Goal: Information Seeking & Learning: Learn about a topic

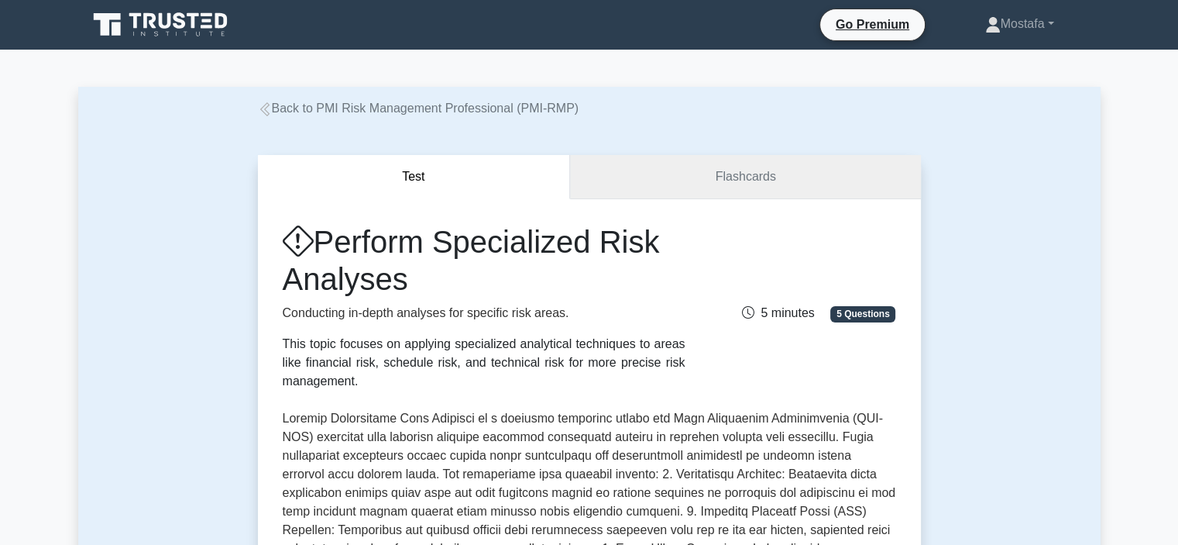
click at [823, 165] on link "Flashcards" at bounding box center [745, 177] width 350 height 44
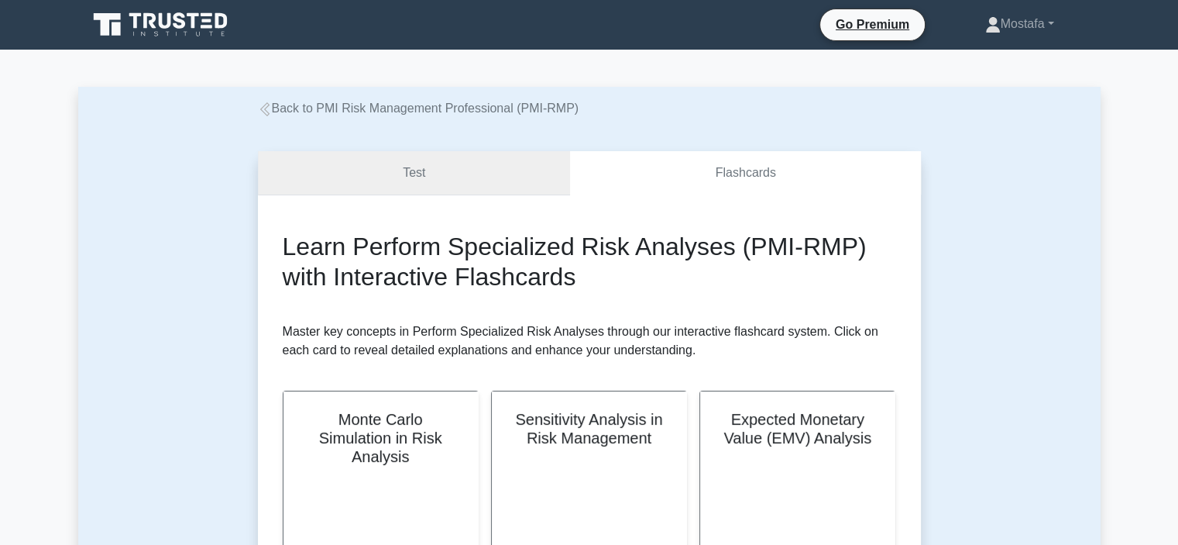
click at [489, 169] on link "Test" at bounding box center [414, 173] width 313 height 44
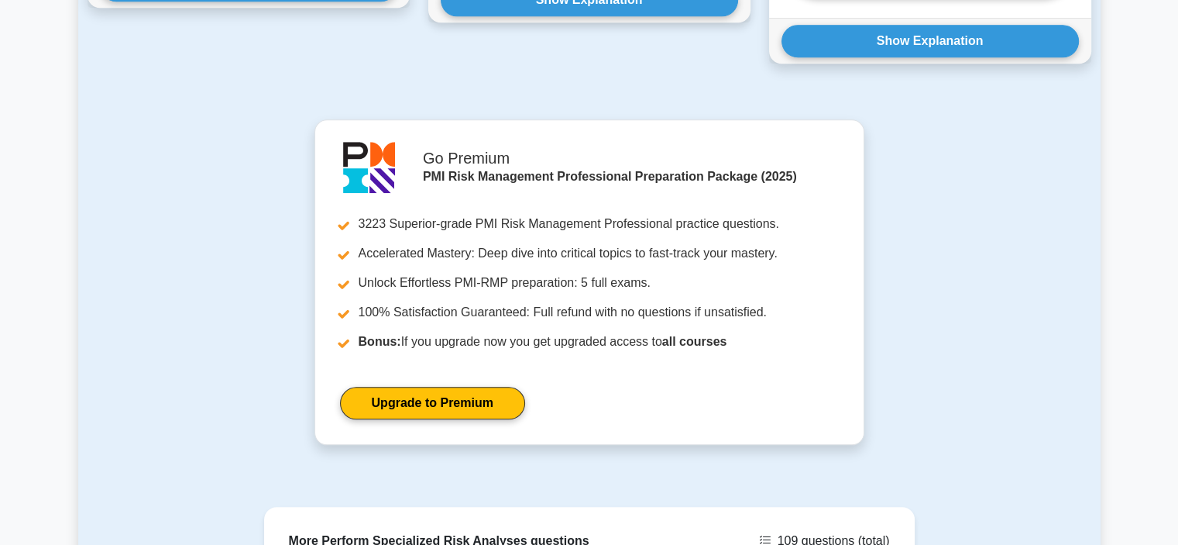
scroll to position [1950, 0]
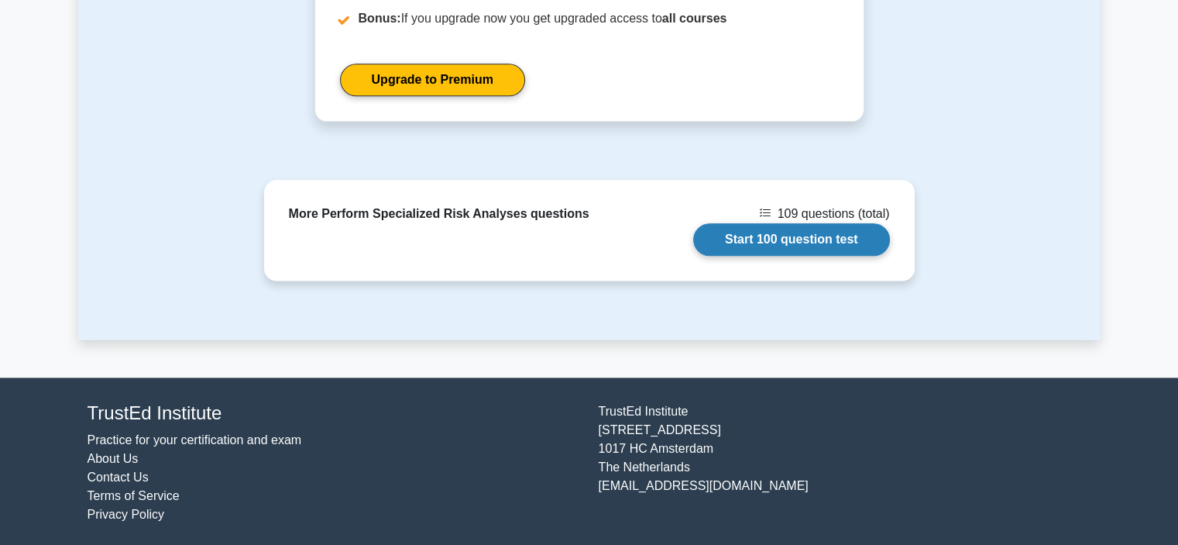
click at [791, 237] on link "Start 100 question test" at bounding box center [791, 239] width 197 height 33
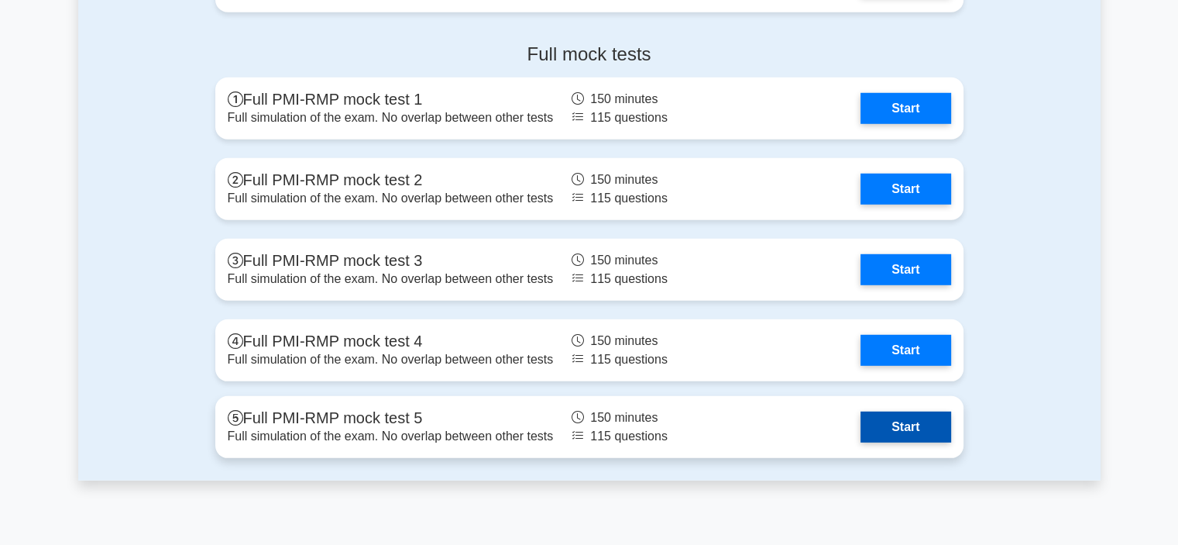
scroll to position [4571, 0]
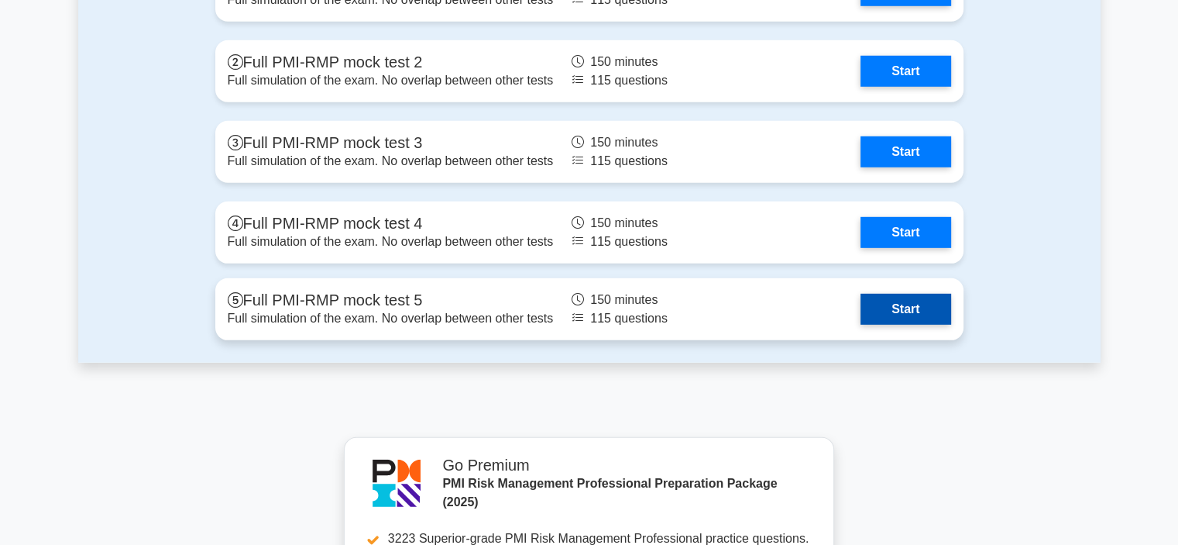
click at [934, 308] on link "Start" at bounding box center [906, 309] width 90 height 31
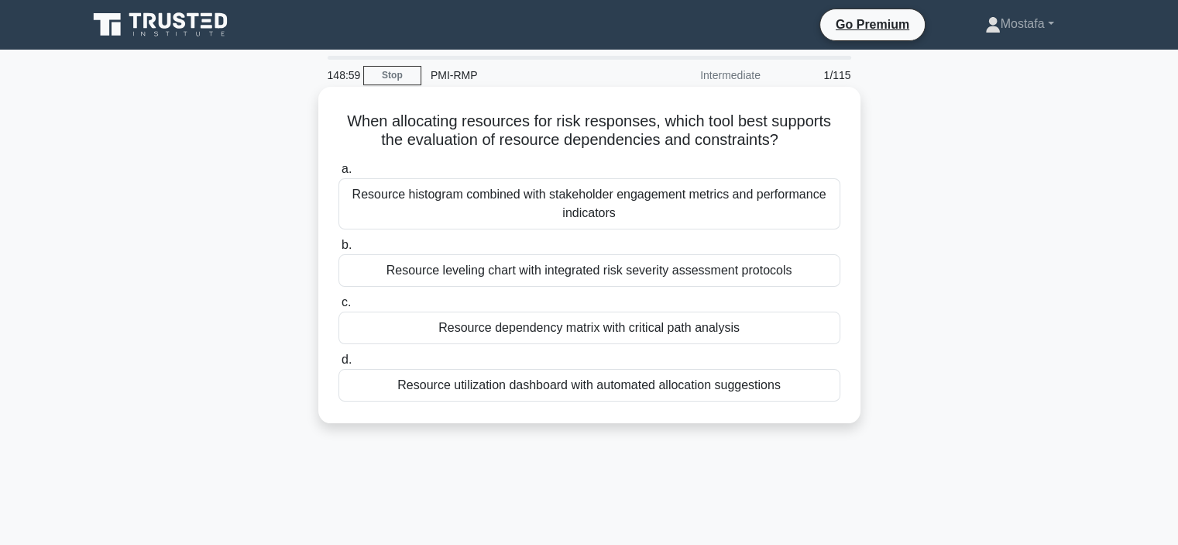
click at [826, 332] on div "Resource dependency matrix with critical path analysis" at bounding box center [590, 327] width 502 height 33
click at [339, 308] on input "c. Resource dependency matrix with critical path analysis" at bounding box center [339, 303] width 0 height 10
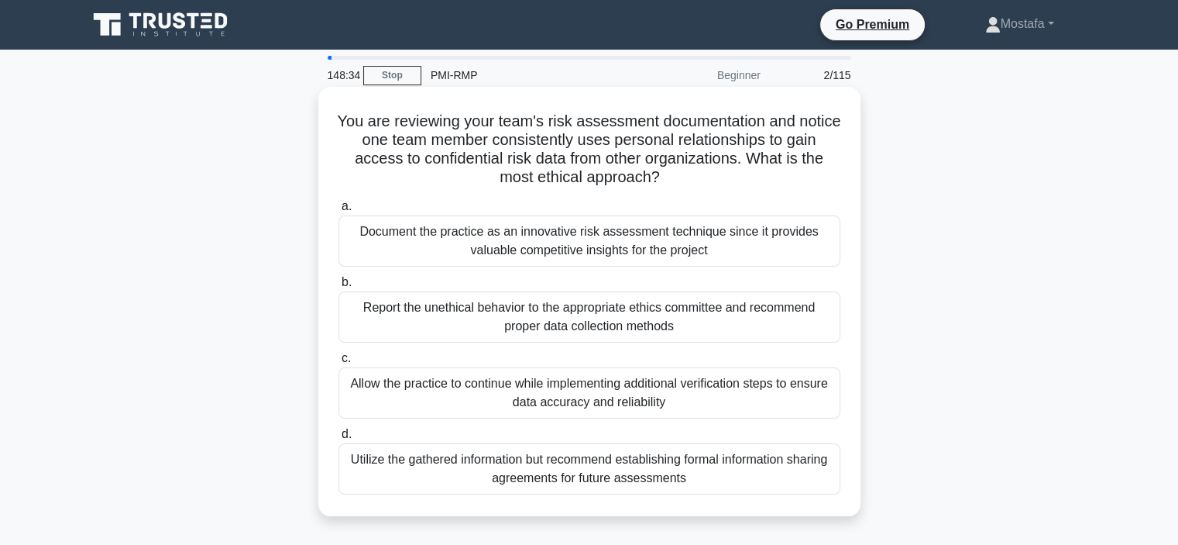
click at [825, 334] on div "Report the unethical behavior to the appropriate ethics committee and recommend…" at bounding box center [590, 316] width 502 height 51
click at [339, 287] on input "b. Report the unethical behavior to the appropriate ethics committee and recomm…" at bounding box center [339, 282] width 0 height 10
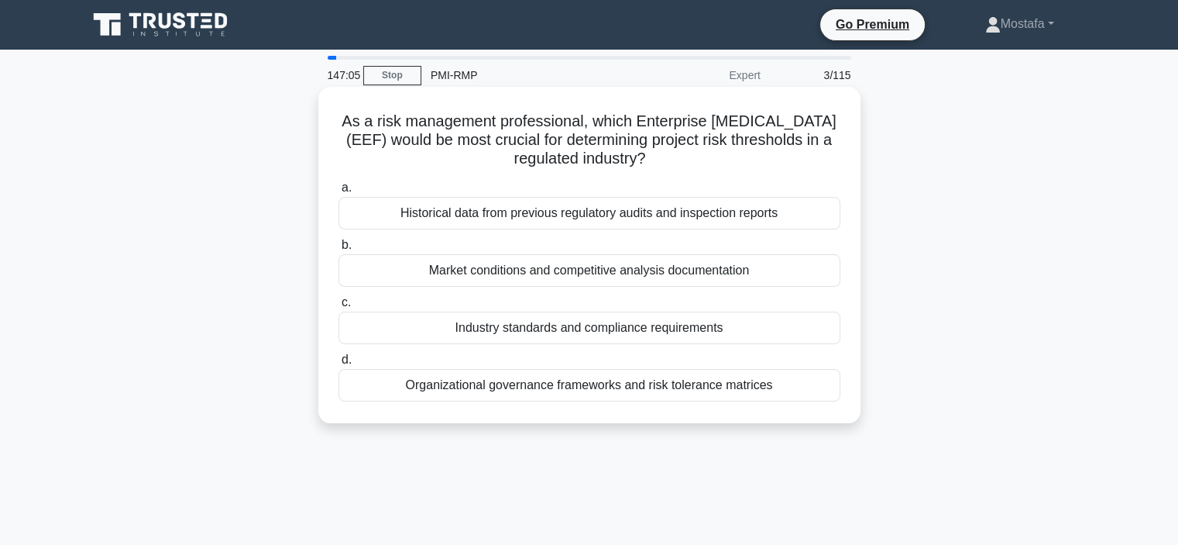
click at [832, 222] on div "Historical data from previous regulatory audits and inspection reports" at bounding box center [590, 213] width 502 height 33
click at [339, 193] on input "a. Historical data from previous regulatory audits and inspection reports" at bounding box center [339, 188] width 0 height 10
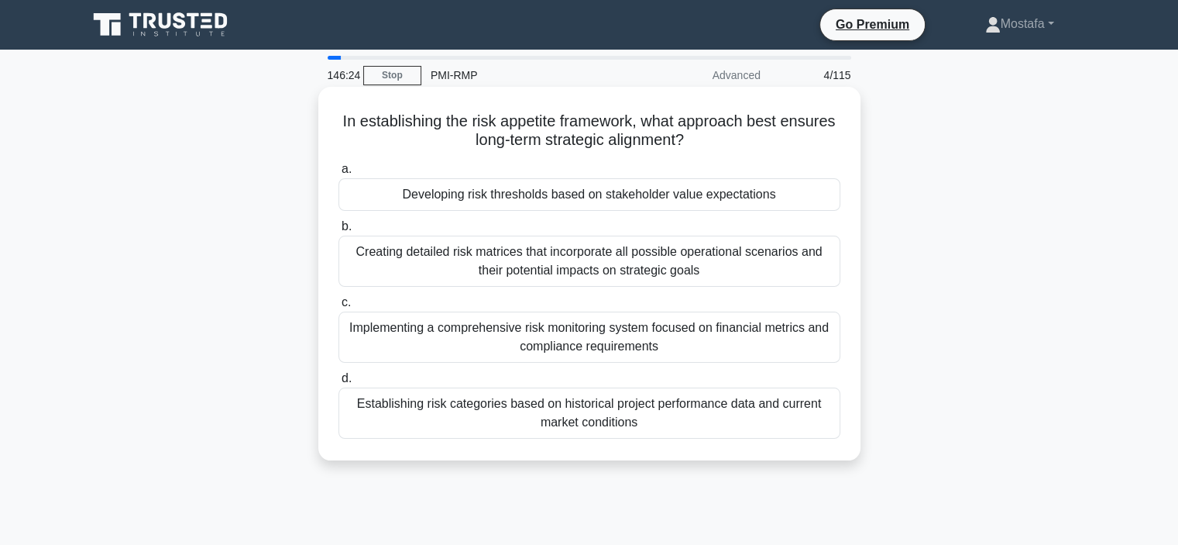
click at [820, 201] on div "Developing risk thresholds based on stakeholder value expectations" at bounding box center [590, 194] width 502 height 33
click at [339, 174] on input "a. Developing risk thresholds based on stakeholder value expectations" at bounding box center [339, 169] width 0 height 10
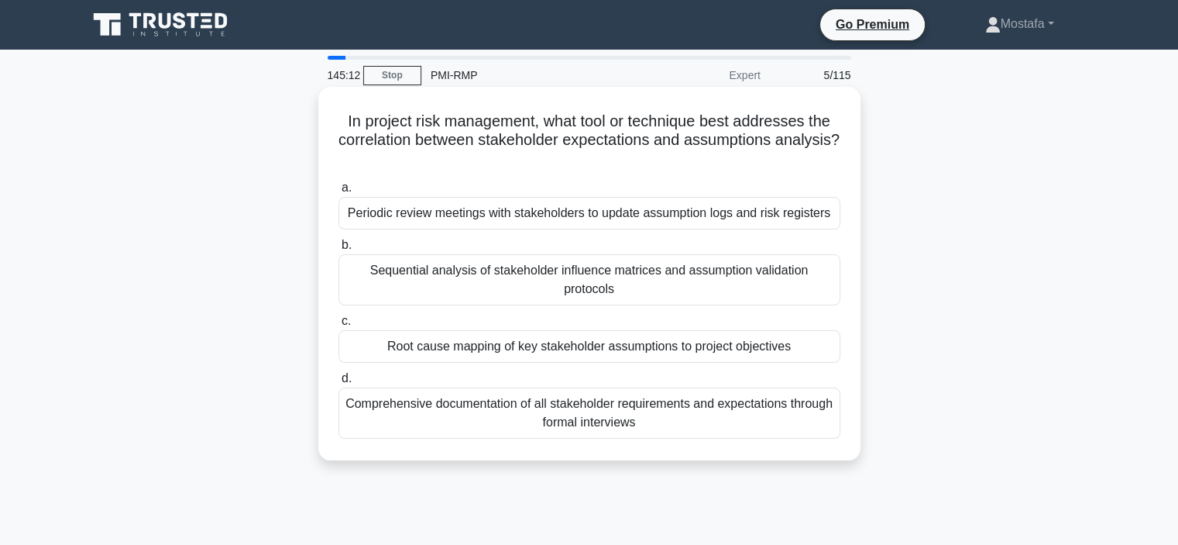
click at [831, 224] on div "Periodic review meetings with stakeholders to update assumption logs and risk r…" at bounding box center [590, 213] width 502 height 33
click at [339, 193] on input "a. Periodic review meetings with stakeholders to update assumption logs and ris…" at bounding box center [339, 188] width 0 height 10
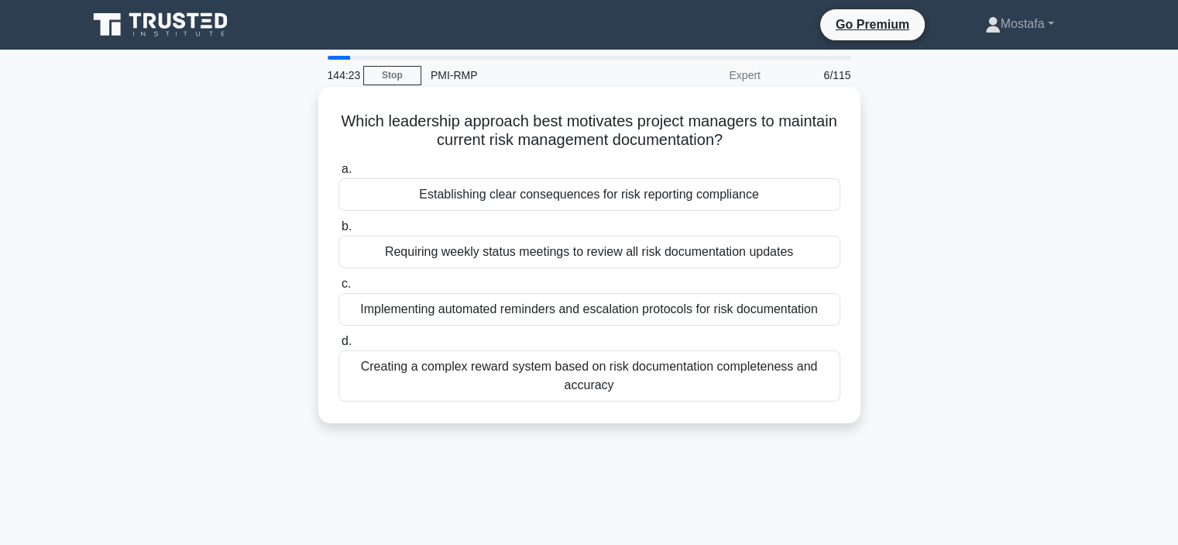
click at [834, 388] on div "Creating a complex reward system based on risk documentation completeness and a…" at bounding box center [590, 375] width 502 height 51
click at [339, 346] on input "d. Creating a complex reward system based on risk documentation completeness an…" at bounding box center [339, 341] width 0 height 10
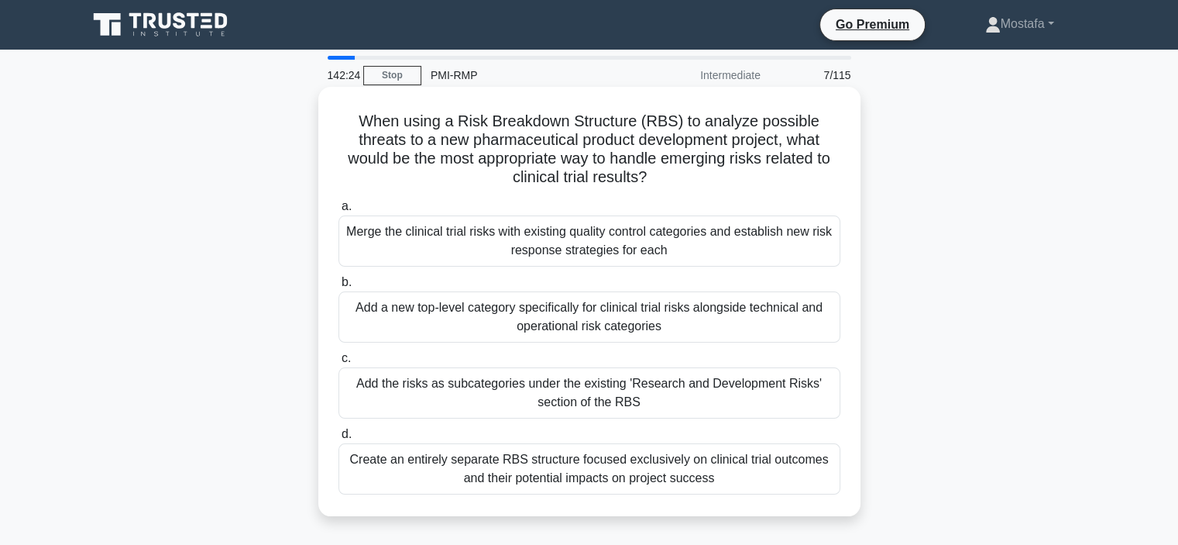
click at [830, 405] on div "Add the risks as subcategories under the existing 'Research and Development Ris…" at bounding box center [590, 392] width 502 height 51
click at [339, 363] on input "c. Add the risks as subcategories under the existing 'Research and Development …" at bounding box center [339, 358] width 0 height 10
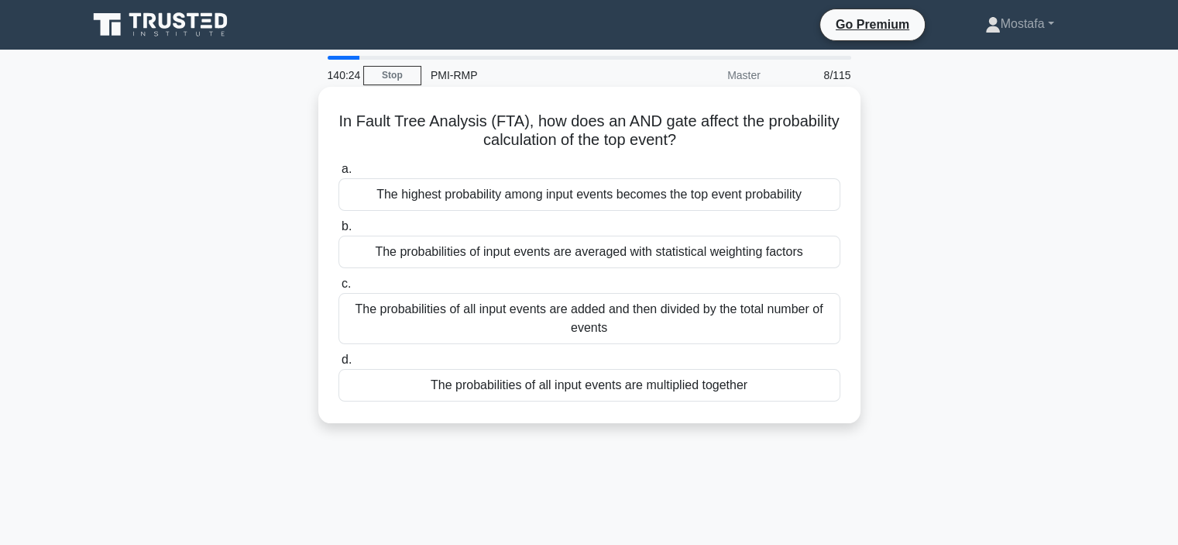
click at [831, 329] on div "The probabilities of all input events are added and then divided by the total n…" at bounding box center [590, 318] width 502 height 51
click at [339, 289] on input "c. The probabilities of all input events are added and then divided by the tota…" at bounding box center [339, 284] width 0 height 10
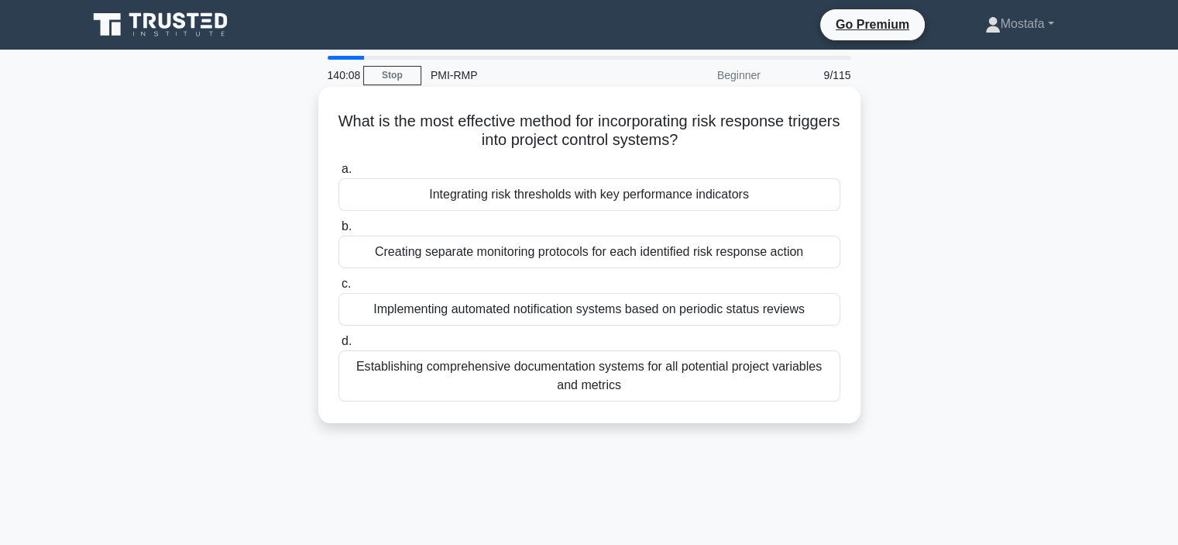
click at [815, 204] on div "Integrating risk thresholds with key performance indicators" at bounding box center [590, 194] width 502 height 33
click at [339, 174] on input "a. Integrating risk thresholds with key performance indicators" at bounding box center [339, 169] width 0 height 10
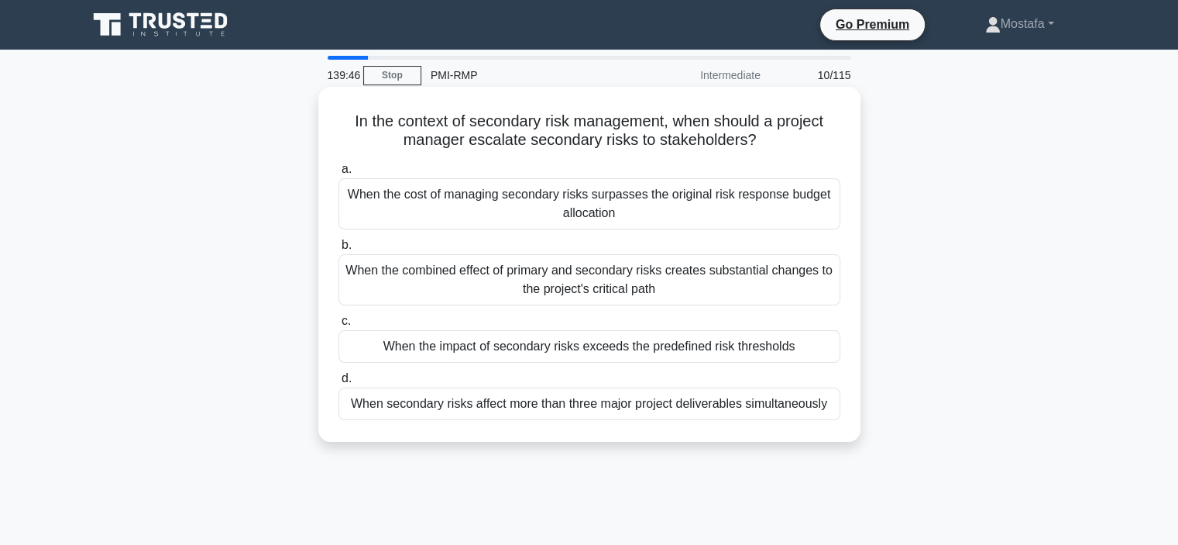
click at [824, 353] on div "When the impact of secondary risks exceeds the predefined risk thresholds" at bounding box center [590, 346] width 502 height 33
click at [339, 326] on input "c. When the impact of secondary risks exceeds the predefined risk thresholds" at bounding box center [339, 321] width 0 height 10
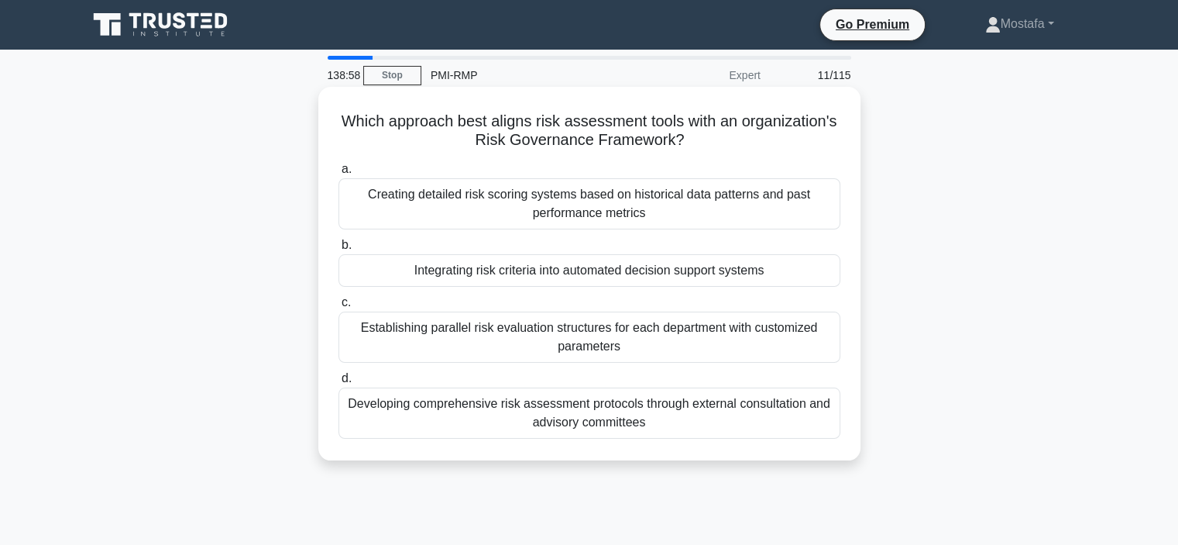
click at [821, 273] on div "Integrating risk criteria into automated decision support systems" at bounding box center [590, 270] width 502 height 33
click at [339, 250] on input "b. Integrating risk criteria into automated decision support systems" at bounding box center [339, 245] width 0 height 10
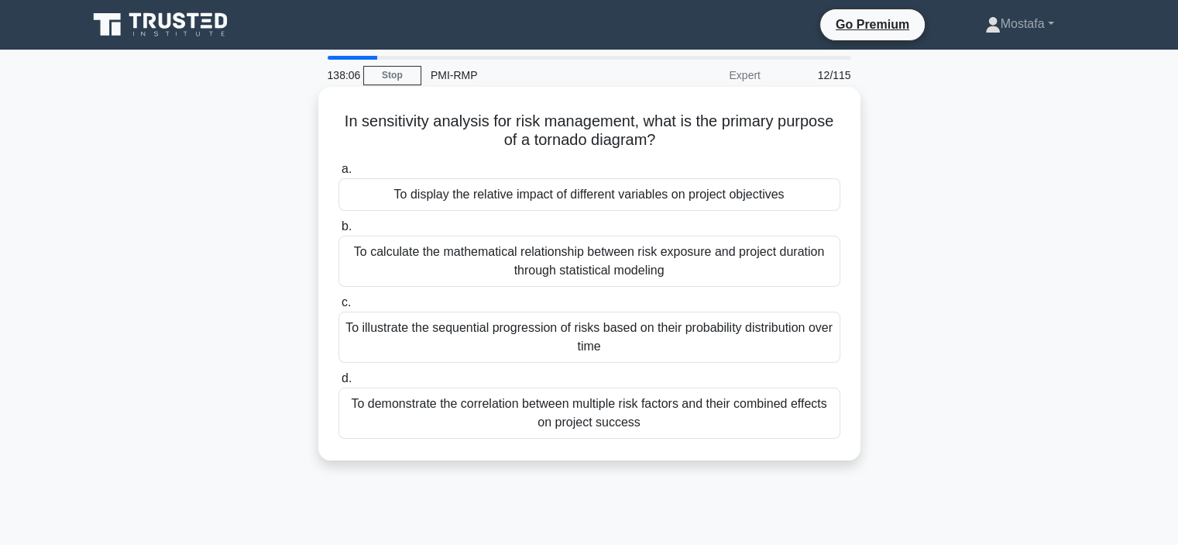
click at [824, 424] on div "To demonstrate the correlation between multiple risk factors and their combined…" at bounding box center [590, 412] width 502 height 51
click at [339, 384] on input "d. To demonstrate the correlation between multiple risk factors and their combi…" at bounding box center [339, 378] width 0 height 10
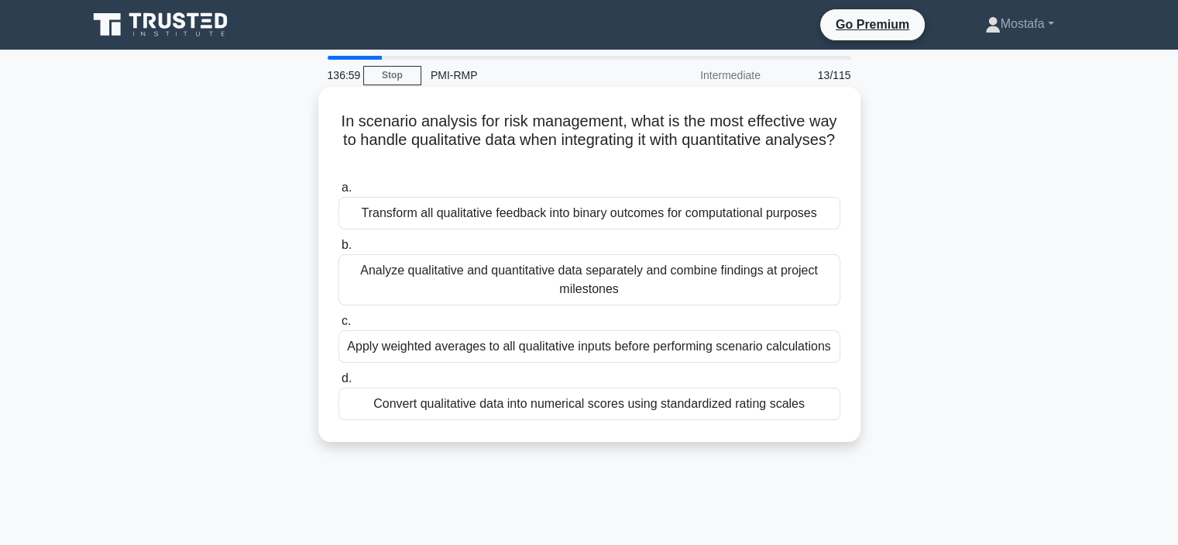
click at [834, 354] on div "Apply weighted averages to all qualitative inputs before performing scenario ca…" at bounding box center [590, 346] width 502 height 33
click at [339, 326] on input "c. Apply weighted averages to all qualitative inputs before performing scenario…" at bounding box center [339, 321] width 0 height 10
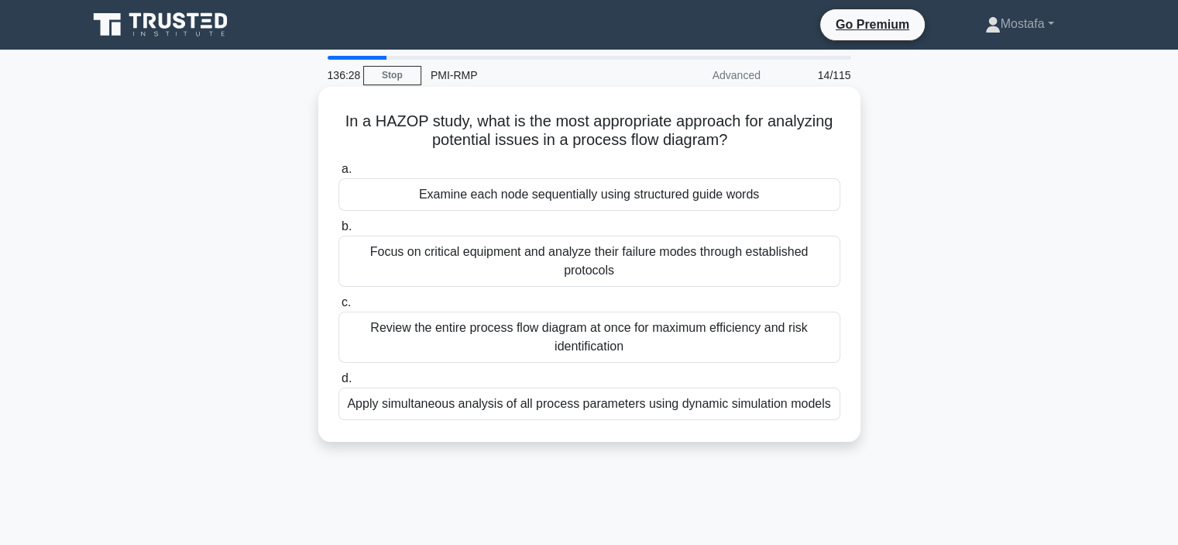
click at [818, 198] on div "Examine each node sequentially using structured guide words" at bounding box center [590, 194] width 502 height 33
click at [339, 174] on input "a. Examine each node sequentially using structured guide words" at bounding box center [339, 169] width 0 height 10
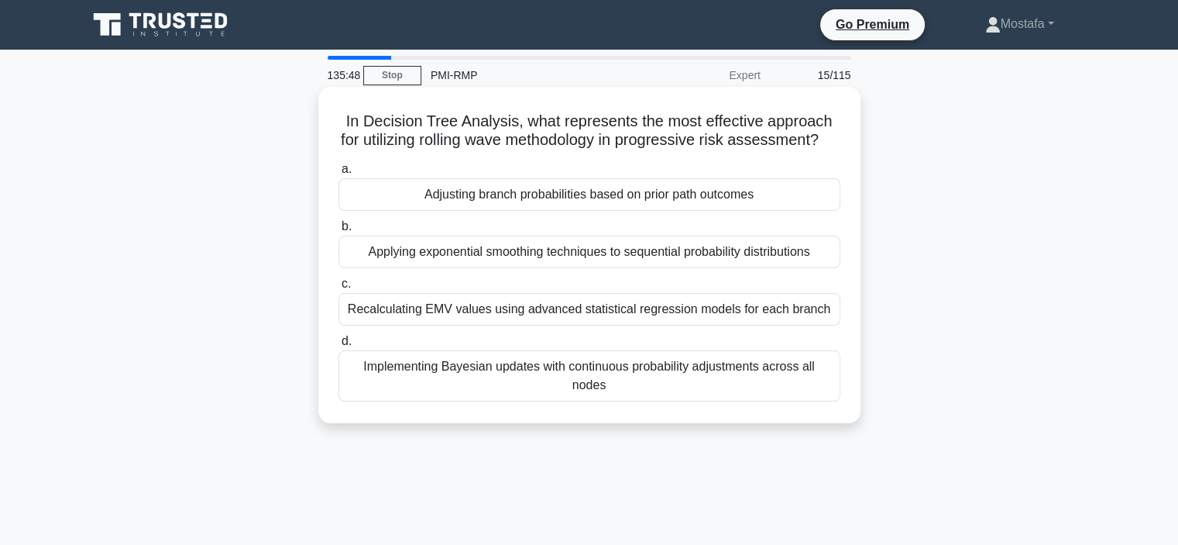
click at [832, 268] on div "Applying exponential smoothing techniques to sequential probability distributio…" at bounding box center [590, 252] width 502 height 33
click at [339, 232] on input "b. Applying exponential smoothing techniques to sequential probability distribu…" at bounding box center [339, 227] width 0 height 10
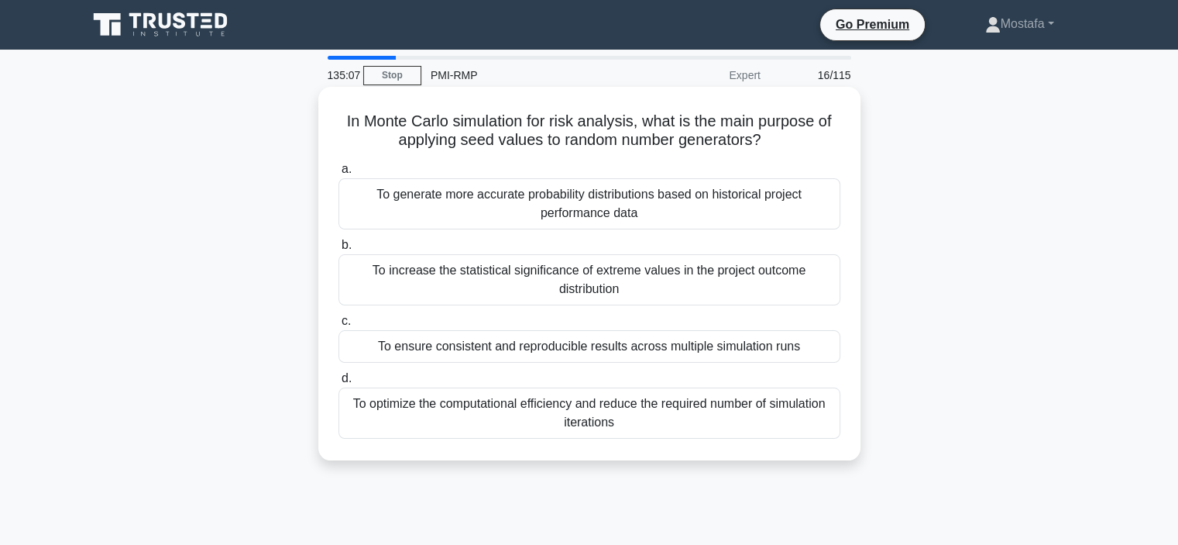
click at [824, 291] on div "To increase the statistical significance of extreme values in the project outco…" at bounding box center [590, 279] width 502 height 51
click at [339, 250] on input "b. To increase the statistical significance of extreme values in the project ou…" at bounding box center [339, 245] width 0 height 10
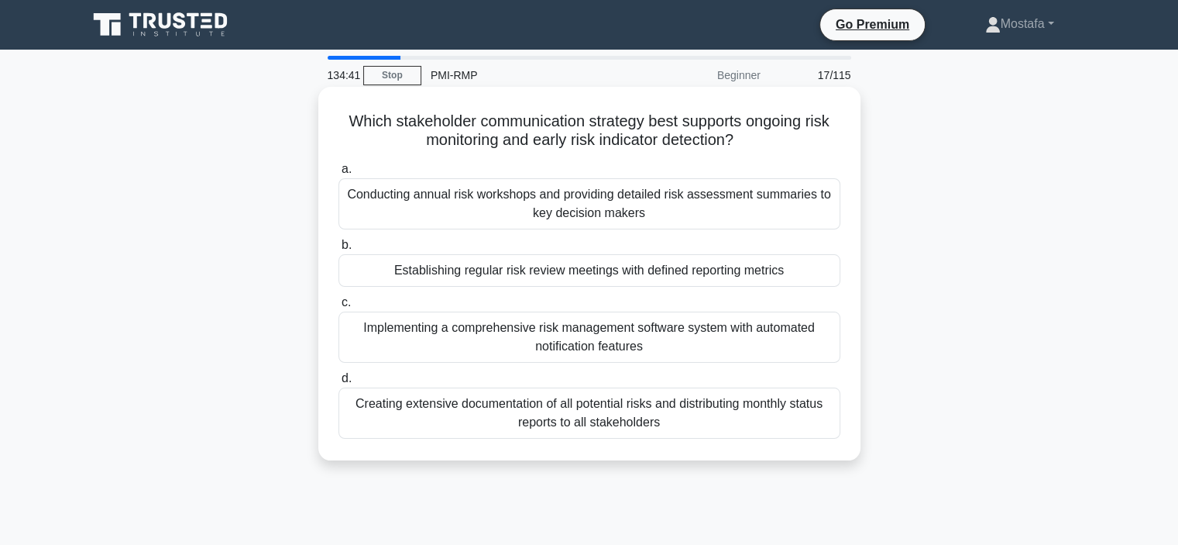
click at [818, 276] on div "Establishing regular risk review meetings with defined reporting metrics" at bounding box center [590, 270] width 502 height 33
click at [339, 250] on input "b. Establishing regular risk review meetings with defined reporting metrics" at bounding box center [339, 245] width 0 height 10
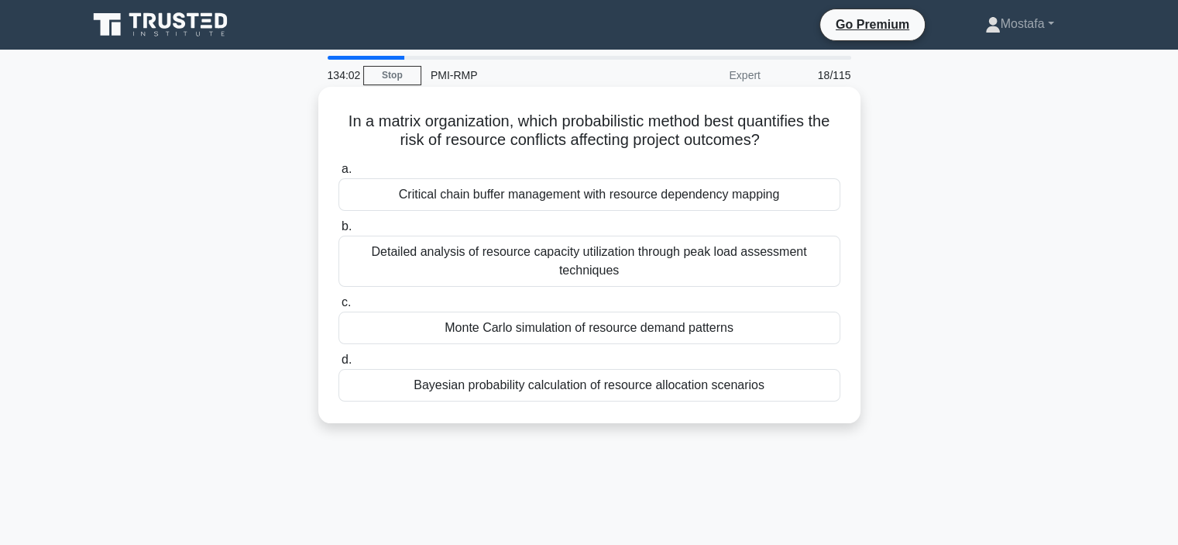
click at [821, 332] on div "Monte Carlo simulation of resource demand patterns" at bounding box center [590, 327] width 502 height 33
click at [339, 308] on input "c. Monte Carlo simulation of resource demand patterns" at bounding box center [339, 303] width 0 height 10
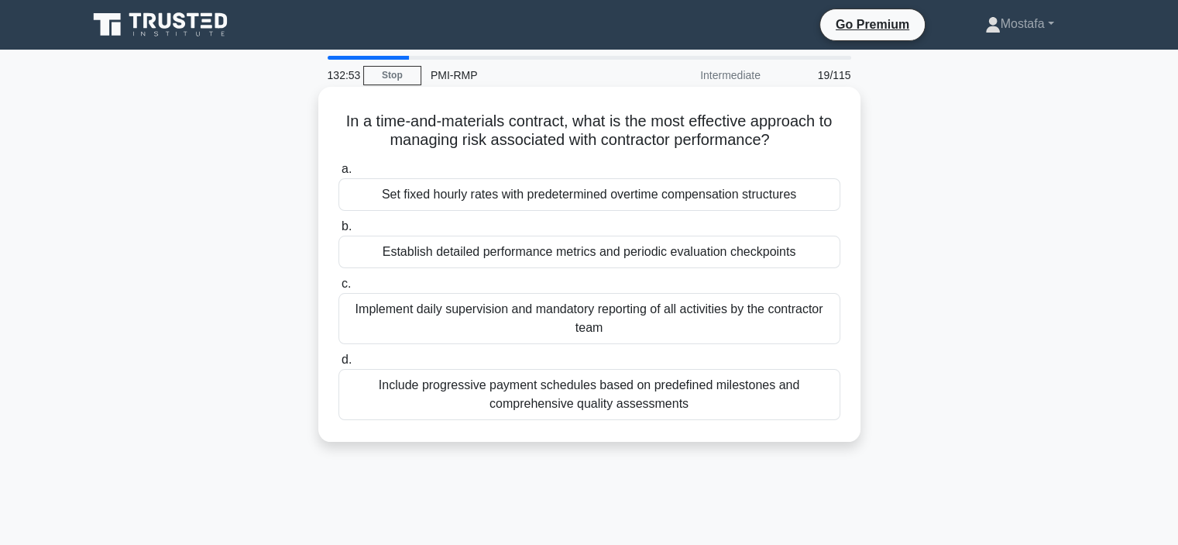
click at [831, 199] on div "Set fixed hourly rates with predetermined overtime compensation structures" at bounding box center [590, 194] width 502 height 33
click at [339, 174] on input "a. Set fixed hourly rates with predetermined overtime compensation structures" at bounding box center [339, 169] width 0 height 10
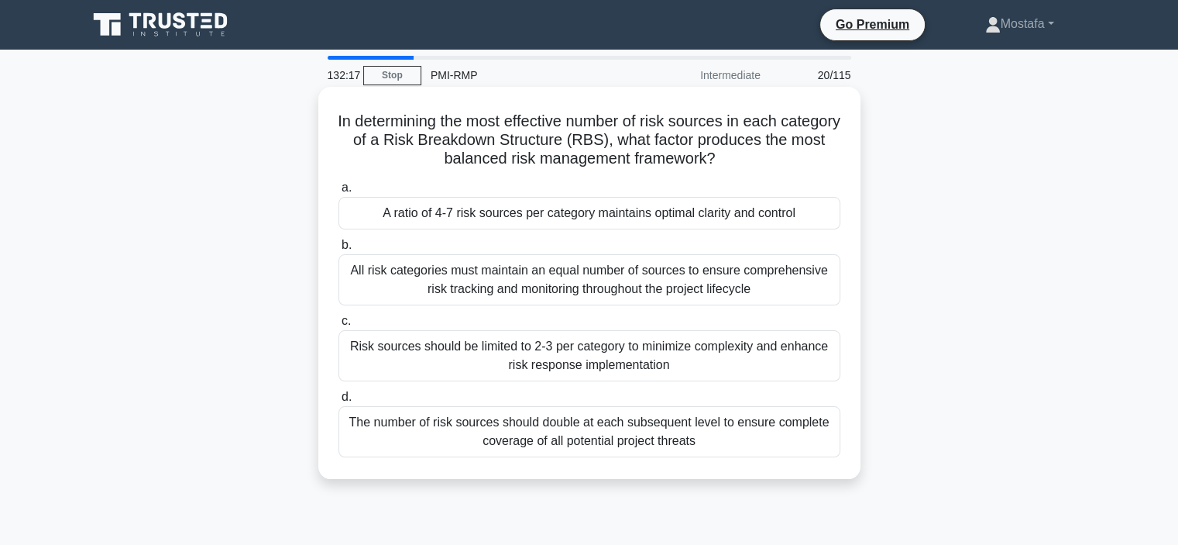
click at [830, 217] on div "A ratio of 4-7 risk sources per category maintains optimal clarity and control" at bounding box center [590, 213] width 502 height 33
click at [339, 193] on input "a. A ratio of 4-7 risk sources per category maintains optimal clarity and contr…" at bounding box center [339, 188] width 0 height 10
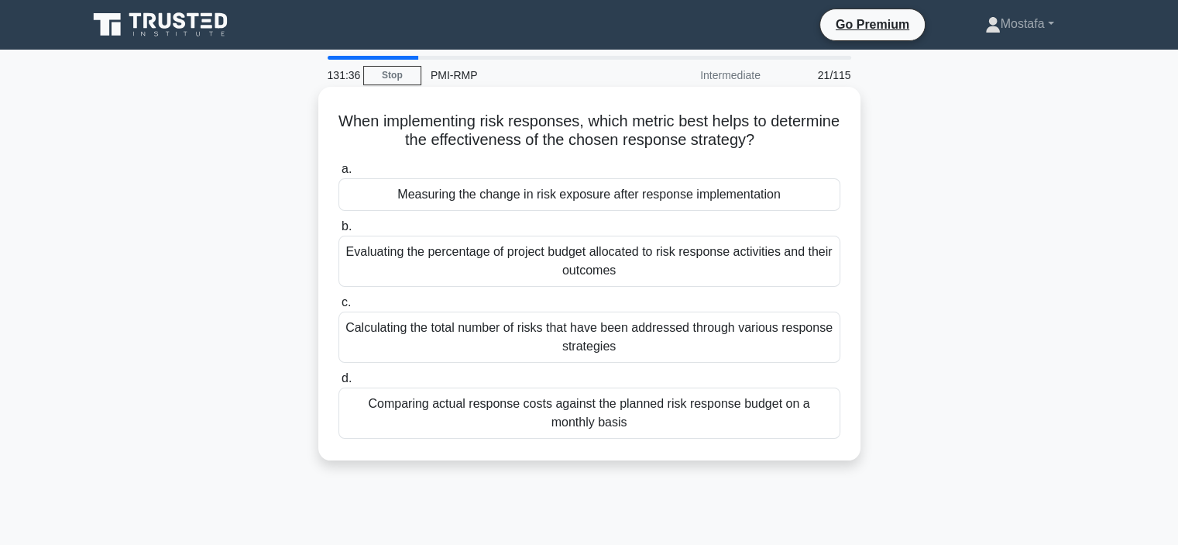
click at [827, 194] on div "Measuring the change in risk exposure after response implementation" at bounding box center [590, 194] width 502 height 33
click at [339, 174] on input "a. Measuring the change in risk exposure after response implementation" at bounding box center [339, 169] width 0 height 10
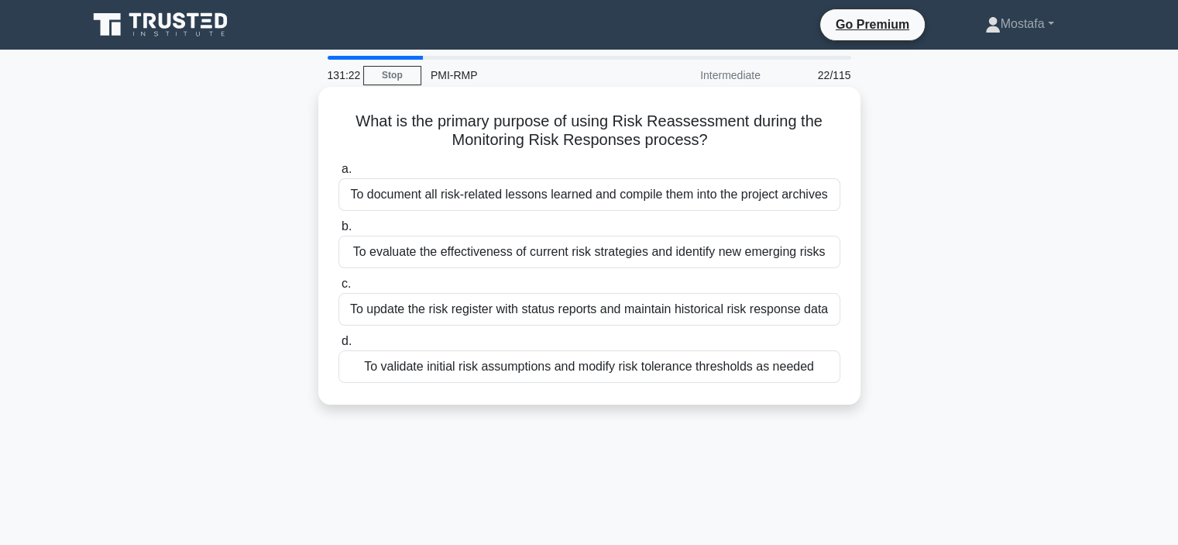
click at [836, 260] on div "To evaluate the effectiveness of current risk strategies and identify new emerg…" at bounding box center [590, 252] width 502 height 33
click at [339, 232] on input "b. To evaluate the effectiveness of current risk strategies and identify new em…" at bounding box center [339, 227] width 0 height 10
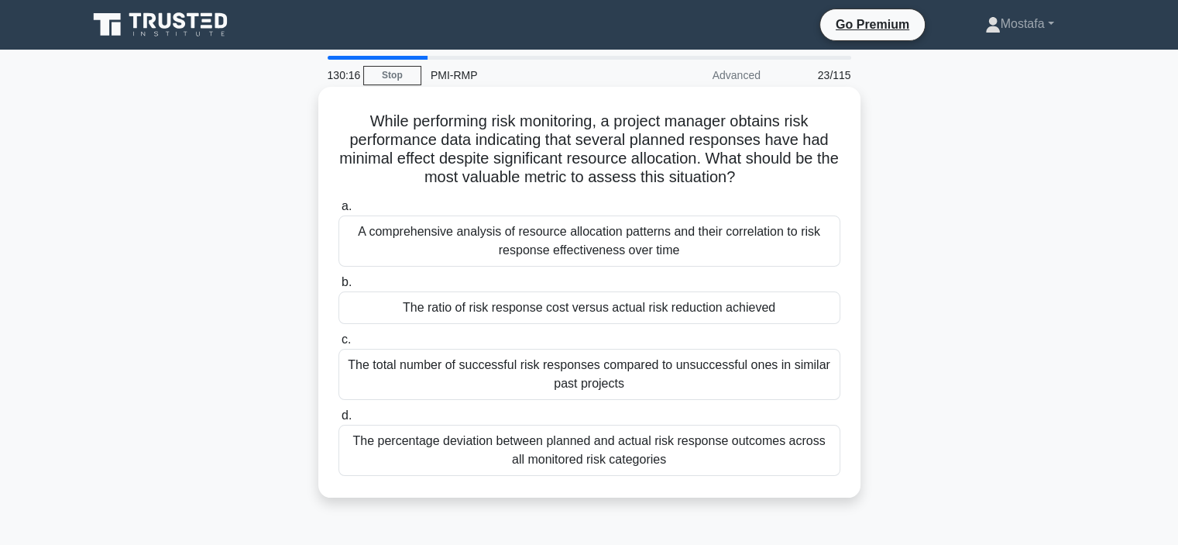
click at [820, 312] on div "The ratio of risk response cost versus actual risk reduction achieved" at bounding box center [590, 307] width 502 height 33
click at [339, 287] on input "b. The ratio of risk response cost versus actual risk reduction achieved" at bounding box center [339, 282] width 0 height 10
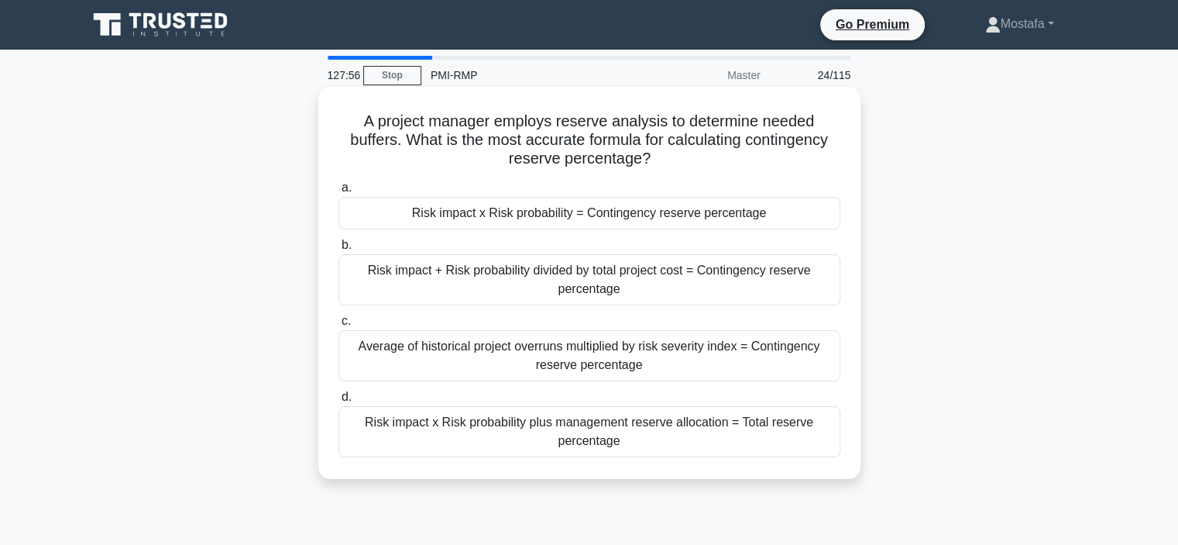
click at [818, 216] on div "Risk impact x Risk probability = Contingency reserve percentage" at bounding box center [590, 213] width 502 height 33
click at [339, 193] on input "a. Risk impact x Risk probability = Contingency reserve percentage" at bounding box center [339, 188] width 0 height 10
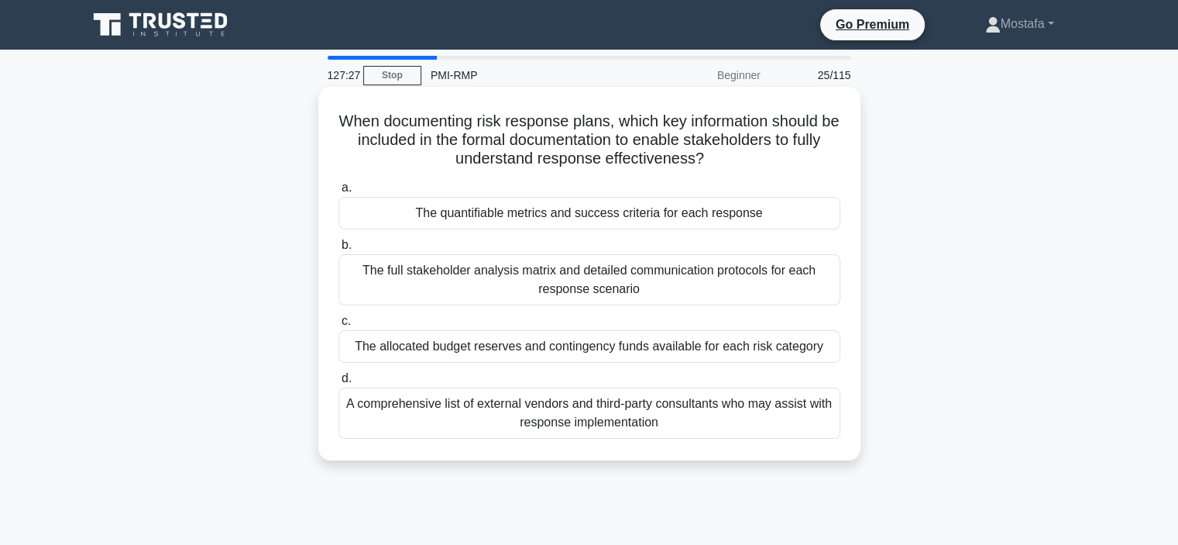
click at [820, 214] on div "The quantifiable metrics and success criteria for each response" at bounding box center [590, 213] width 502 height 33
click at [339, 193] on input "a. The quantifiable metrics and success criteria for each response" at bounding box center [339, 188] width 0 height 10
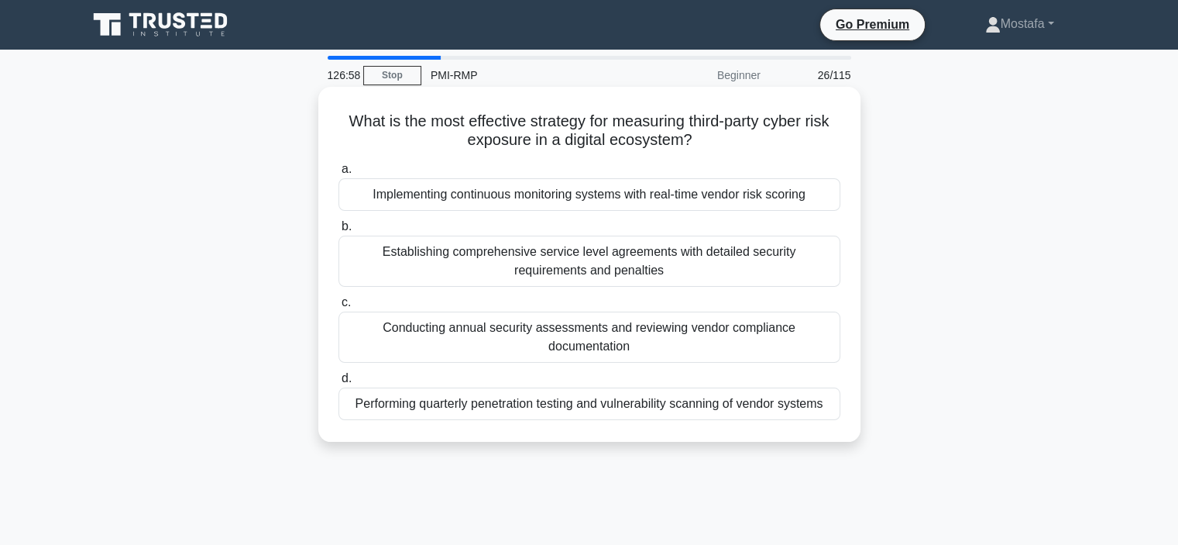
click at [818, 201] on div "Implementing continuous monitoring systems with real-time vendor risk scoring" at bounding box center [590, 194] width 502 height 33
click at [339, 174] on input "a. Implementing continuous monitoring systems with real-time vendor risk scoring" at bounding box center [339, 169] width 0 height 10
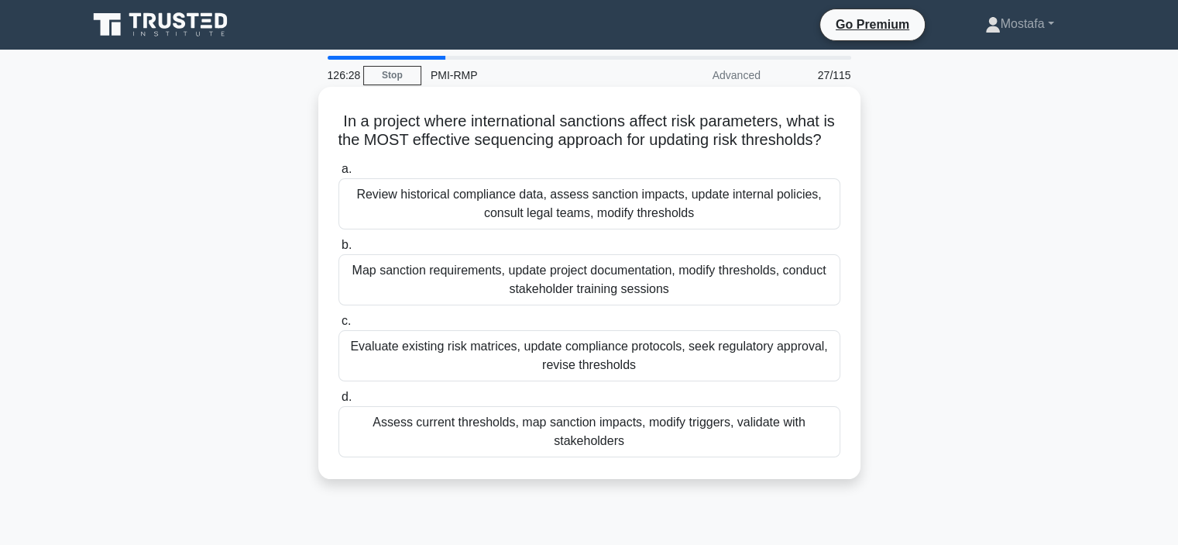
click at [825, 305] on div "Map sanction requirements, update project documentation, modify thresholds, con…" at bounding box center [590, 279] width 502 height 51
click at [339, 250] on input "b. Map sanction requirements, update project documentation, modify thresholds, …" at bounding box center [339, 245] width 0 height 10
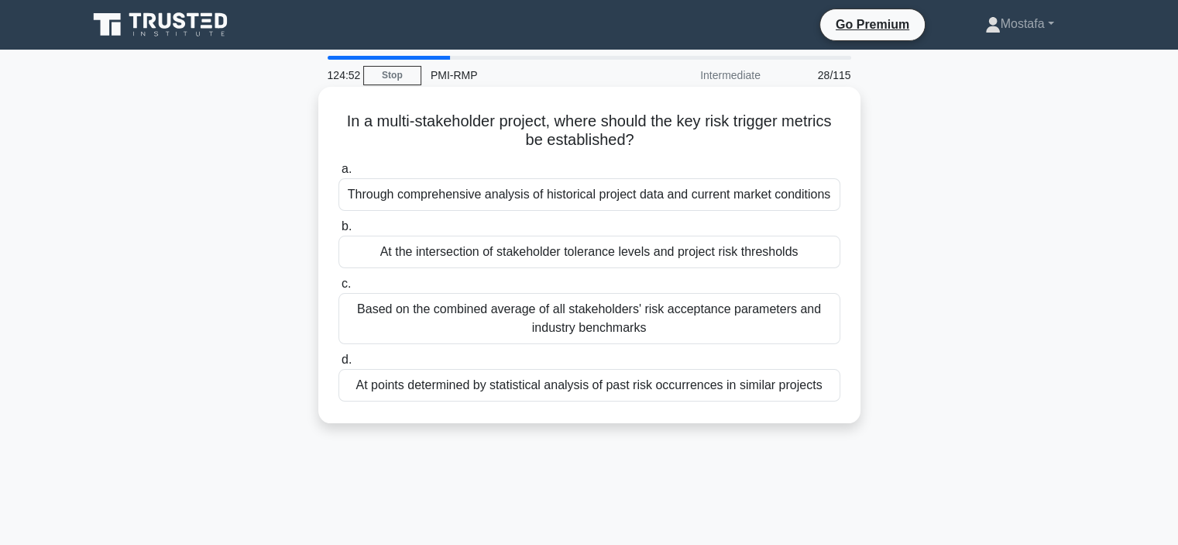
click at [827, 254] on div "At the intersection of stakeholder tolerance levels and project risk thresholds" at bounding box center [590, 252] width 502 height 33
click at [339, 232] on input "b. At the intersection of stakeholder tolerance levels and project risk thresho…" at bounding box center [339, 227] width 0 height 10
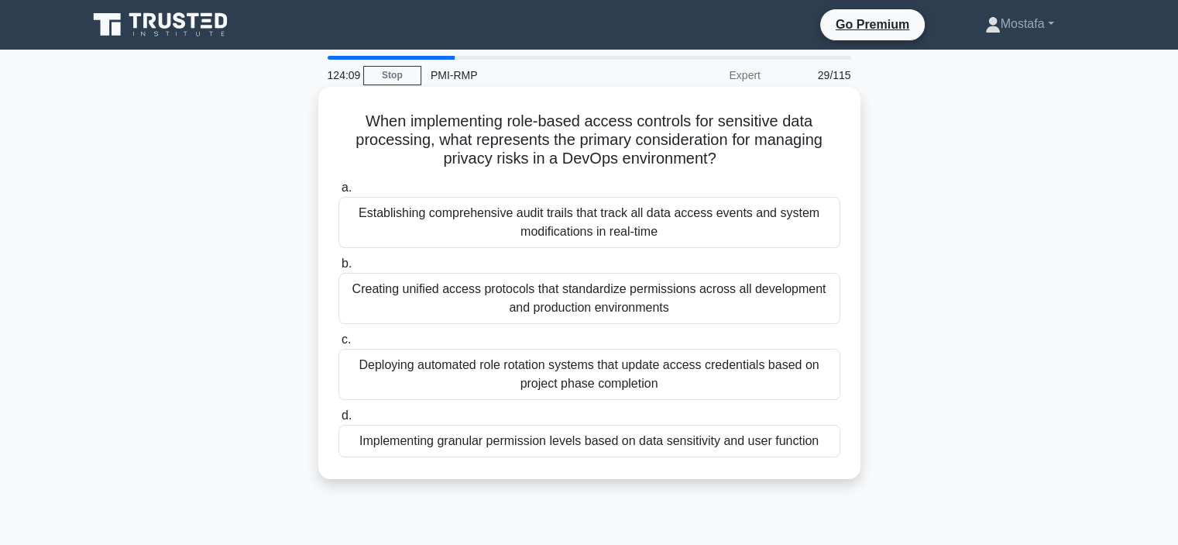
click at [827, 445] on div "Implementing granular permission levels based on data sensitivity and user func…" at bounding box center [590, 441] width 502 height 33
click at [339, 421] on input "d. Implementing granular permission levels based on data sensitivity and user f…" at bounding box center [339, 416] width 0 height 10
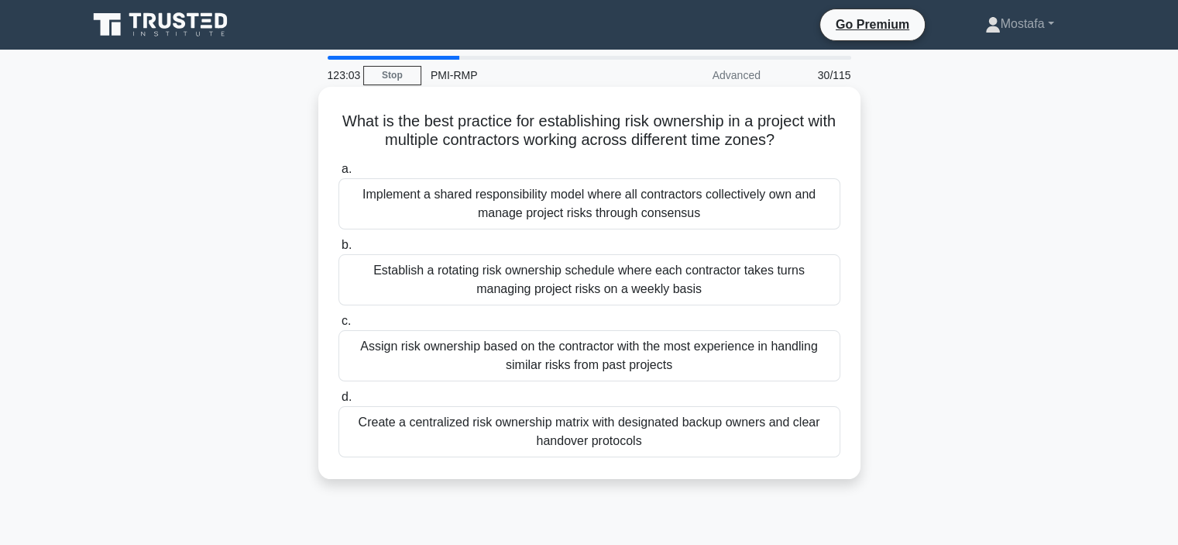
click at [820, 445] on div "Create a centralized risk ownership matrix with designated backup owners and cl…" at bounding box center [590, 431] width 502 height 51
click at [339, 402] on input "d. Create a centralized risk ownership matrix with designated backup owners and…" at bounding box center [339, 397] width 0 height 10
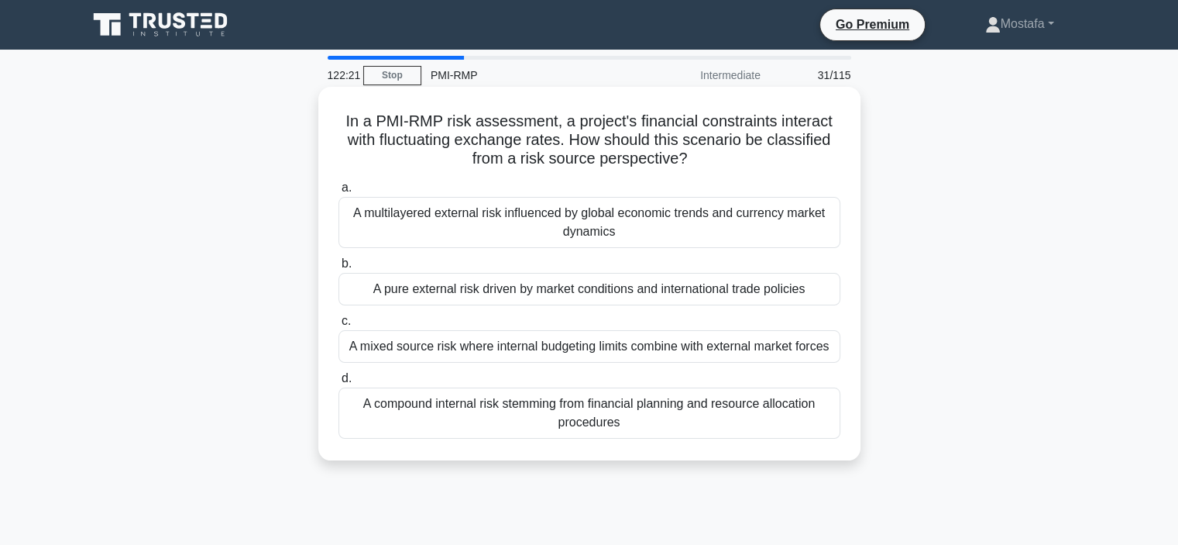
click at [834, 354] on div "A mixed source risk where internal budgeting limits combine with external marke…" at bounding box center [590, 346] width 502 height 33
click at [339, 326] on input "c. A mixed source risk where internal budgeting limits combine with external ma…" at bounding box center [339, 321] width 0 height 10
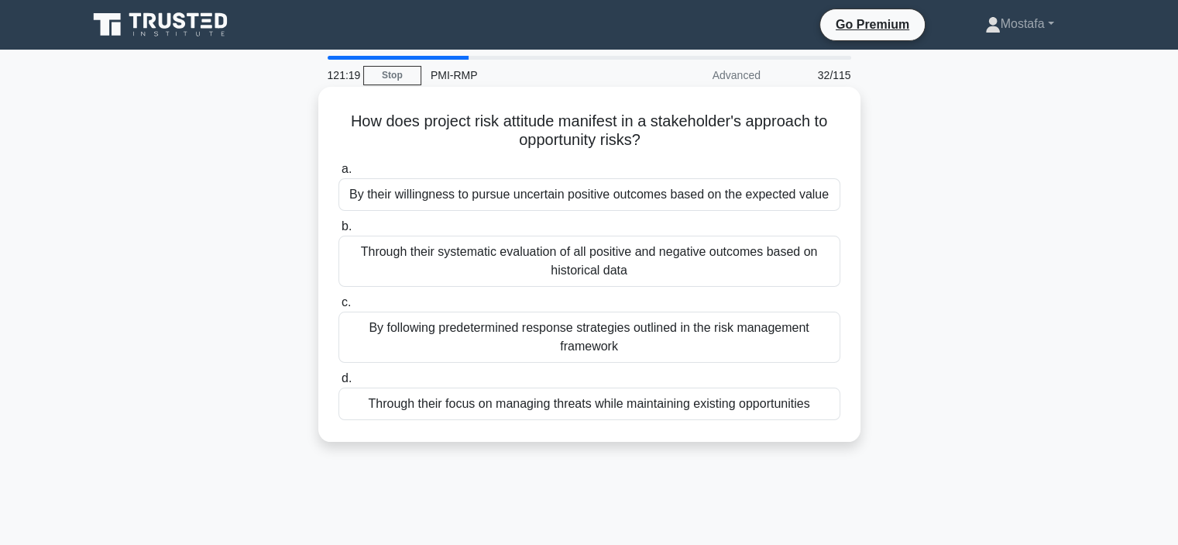
click at [831, 196] on div "By their willingness to pursue uncertain positive outcomes based on the expecte…" at bounding box center [590, 194] width 502 height 33
click at [339, 174] on input "a. By their willingness to pursue uncertain positive outcomes based on the expe…" at bounding box center [339, 169] width 0 height 10
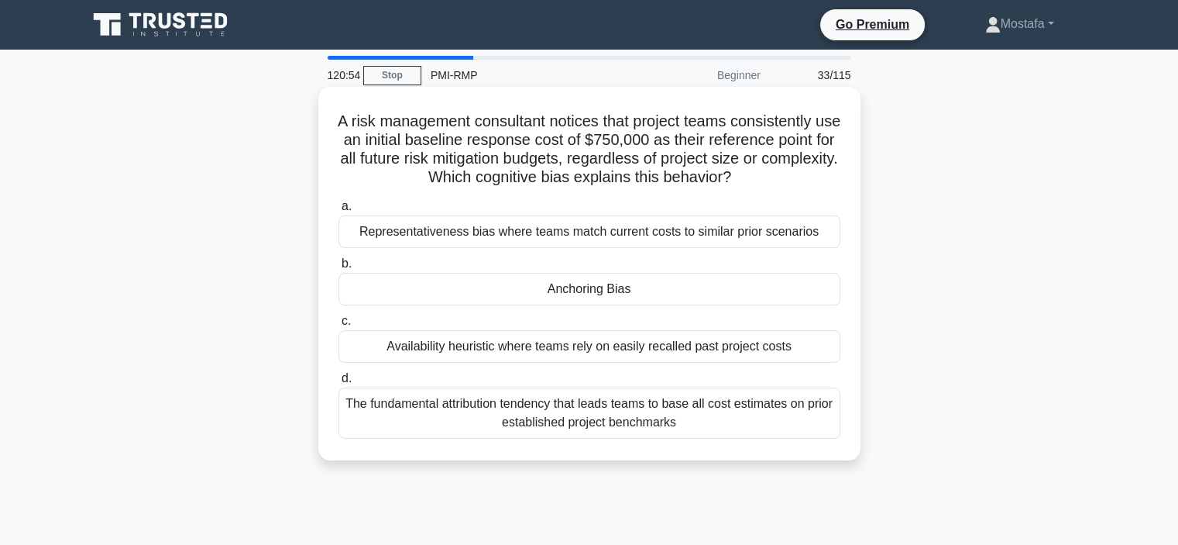
click at [827, 295] on div "Anchoring Bias" at bounding box center [590, 289] width 502 height 33
click at [339, 269] on input "b. Anchoring Bias" at bounding box center [339, 264] width 0 height 10
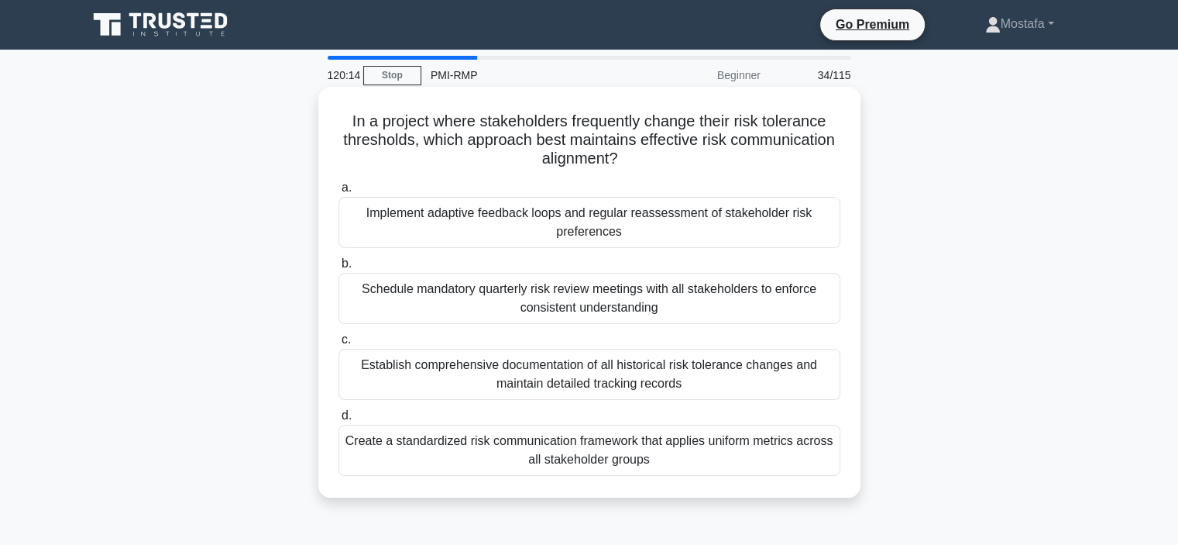
click at [824, 235] on div "Implement adaptive feedback loops and regular reassessment of stakeholder risk …" at bounding box center [590, 222] width 502 height 51
click at [339, 193] on input "a. Implement adaptive feedback loops and regular reassessment of stakeholder ri…" at bounding box center [339, 188] width 0 height 10
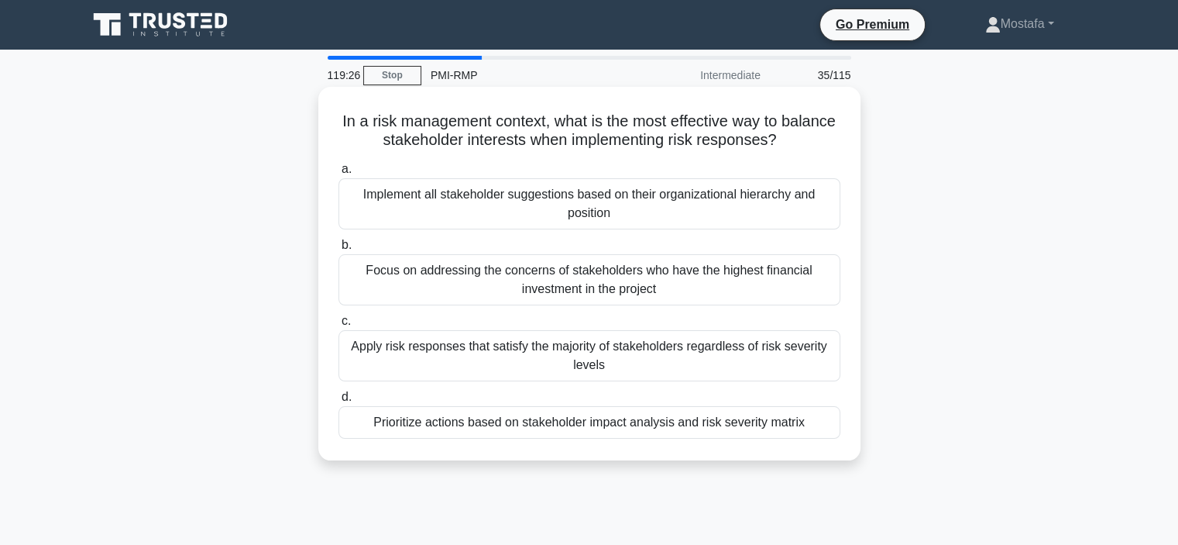
click at [824, 425] on div "Prioritize actions based on stakeholder impact analysis and risk severity matrix" at bounding box center [590, 422] width 502 height 33
click at [339, 402] on input "d. Prioritize actions based on stakeholder impact analysis and risk severity ma…" at bounding box center [339, 397] width 0 height 10
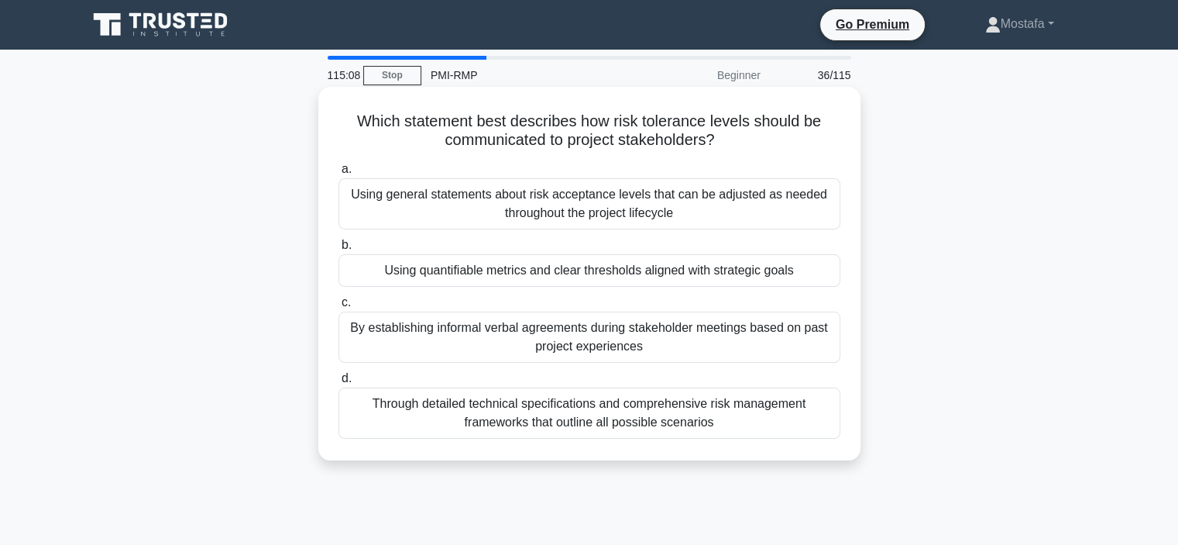
click at [817, 277] on div "Using quantifiable metrics and clear thresholds aligned with strategic goals" at bounding box center [590, 270] width 502 height 33
click at [339, 250] on input "b. Using quantifiable metrics and clear thresholds aligned with strategic goals" at bounding box center [339, 245] width 0 height 10
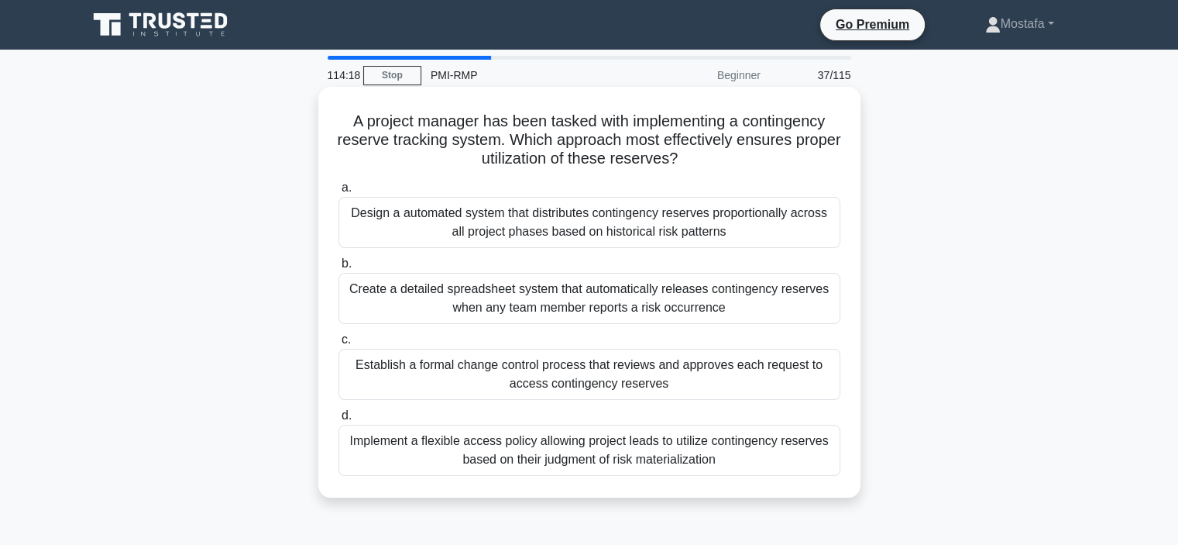
click at [827, 381] on div "Establish a formal change control process that reviews and approves each reques…" at bounding box center [590, 374] width 502 height 51
click at [339, 345] on input "c. Establish a formal change control process that reviews and approves each req…" at bounding box center [339, 340] width 0 height 10
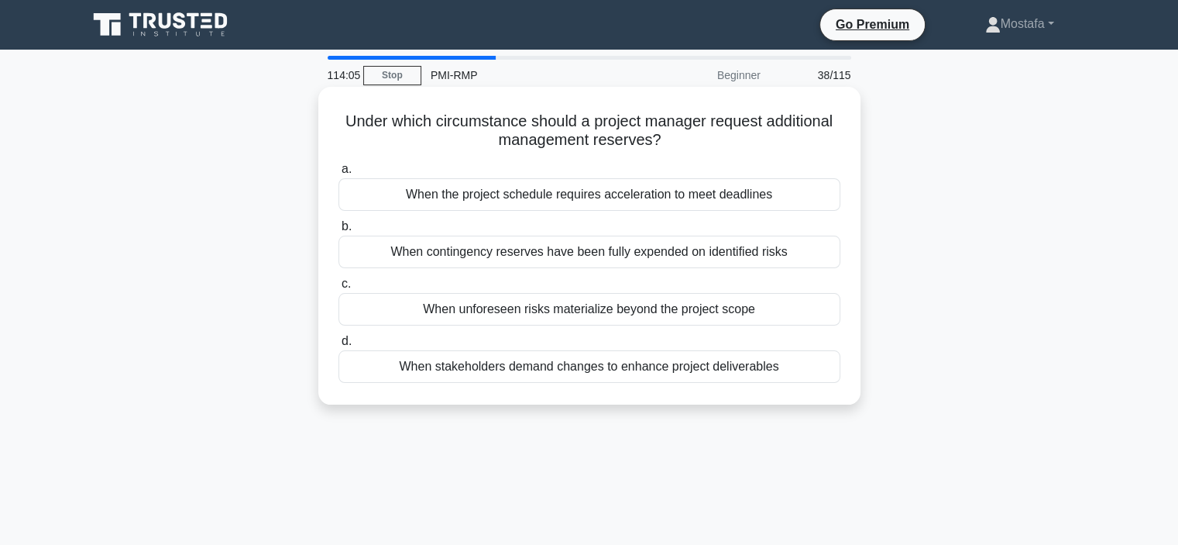
click at [826, 312] on div "When unforeseen risks materialize beyond the project scope" at bounding box center [590, 309] width 502 height 33
click at [339, 289] on input "c. When unforeseen risks materialize beyond the project scope" at bounding box center [339, 284] width 0 height 10
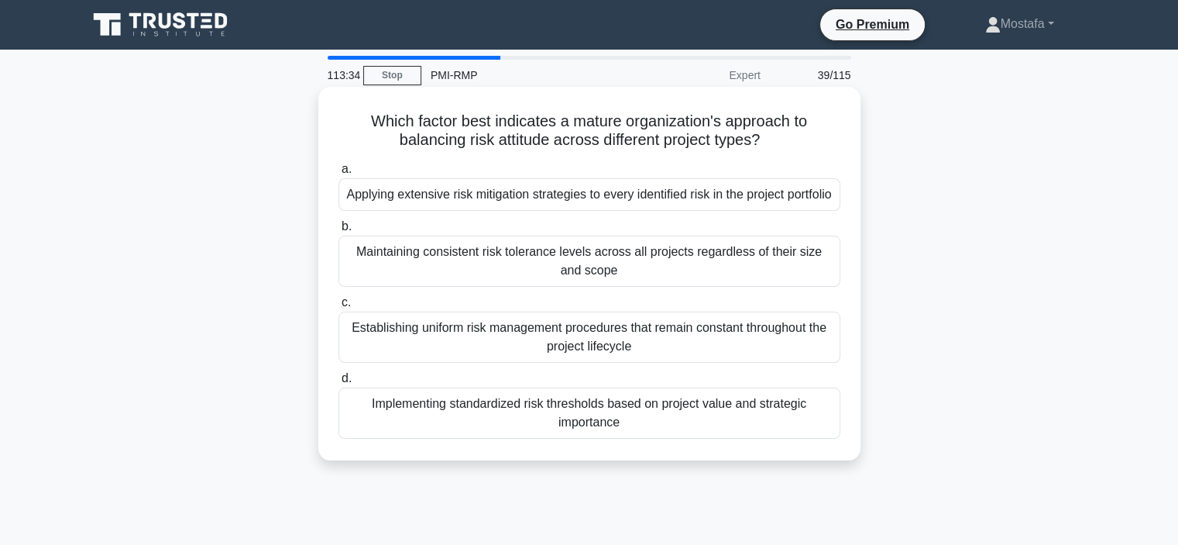
click at [821, 439] on div "Implementing standardized risk thresholds based on project value and strategic …" at bounding box center [590, 412] width 502 height 51
click at [339, 384] on input "d. Implementing standardized risk thresholds based on project value and strateg…" at bounding box center [339, 378] width 0 height 10
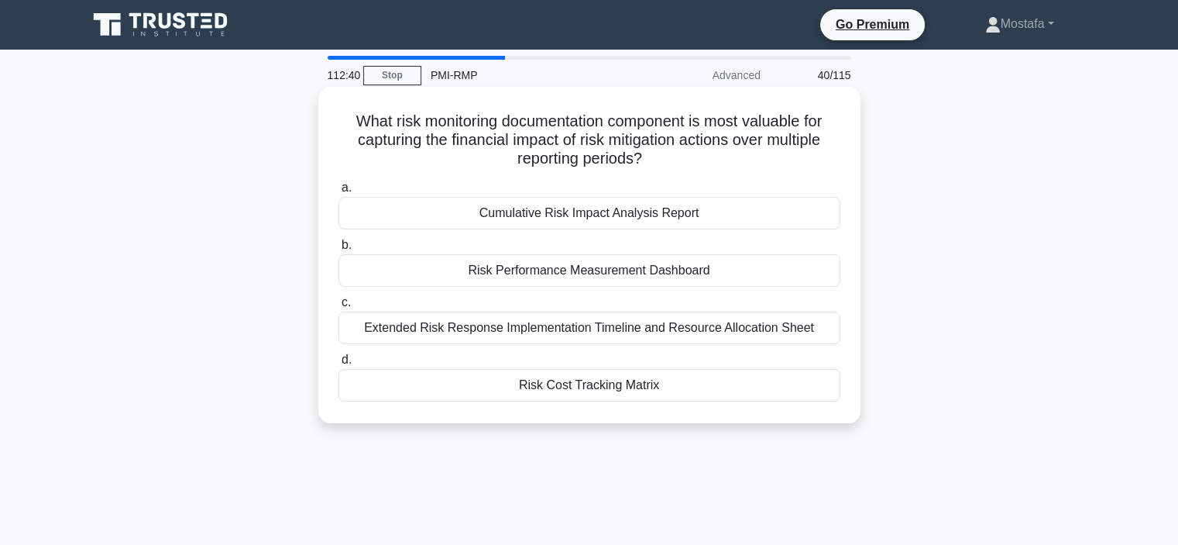
click at [831, 275] on div "Risk Performance Measurement Dashboard" at bounding box center [590, 270] width 502 height 33
click at [339, 250] on input "b. Risk Performance Measurement Dashboard" at bounding box center [339, 245] width 0 height 10
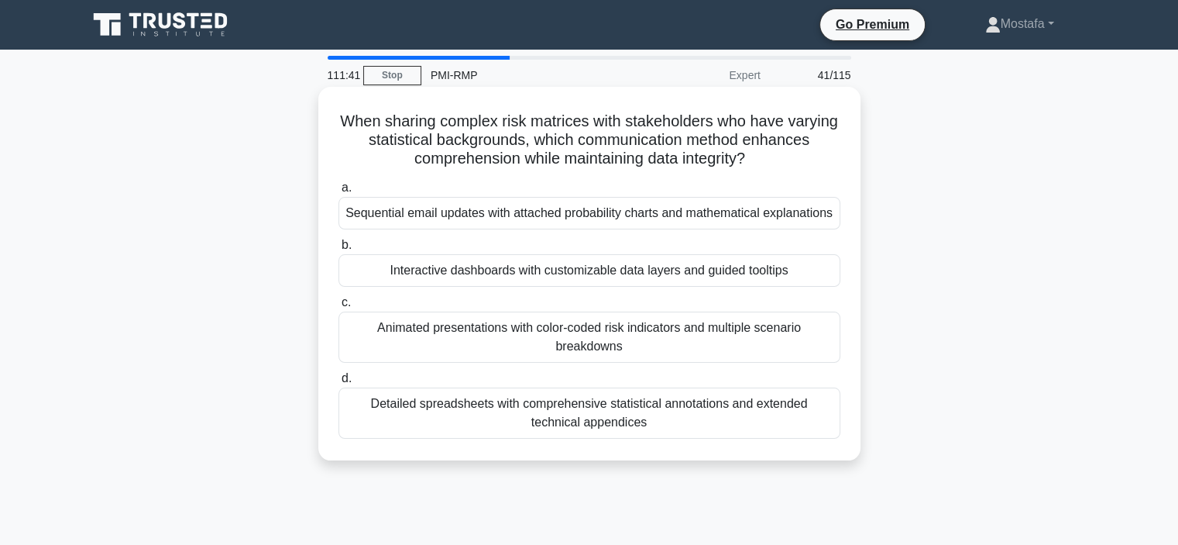
click at [815, 280] on div "Interactive dashboards with customizable data layers and guided tooltips" at bounding box center [590, 270] width 502 height 33
click at [339, 250] on input "b. Interactive dashboards with customizable data layers and guided tooltips" at bounding box center [339, 245] width 0 height 10
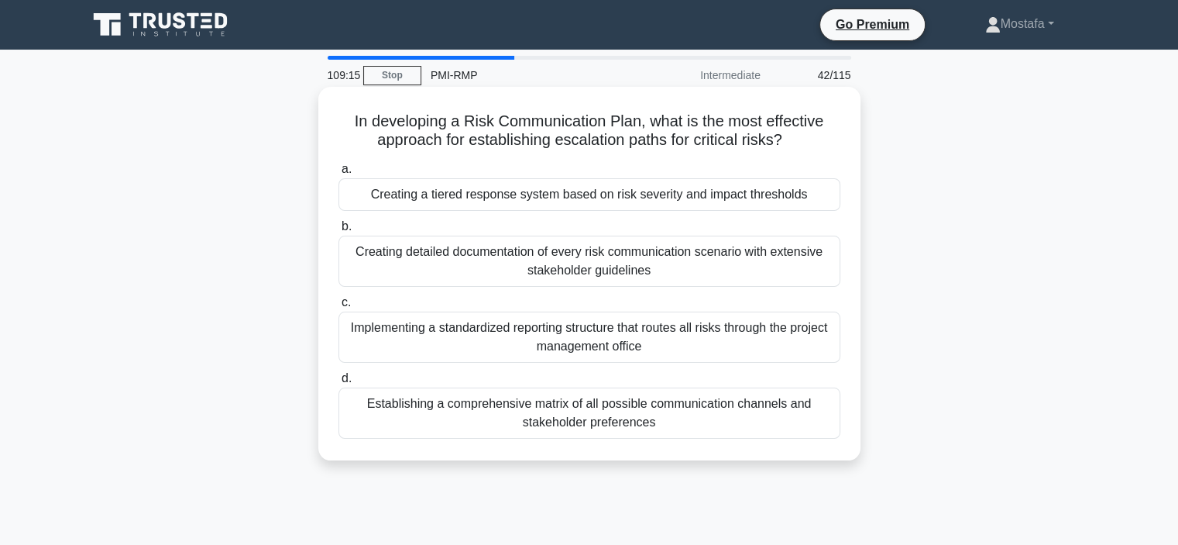
click at [831, 201] on div "Creating a tiered response system based on risk severity and impact thresholds" at bounding box center [590, 194] width 502 height 33
click at [339, 174] on input "a. Creating a tiered response system based on risk severity and impact threshol…" at bounding box center [339, 169] width 0 height 10
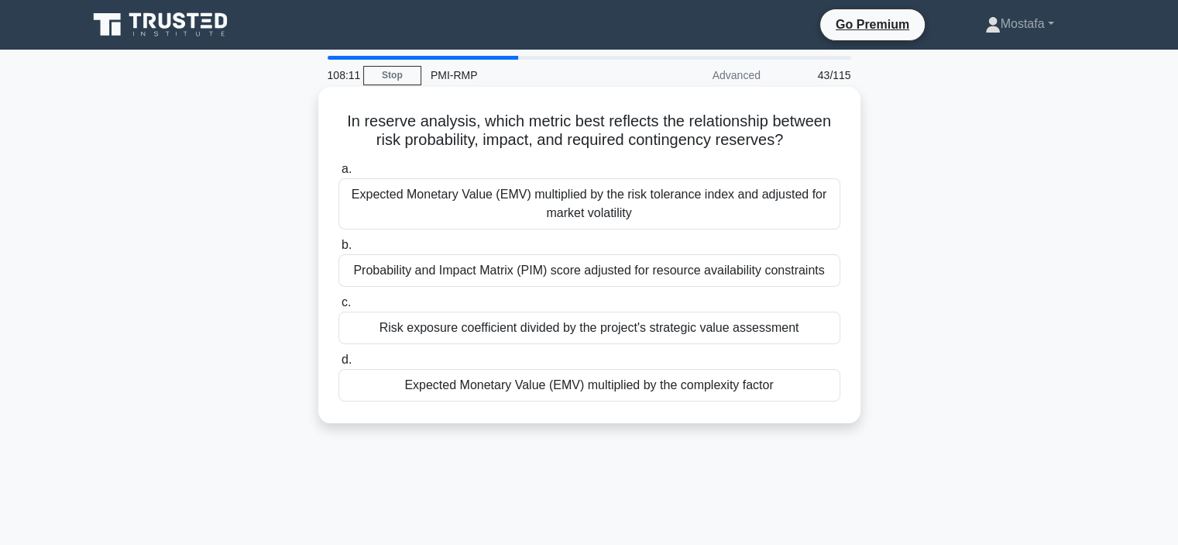
click at [826, 216] on div "Expected Monetary Value (EMV) multiplied by the risk tolerance index and adjust…" at bounding box center [590, 203] width 502 height 51
click at [339, 174] on input "a. Expected Monetary Value (EMV) multiplied by the risk tolerance index and adj…" at bounding box center [339, 169] width 0 height 10
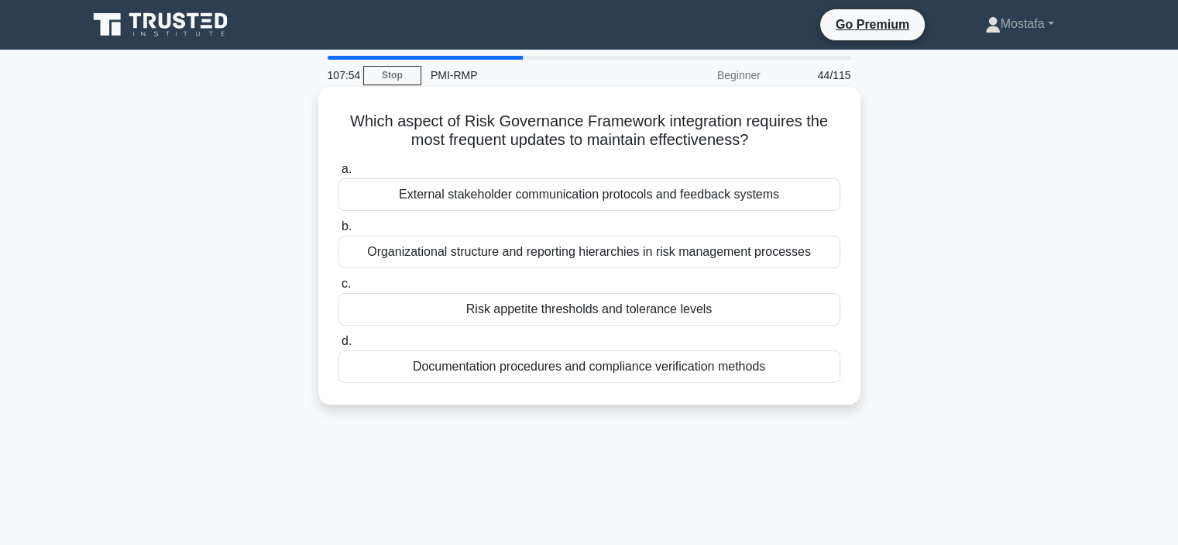
click at [813, 318] on div "Risk appetite thresholds and tolerance levels" at bounding box center [590, 309] width 502 height 33
click at [339, 289] on input "c. Risk appetite thresholds and tolerance levels" at bounding box center [339, 284] width 0 height 10
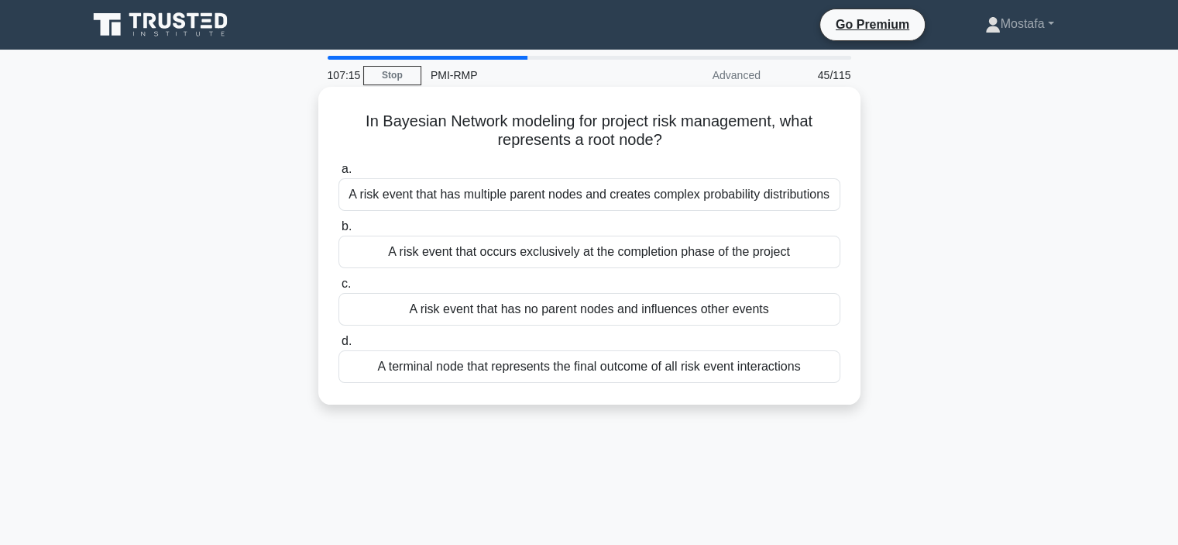
click at [822, 318] on div "A risk event that has no parent nodes and influences other events" at bounding box center [590, 309] width 502 height 33
click at [339, 289] on input "c. A risk event that has no parent nodes and influences other events" at bounding box center [339, 284] width 0 height 10
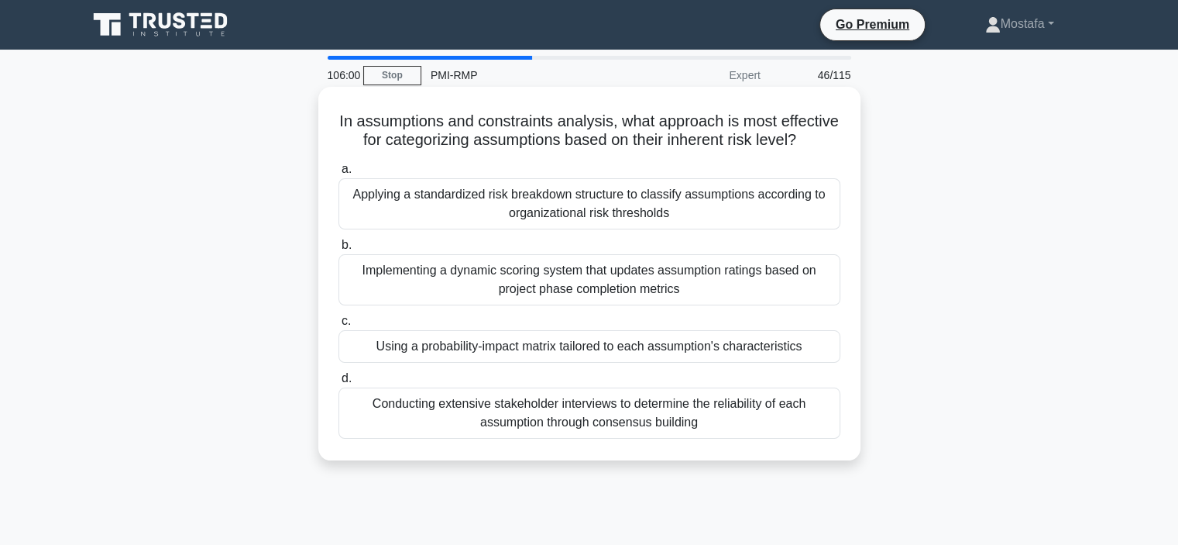
click at [801, 305] on div "Implementing a dynamic scoring system that updates assumption ratings based on …" at bounding box center [590, 279] width 502 height 51
click at [339, 250] on input "b. Implementing a dynamic scoring system that updates assumption ratings based …" at bounding box center [339, 245] width 0 height 10
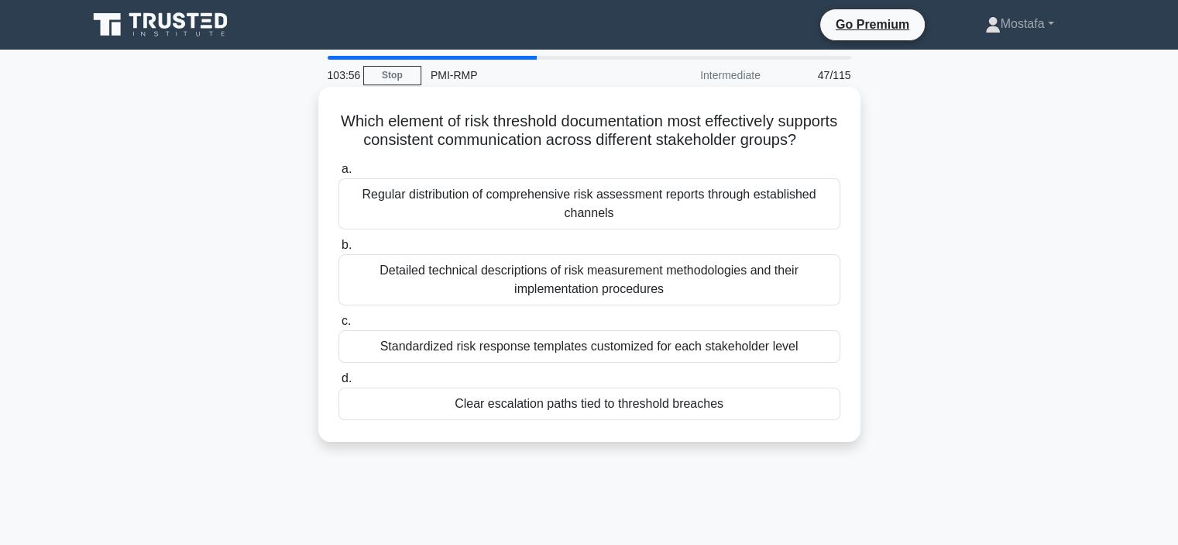
click at [834, 363] on div "Standardized risk response templates customized for each stakeholder level" at bounding box center [590, 346] width 502 height 33
click at [339, 326] on input "c. Standardized risk response templates customized for each stakeholder level" at bounding box center [339, 321] width 0 height 10
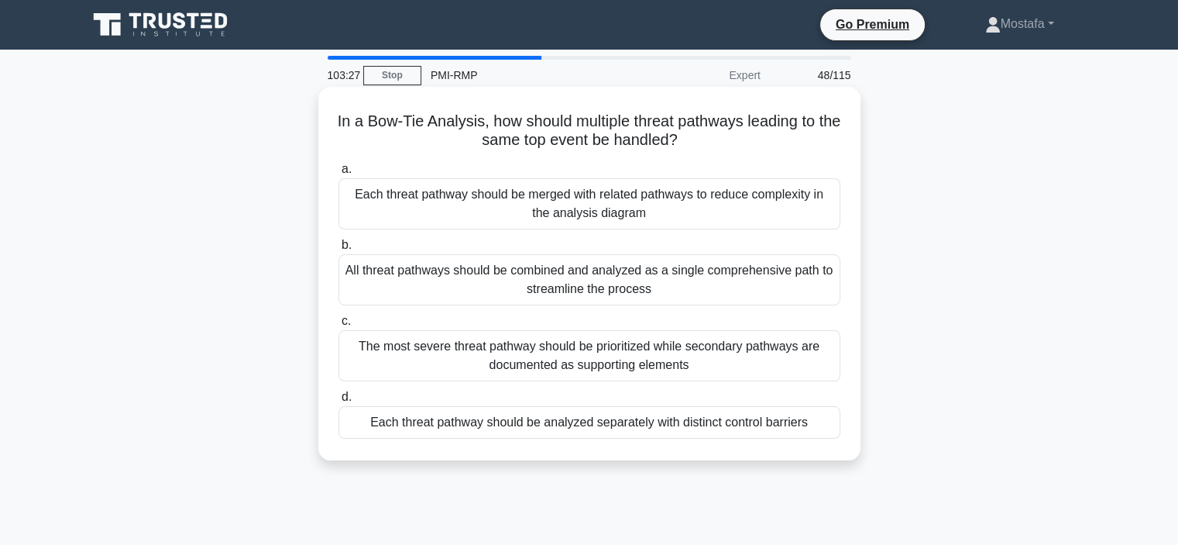
click at [827, 430] on div "Each threat pathway should be analyzed separately with distinct control barriers" at bounding box center [590, 422] width 502 height 33
click at [339, 402] on input "d. Each threat pathway should be analyzed separately with distinct control barr…" at bounding box center [339, 397] width 0 height 10
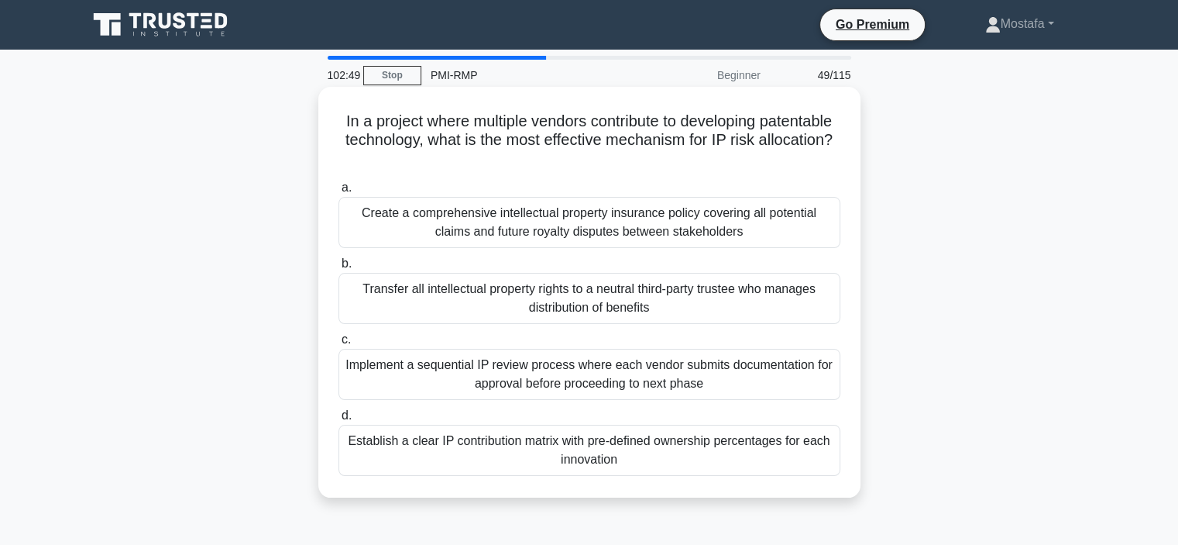
click at [827, 465] on div "Establish a clear IP contribution matrix with pre-defined ownership percentages…" at bounding box center [590, 450] width 502 height 51
click at [339, 421] on input "d. Establish a clear IP contribution matrix with pre-defined ownership percenta…" at bounding box center [339, 416] width 0 height 10
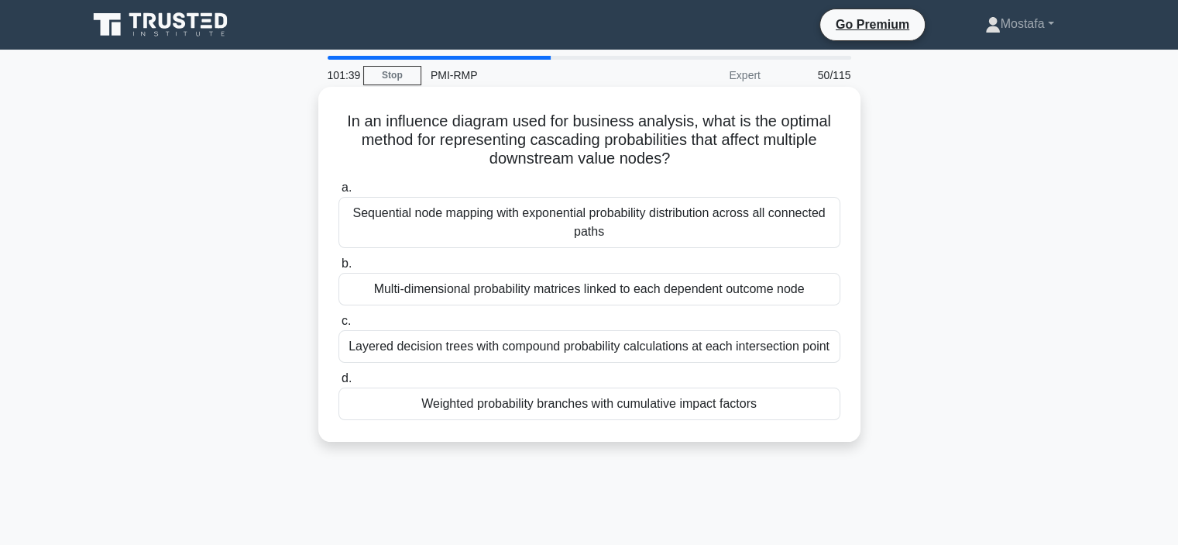
click at [820, 405] on div "Weighted probability branches with cumulative impact factors" at bounding box center [590, 403] width 502 height 33
click at [339, 384] on input "d. Weighted probability branches with cumulative impact factors" at bounding box center [339, 378] width 0 height 10
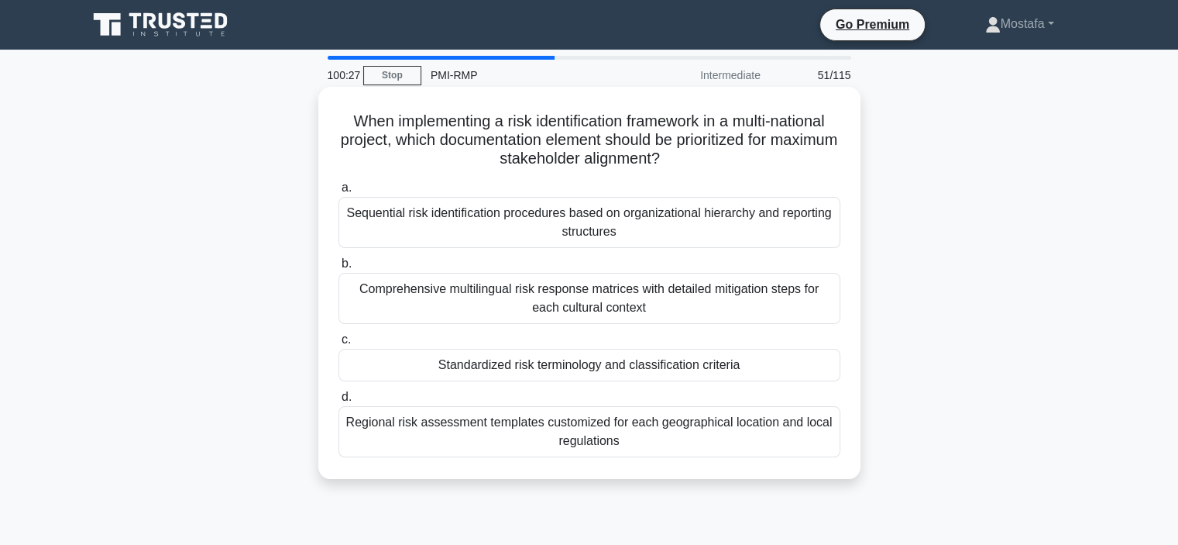
click at [813, 367] on div "Standardized risk terminology and classification criteria" at bounding box center [590, 365] width 502 height 33
click at [339, 345] on input "c. Standardized risk terminology and classification criteria" at bounding box center [339, 340] width 0 height 10
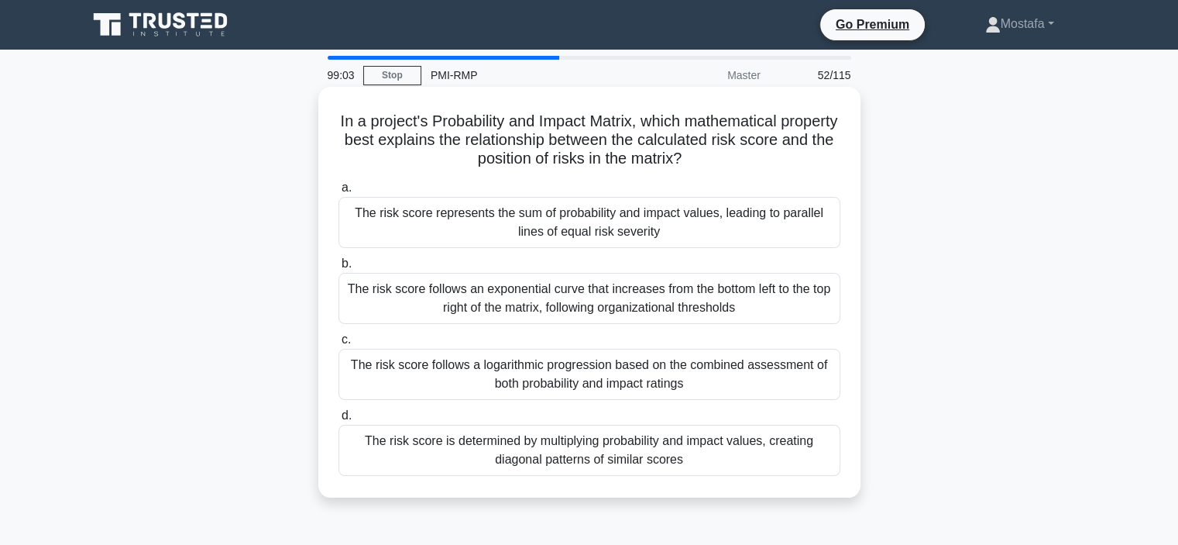
click at [834, 315] on div "The risk score follows an exponential curve that increases from the bottom left…" at bounding box center [590, 298] width 502 height 51
click at [339, 269] on input "b. The risk score follows an exponential curve that increases from the bottom l…" at bounding box center [339, 264] width 0 height 10
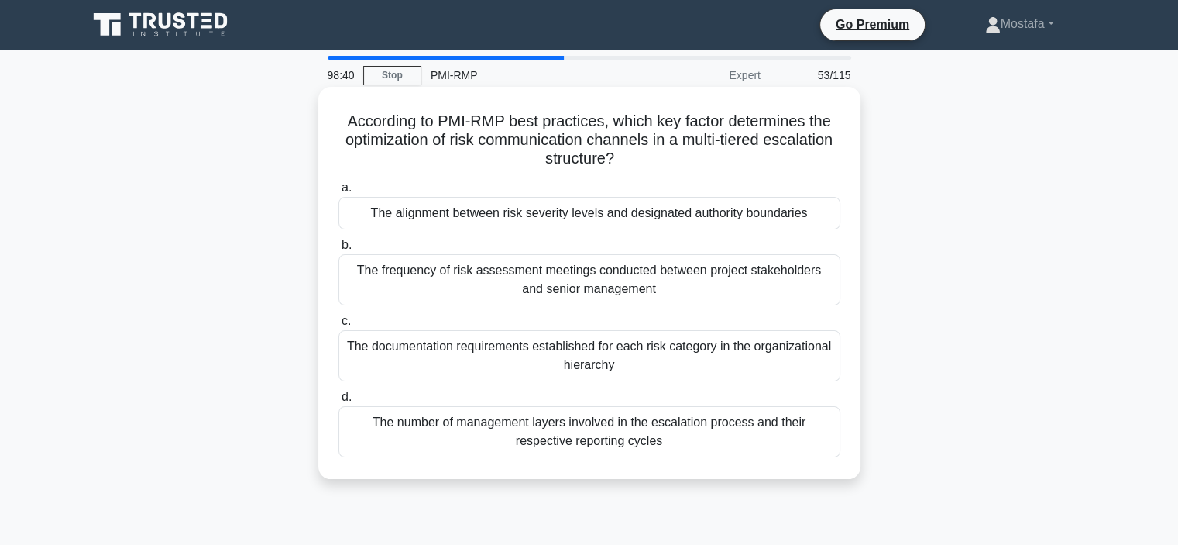
click at [832, 222] on div "The alignment between risk severity levels and designated authority boundaries" at bounding box center [590, 213] width 502 height 33
click at [339, 193] on input "a. The alignment between risk severity levels and designated authority boundari…" at bounding box center [339, 188] width 0 height 10
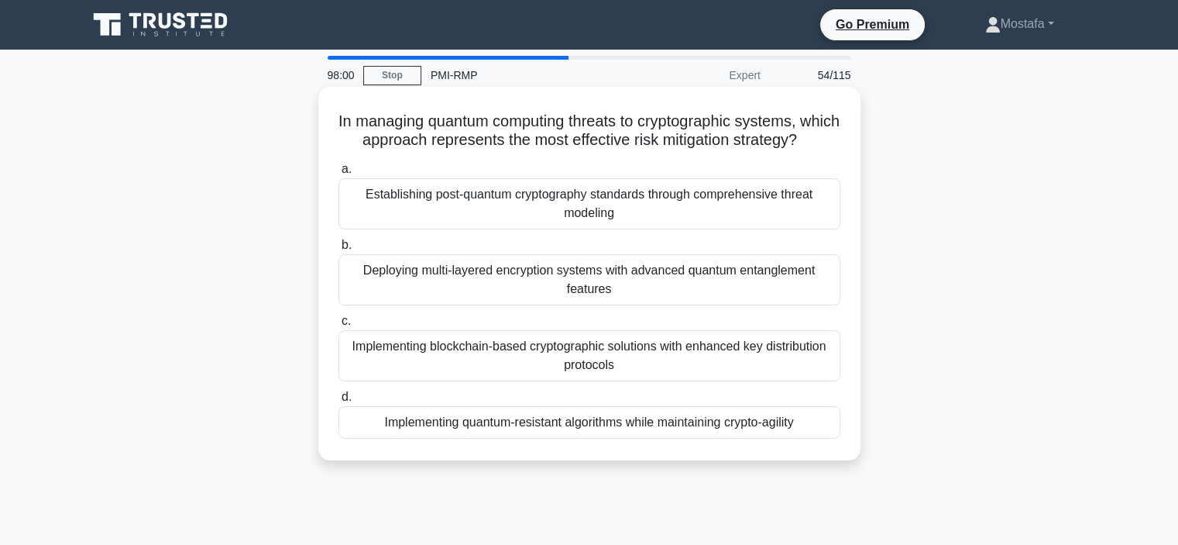
click at [824, 439] on div "Implementing quantum-resistant algorithms while maintaining crypto-agility" at bounding box center [590, 422] width 502 height 33
click at [339, 402] on input "d. Implementing quantum-resistant algorithms while maintaining crypto-agility" at bounding box center [339, 397] width 0 height 10
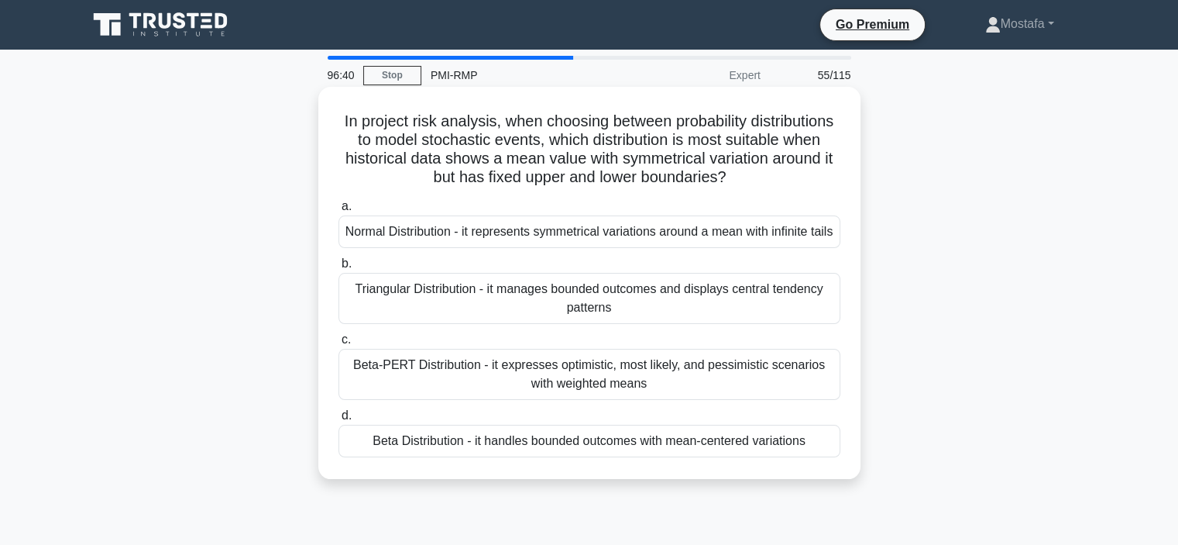
click at [818, 248] on div "Normal Distribution - it represents symmetrical variations around a mean with i…" at bounding box center [590, 231] width 502 height 33
click at [339, 212] on input "a. Normal Distribution - it represents symmetrical variations around a mean wit…" at bounding box center [339, 206] width 0 height 10
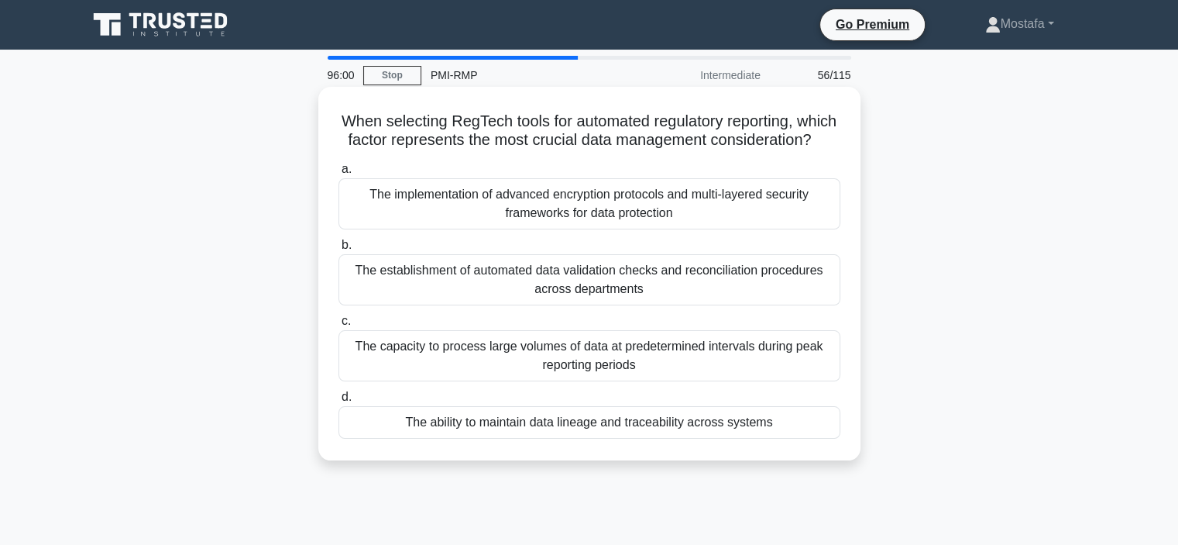
click at [831, 439] on div "The ability to maintain data lineage and traceability across systems" at bounding box center [590, 422] width 502 height 33
click at [339, 402] on input "d. The ability to maintain data lineage and traceability across systems" at bounding box center [339, 397] width 0 height 10
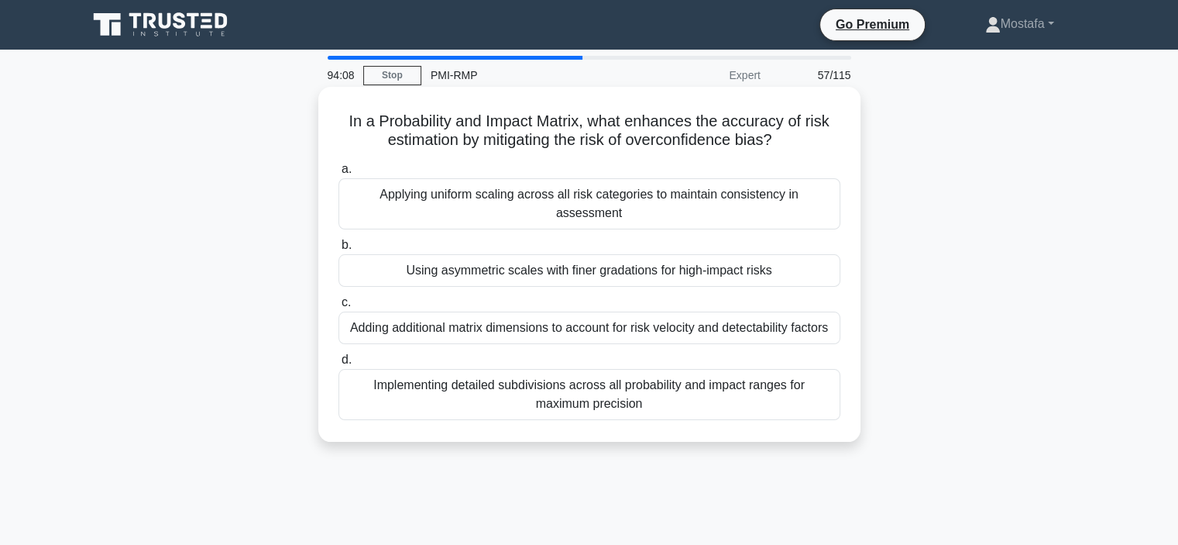
click at [827, 265] on div "Using asymmetric scales with finer gradations for high-impact risks" at bounding box center [590, 270] width 502 height 33
click at [339, 250] on input "b. Using asymmetric scales with finer gradations for high-impact risks" at bounding box center [339, 245] width 0 height 10
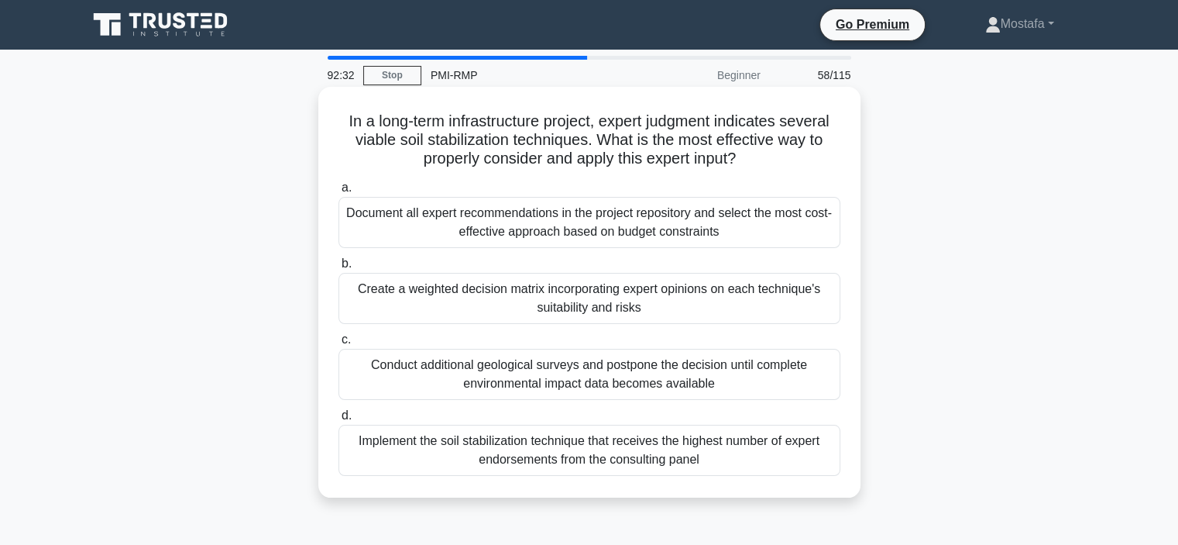
click at [825, 241] on div "Document all expert recommendations in the project repository and select the mo…" at bounding box center [590, 222] width 502 height 51
click at [339, 193] on input "a. Document all expert recommendations in the project repository and select the…" at bounding box center [339, 188] width 0 height 10
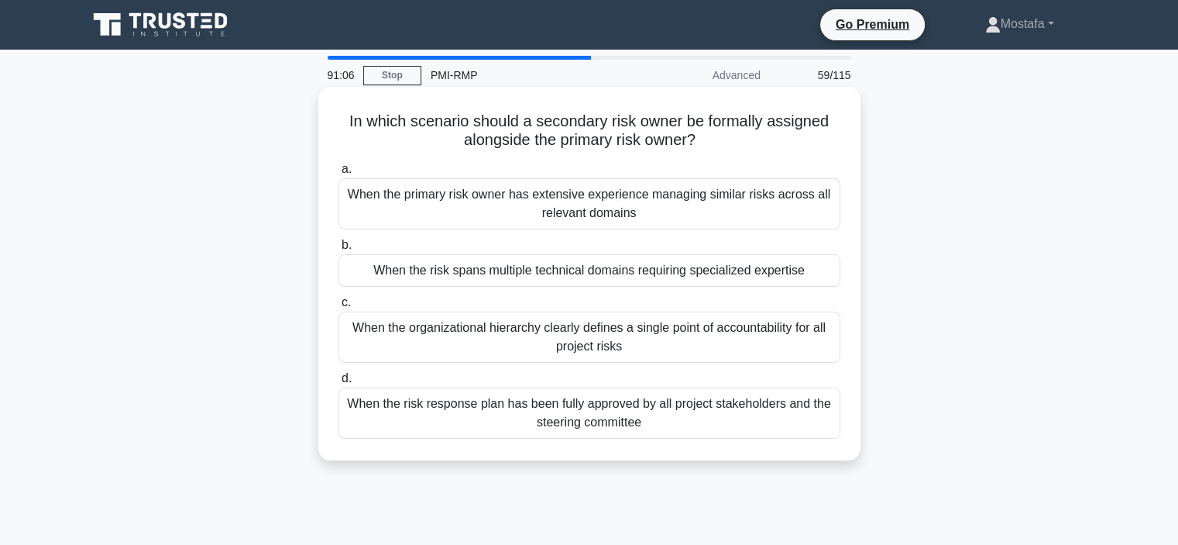
click at [813, 430] on div "When the risk response plan has been fully approved by all project stakeholders…" at bounding box center [590, 412] width 502 height 51
click at [339, 384] on input "d. When the risk response plan has been fully approved by all project stakehold…" at bounding box center [339, 378] width 0 height 10
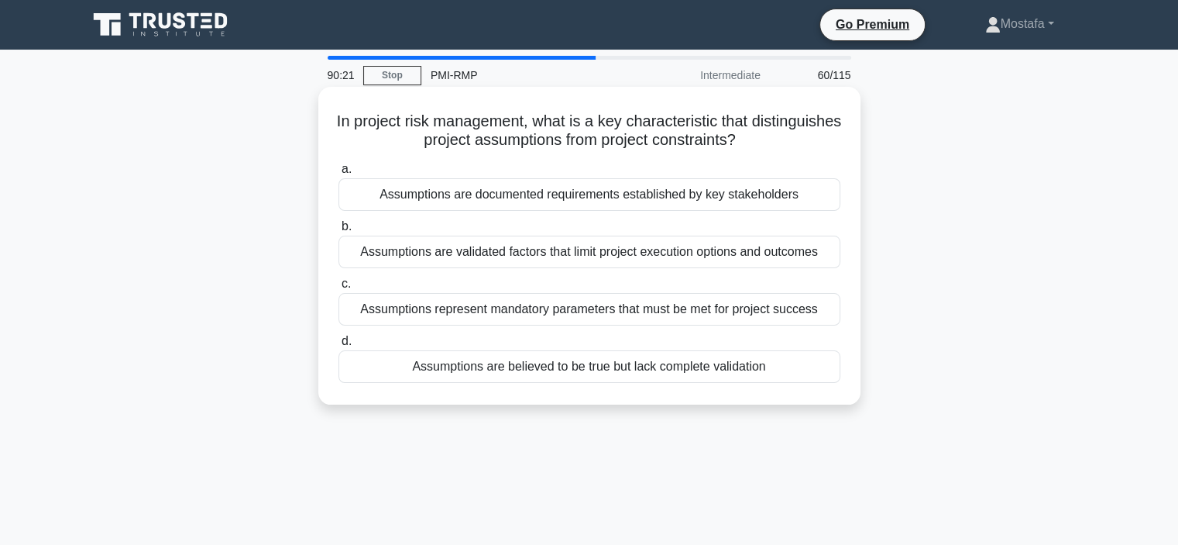
click at [813, 370] on div "Assumptions are believed to be true but lack complete validation" at bounding box center [590, 366] width 502 height 33
click at [339, 346] on input "d. Assumptions are believed to be true but lack complete validation" at bounding box center [339, 341] width 0 height 10
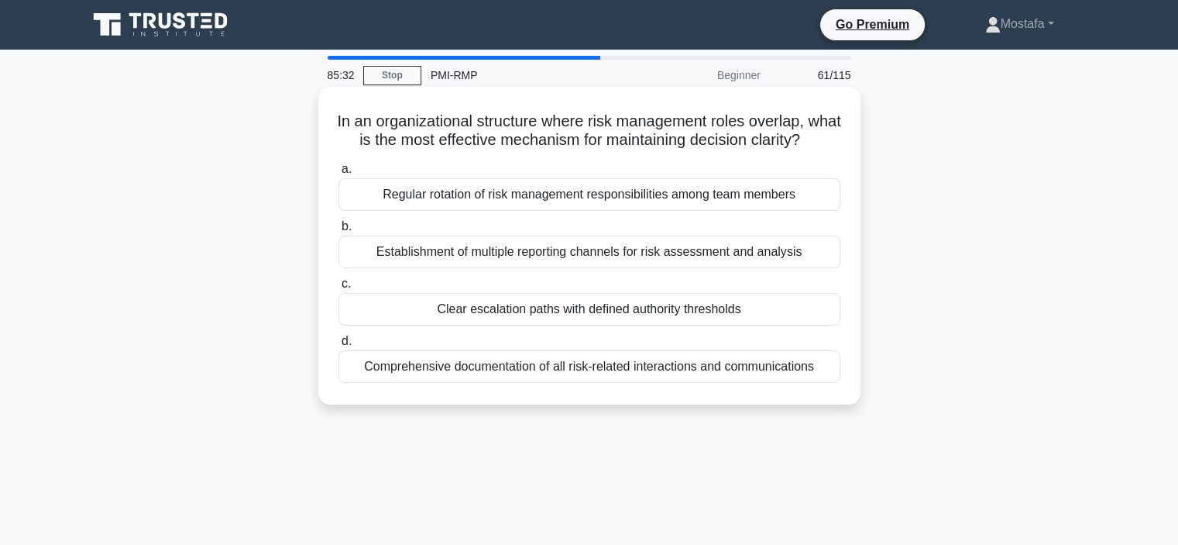
click at [790, 325] on div "Clear escalation paths with defined authority thresholds" at bounding box center [590, 309] width 502 height 33
click at [339, 289] on input "c. Clear escalation paths with defined authority thresholds" at bounding box center [339, 284] width 0 height 10
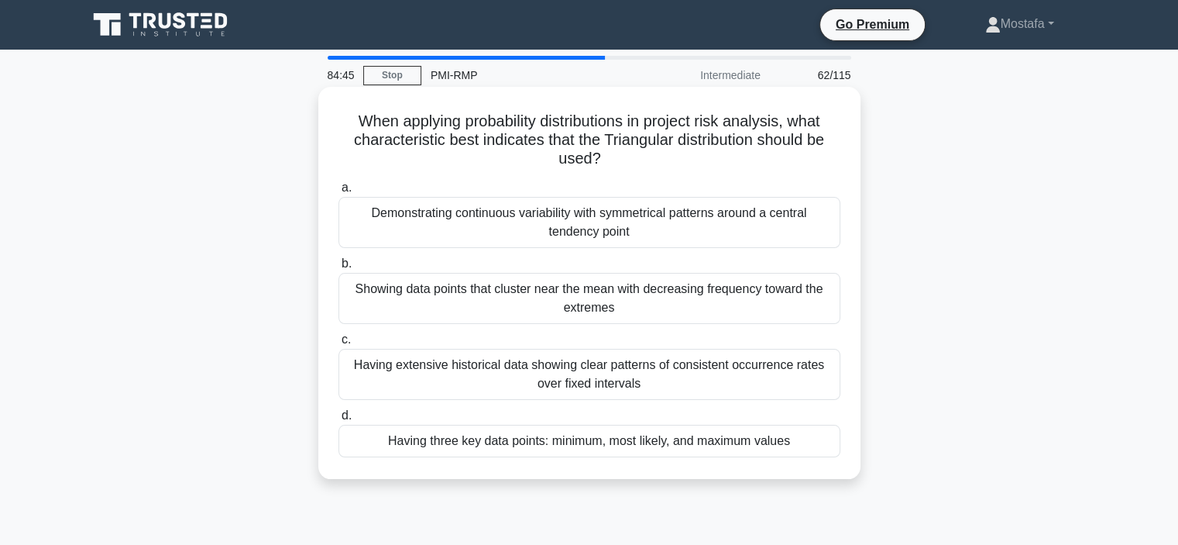
click at [827, 306] on div "Showing data points that cluster near the mean with decreasing frequency toward…" at bounding box center [590, 298] width 502 height 51
click at [339, 269] on input "b. Showing data points that cluster near the mean with decreasing frequency tow…" at bounding box center [339, 264] width 0 height 10
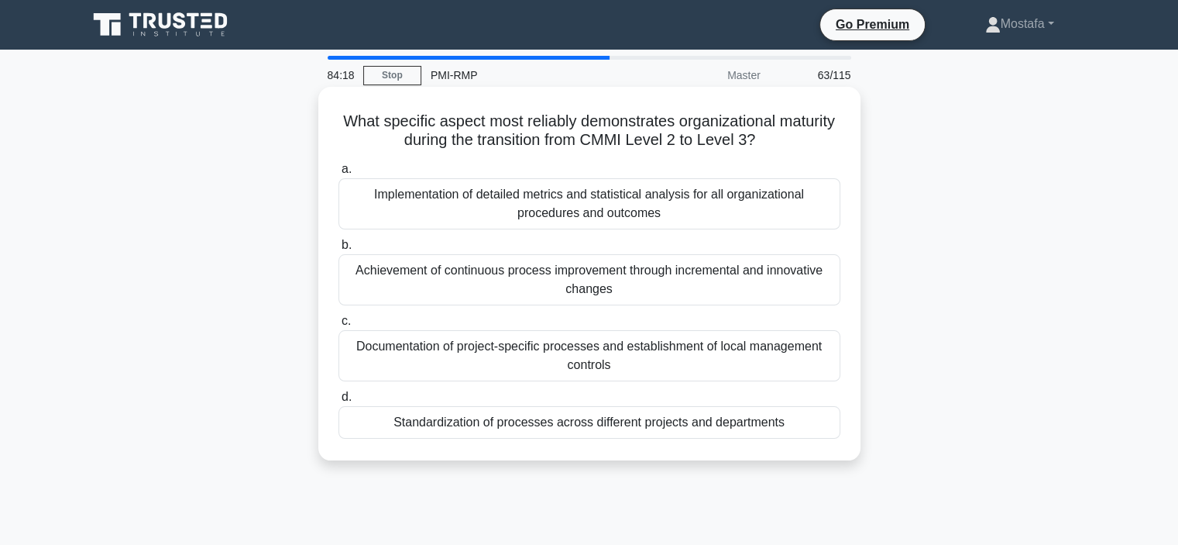
click at [815, 430] on div "Standardization of processes across different projects and departments" at bounding box center [590, 422] width 502 height 33
click at [339, 402] on input "d. Standardization of processes across different projects and departments" at bounding box center [339, 397] width 0 height 10
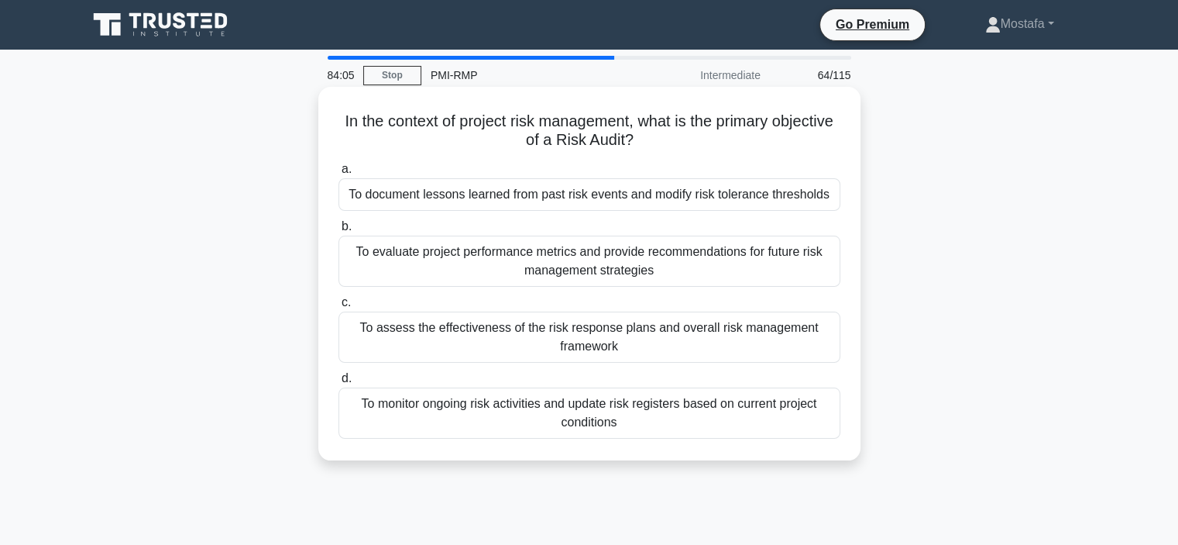
click at [810, 347] on div "To assess the effectiveness of the risk response plans and overall risk managem…" at bounding box center [590, 336] width 502 height 51
click at [339, 308] on input "c. To assess the effectiveness of the risk response plans and overall risk mana…" at bounding box center [339, 303] width 0 height 10
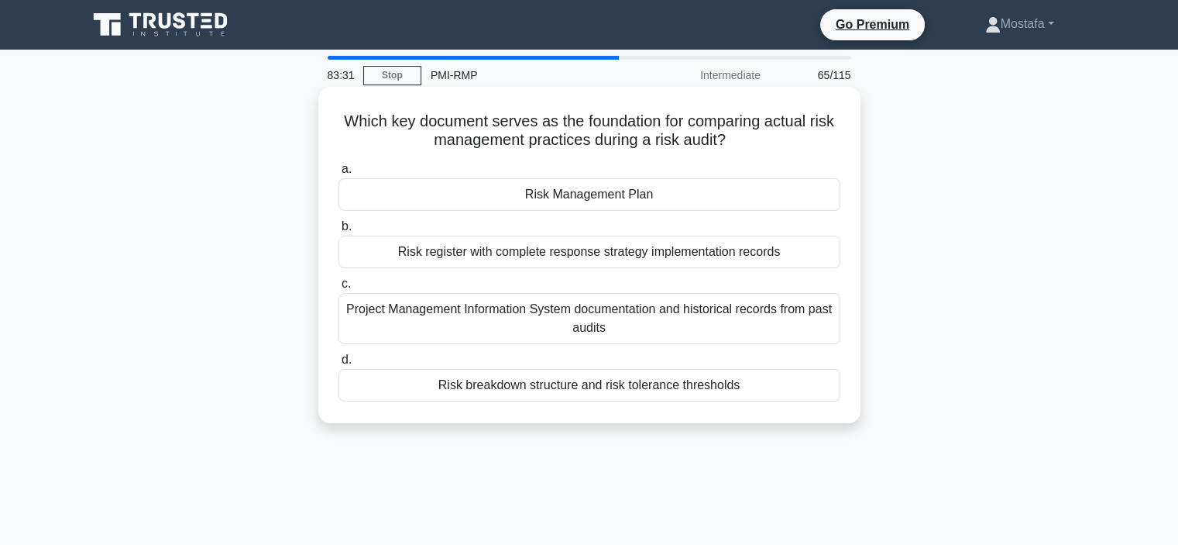
click at [820, 199] on div "Risk Management Plan" at bounding box center [590, 194] width 502 height 33
click at [339, 174] on input "a. Risk Management Plan" at bounding box center [339, 169] width 0 height 10
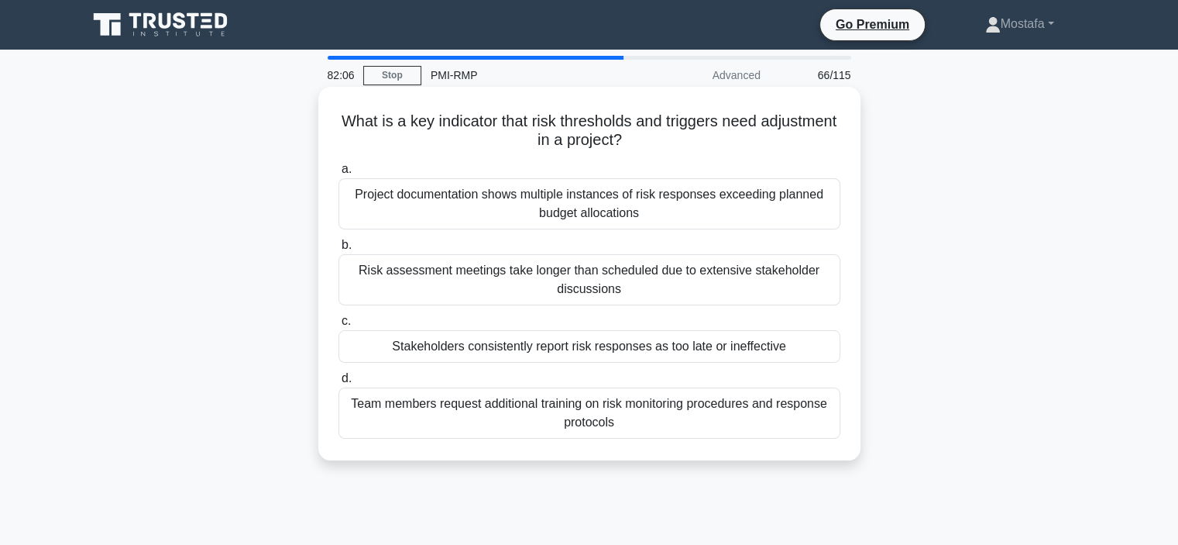
click at [827, 356] on div "Stakeholders consistently report risk responses as too late or ineffective" at bounding box center [590, 346] width 502 height 33
click at [339, 326] on input "c. Stakeholders consistently report risk responses as too late or ineffective" at bounding box center [339, 321] width 0 height 10
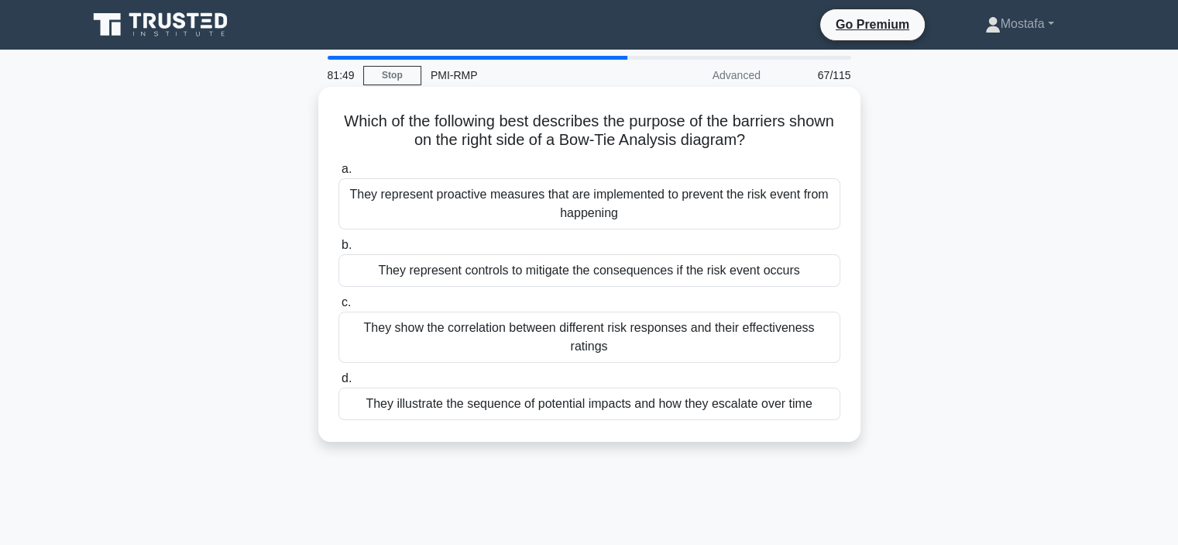
click at [828, 280] on div "They represent controls to mitigate the consequences if the risk event occurs" at bounding box center [590, 270] width 502 height 33
click at [339, 250] on input "b. They represent controls to mitigate the consequences if the risk event occurs" at bounding box center [339, 245] width 0 height 10
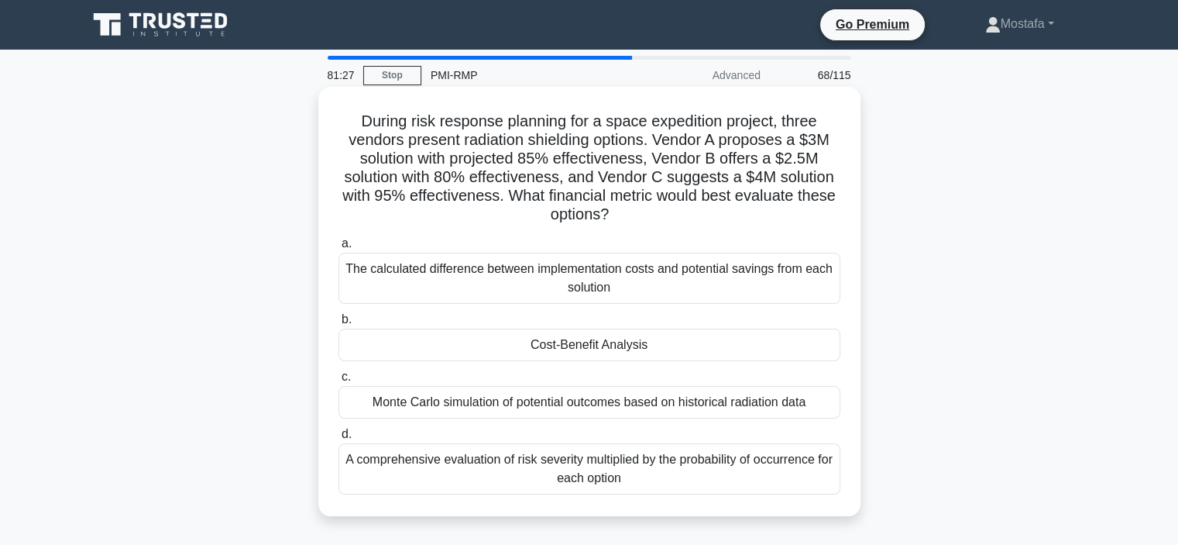
click at [816, 353] on div "Cost-Benefit Analysis" at bounding box center [590, 344] width 502 height 33
click at [339, 325] on input "b. Cost-Benefit Analysis" at bounding box center [339, 320] width 0 height 10
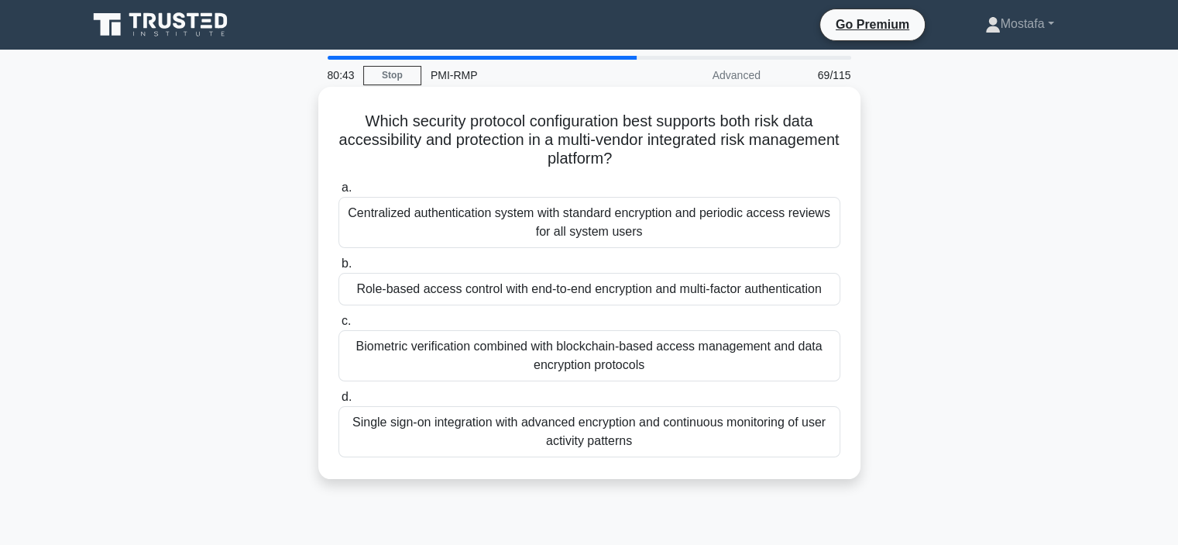
click at [827, 367] on div "Biometric verification combined with blockchain-based access management and dat…" at bounding box center [590, 355] width 502 height 51
click at [339, 326] on input "c. Biometric verification combined with blockchain-based access management and …" at bounding box center [339, 321] width 0 height 10
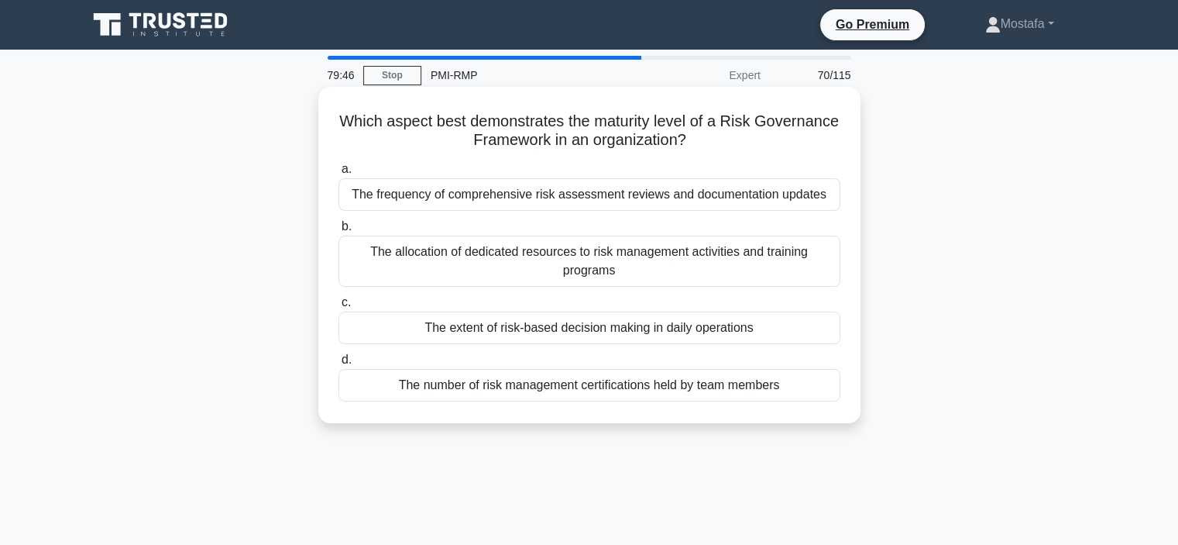
click at [821, 332] on div "The extent of risk-based decision making in daily operations" at bounding box center [590, 327] width 502 height 33
click at [339, 308] on input "c. The extent of risk-based decision making in daily operations" at bounding box center [339, 303] width 0 height 10
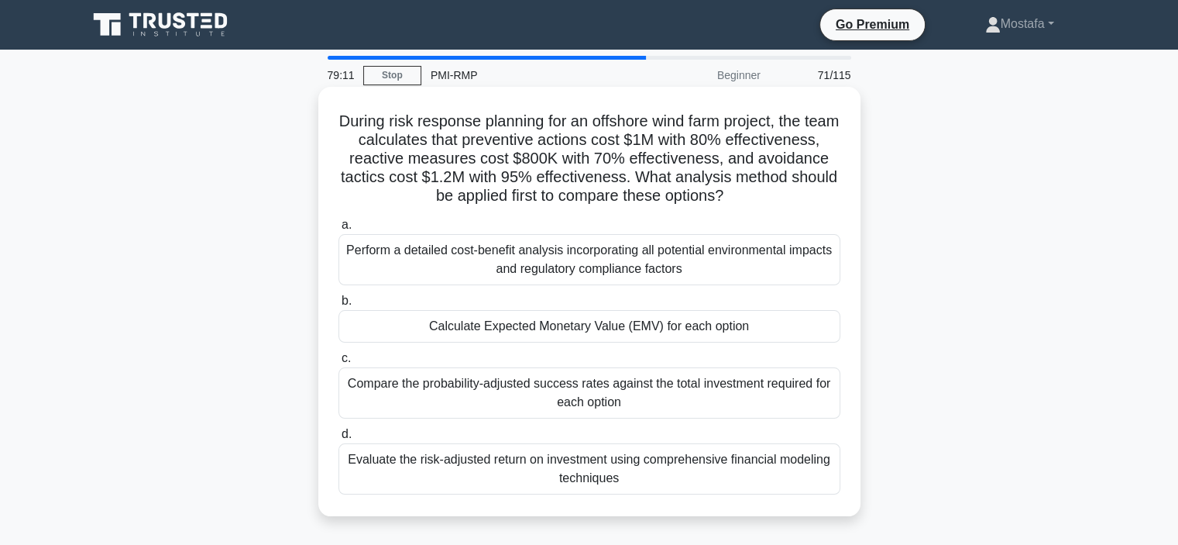
click at [828, 332] on div "Calculate Expected Monetary Value (EMV) for each option" at bounding box center [590, 326] width 502 height 33
click at [339, 306] on input "b. Calculate Expected Monetary Value (EMV) for each option" at bounding box center [339, 301] width 0 height 10
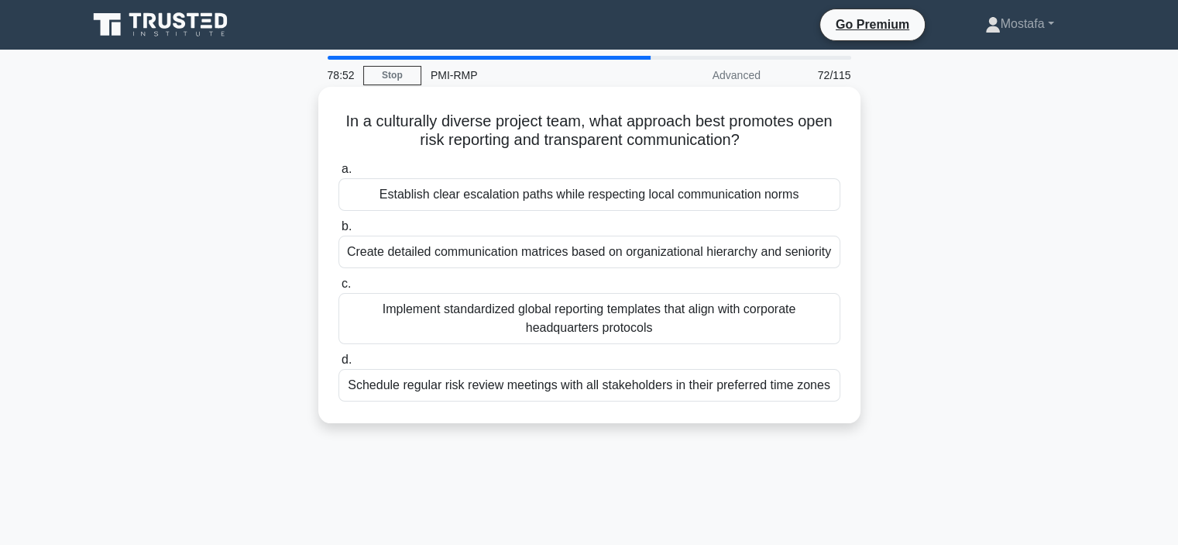
click at [821, 199] on div "Establish clear escalation paths while respecting local communication norms" at bounding box center [590, 194] width 502 height 33
click at [339, 174] on input "a. Establish clear escalation paths while respecting local communication norms" at bounding box center [339, 169] width 0 height 10
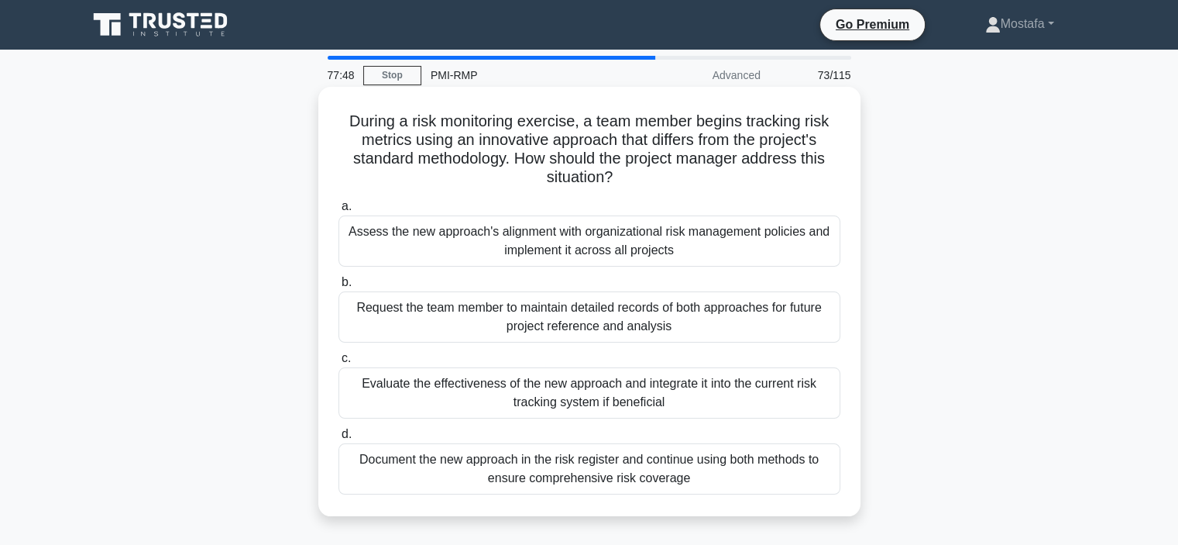
click at [827, 405] on div "Evaluate the effectiveness of the new approach and integrate it into the curren…" at bounding box center [590, 392] width 502 height 51
click at [339, 363] on input "c. Evaluate the effectiveness of the new approach and integrate it into the cur…" at bounding box center [339, 358] width 0 height 10
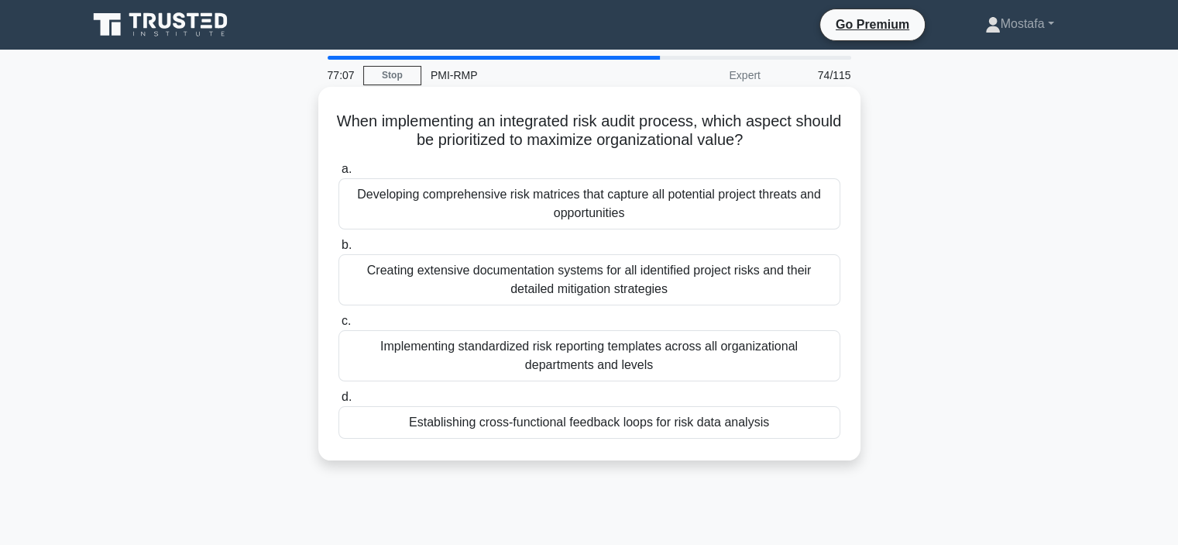
click at [824, 365] on div "Implementing standardized risk reporting templates across all organizational de…" at bounding box center [590, 355] width 502 height 51
click at [339, 326] on input "c. Implementing standardized risk reporting templates across all organizational…" at bounding box center [339, 321] width 0 height 10
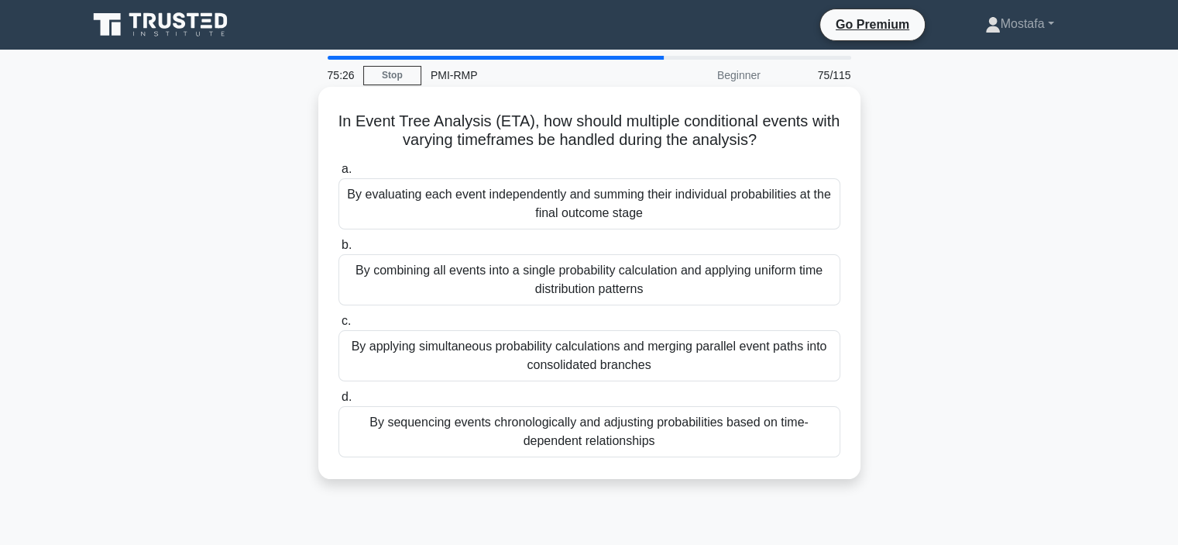
click at [809, 449] on div "By sequencing events chronologically and adjusting probabilities based on time-…" at bounding box center [590, 431] width 502 height 51
click at [339, 402] on input "d. By sequencing events chronologically and adjusting probabilities based on ti…" at bounding box center [339, 397] width 0 height 10
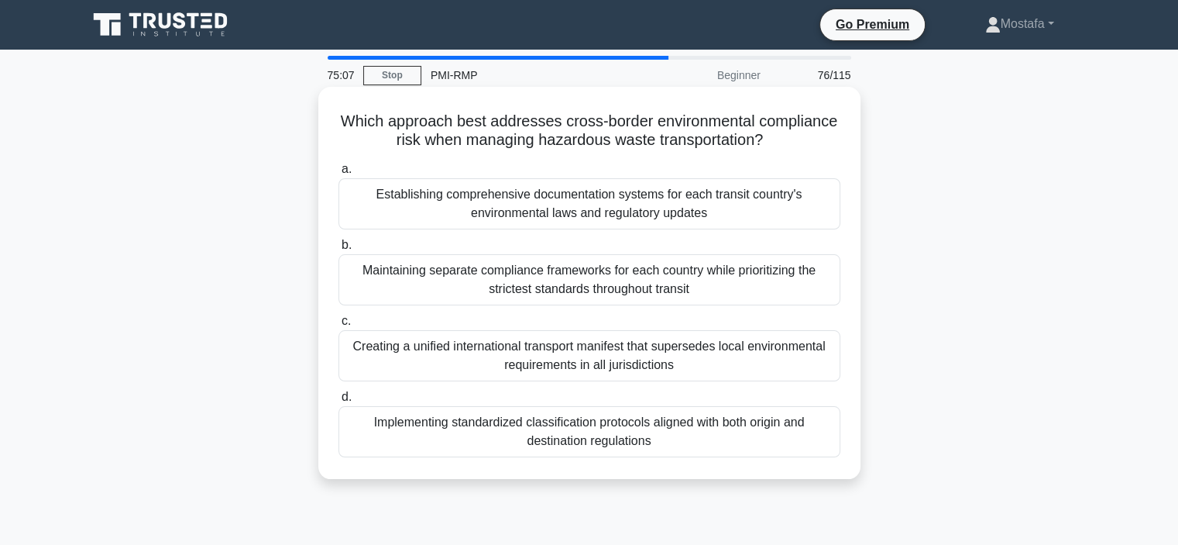
click at [826, 449] on div "Implementing standardized classification protocols aligned with both origin and…" at bounding box center [590, 431] width 502 height 51
click at [339, 402] on input "d. Implementing standardized classification protocols aligned with both origin …" at bounding box center [339, 397] width 0 height 10
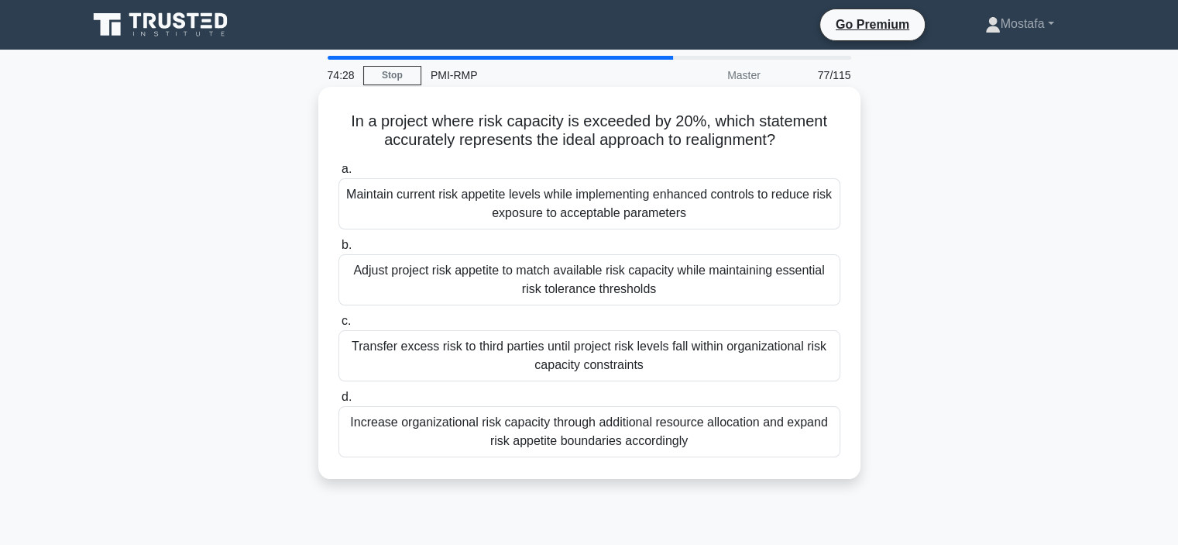
click at [821, 287] on div "Adjust project risk appetite to match available risk capacity while maintaining…" at bounding box center [590, 279] width 502 height 51
click at [339, 250] on input "b. Adjust project risk appetite to match available risk capacity while maintain…" at bounding box center [339, 245] width 0 height 10
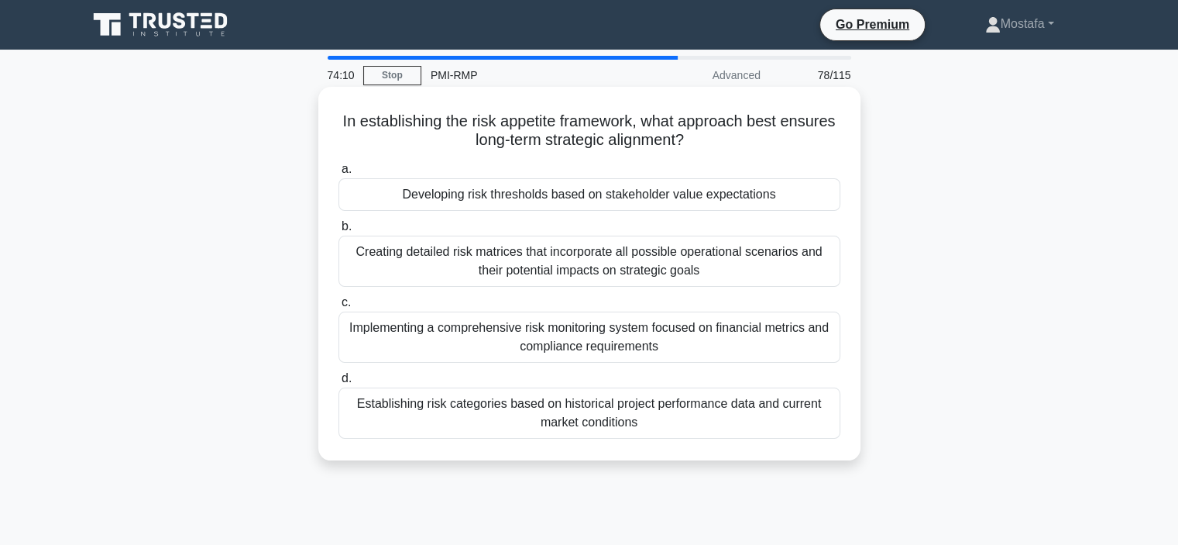
click at [817, 199] on div "Developing risk thresholds based on stakeholder value expectations" at bounding box center [590, 194] width 502 height 33
click at [339, 174] on input "a. Developing risk thresholds based on stakeholder value expectations" at bounding box center [339, 169] width 0 height 10
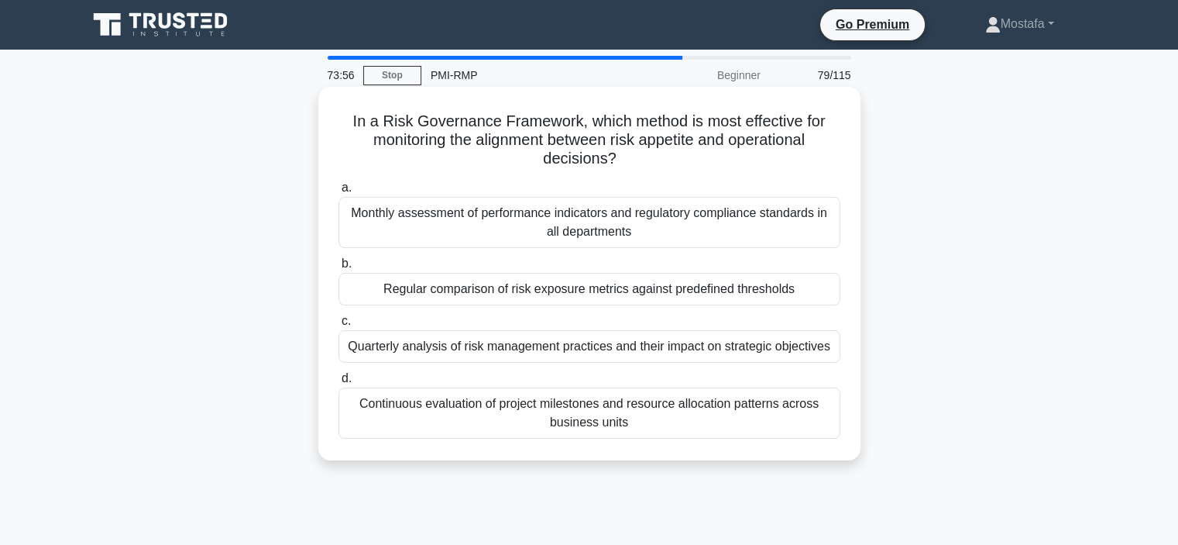
click at [827, 296] on div "Regular comparison of risk exposure metrics against predefined thresholds" at bounding box center [590, 289] width 502 height 33
click at [339, 269] on input "b. Regular comparison of risk exposure metrics against predefined thresholds" at bounding box center [339, 264] width 0 height 10
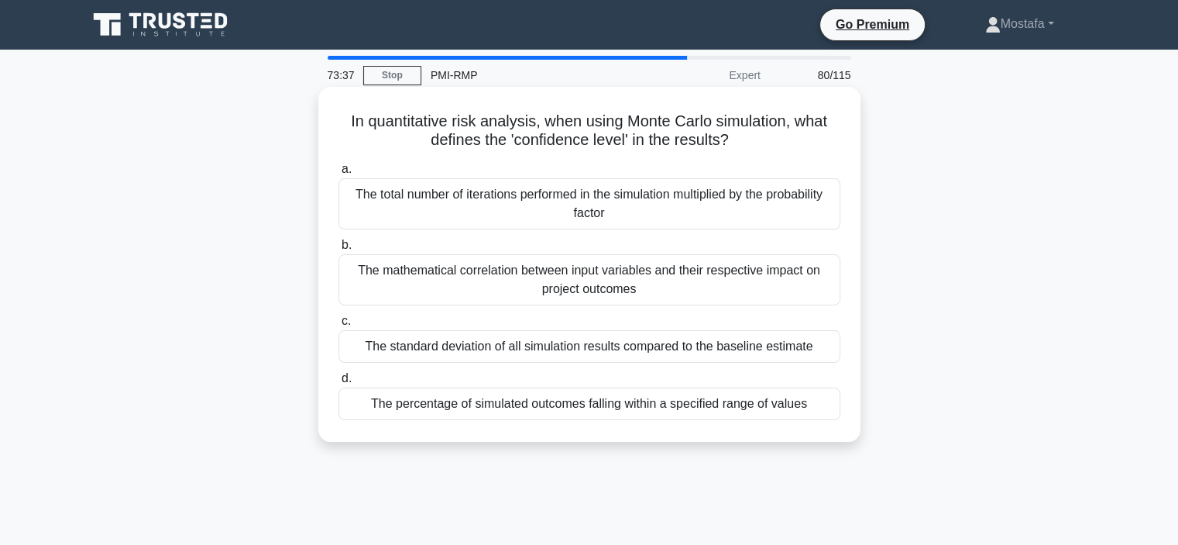
click at [829, 225] on div "The total number of iterations performed in the simulation multiplied by the pr…" at bounding box center [590, 203] width 502 height 51
click at [339, 174] on input "a. The total number of iterations performed in the simulation multiplied by the…" at bounding box center [339, 169] width 0 height 10
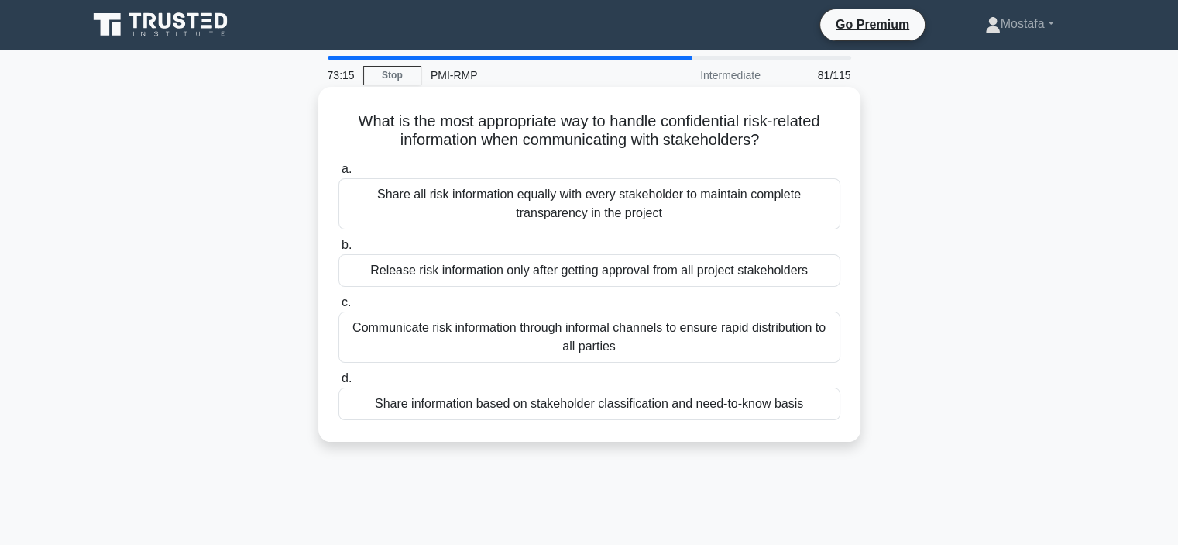
click at [824, 411] on div "Share information based on stakeholder classification and need-to-know basis" at bounding box center [590, 403] width 502 height 33
click at [339, 384] on input "d. Share information based on stakeholder classification and need-to-know basis" at bounding box center [339, 378] width 0 height 10
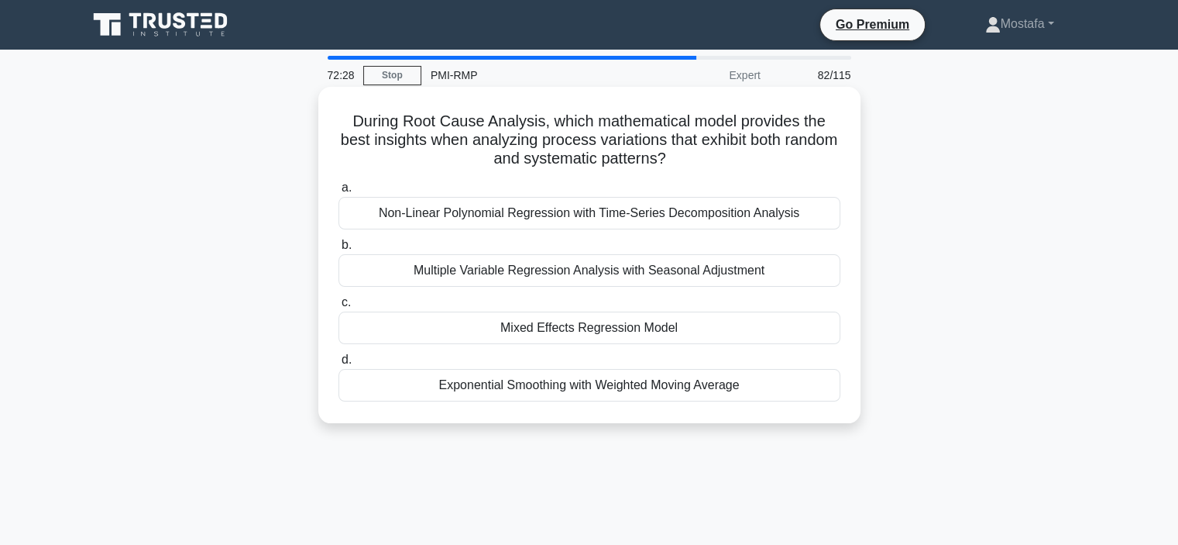
click at [824, 336] on div "Mixed Effects Regression Model" at bounding box center [590, 327] width 502 height 33
click at [339, 308] on input "c. Mixed Effects Regression Model" at bounding box center [339, 303] width 0 height 10
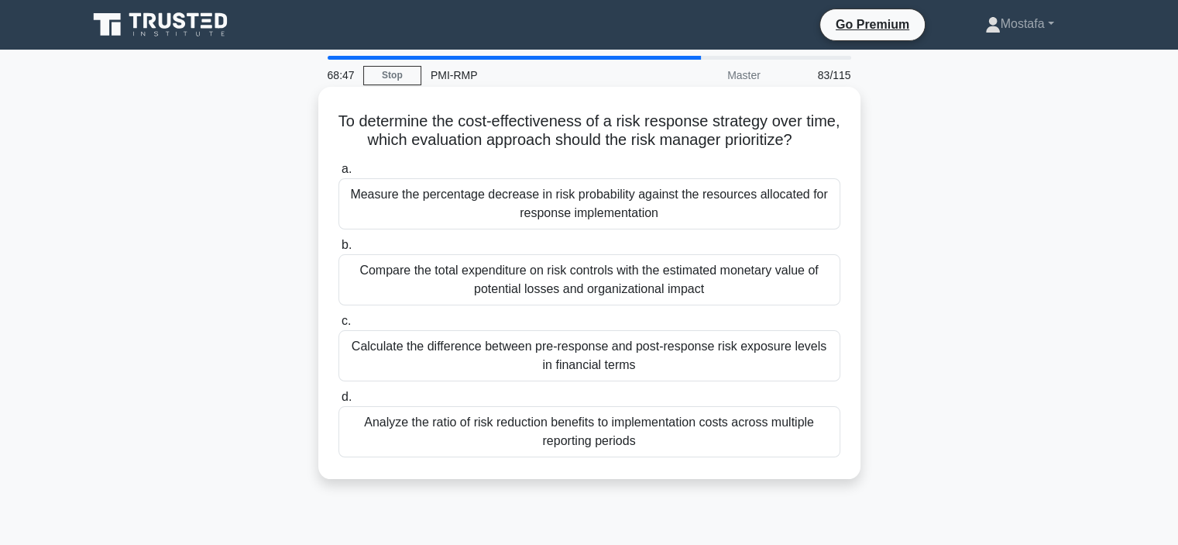
click at [803, 445] on div "Analyze the ratio of risk reduction benefits to implementation costs across mul…" at bounding box center [590, 431] width 502 height 51
click at [339, 402] on input "d. Analyze the ratio of risk reduction benefits to implementation costs across …" at bounding box center [339, 397] width 0 height 10
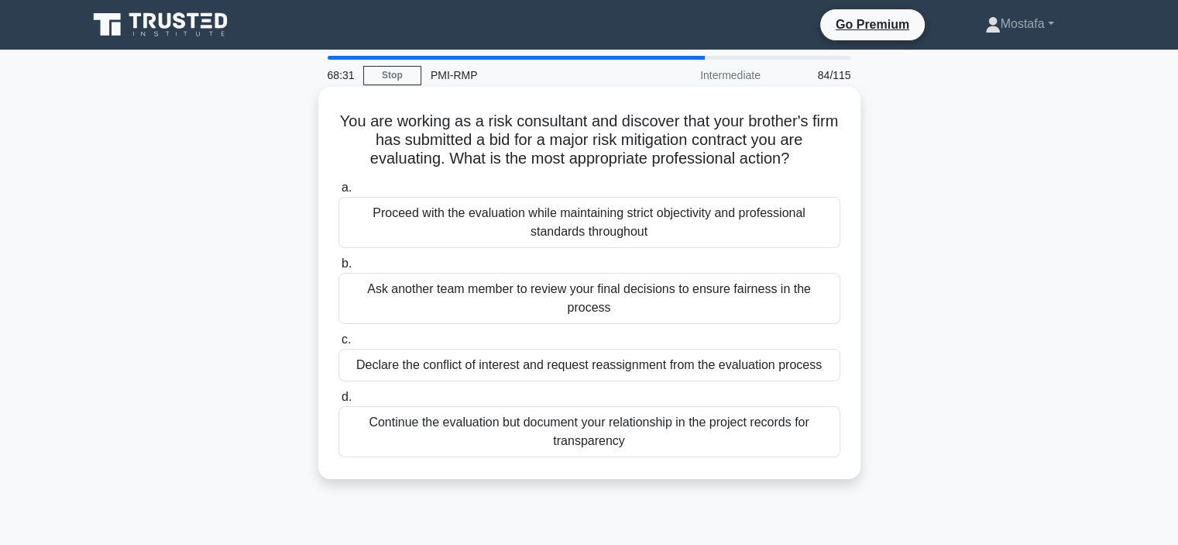
click at [827, 351] on div "Declare the conflict of interest and request reassignment from the evaluation p…" at bounding box center [590, 365] width 502 height 33
click at [339, 345] on input "c. Declare the conflict of interest and request reassignment from the evaluatio…" at bounding box center [339, 340] width 0 height 10
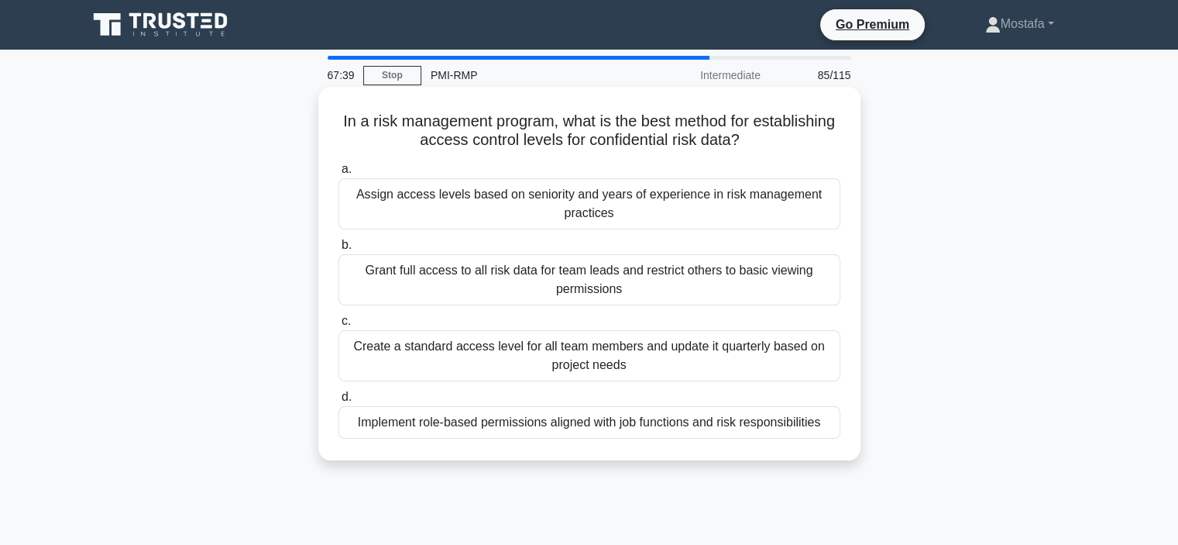
click at [832, 425] on div "Implement role-based permissions aligned with job functions and risk responsibi…" at bounding box center [590, 422] width 502 height 33
click at [339, 402] on input "d. Implement role-based permissions aligned with job functions and risk respons…" at bounding box center [339, 397] width 0 height 10
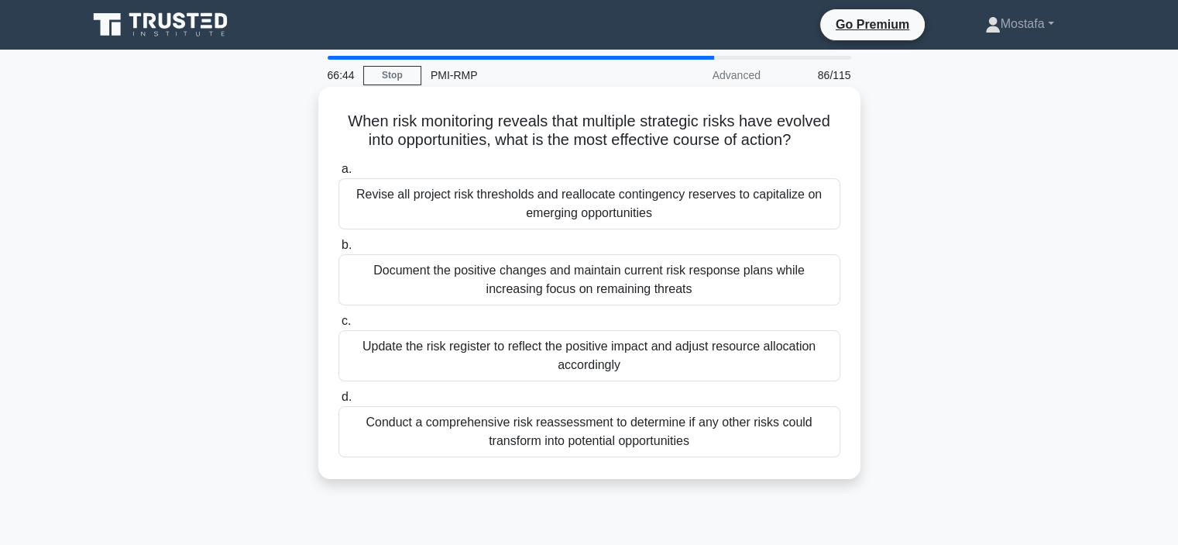
click at [819, 368] on div "Update the risk register to reflect the positive impact and adjust resource all…" at bounding box center [590, 355] width 502 height 51
click at [339, 326] on input "c. Update the risk register to reflect the positive impact and adjust resource …" at bounding box center [339, 321] width 0 height 10
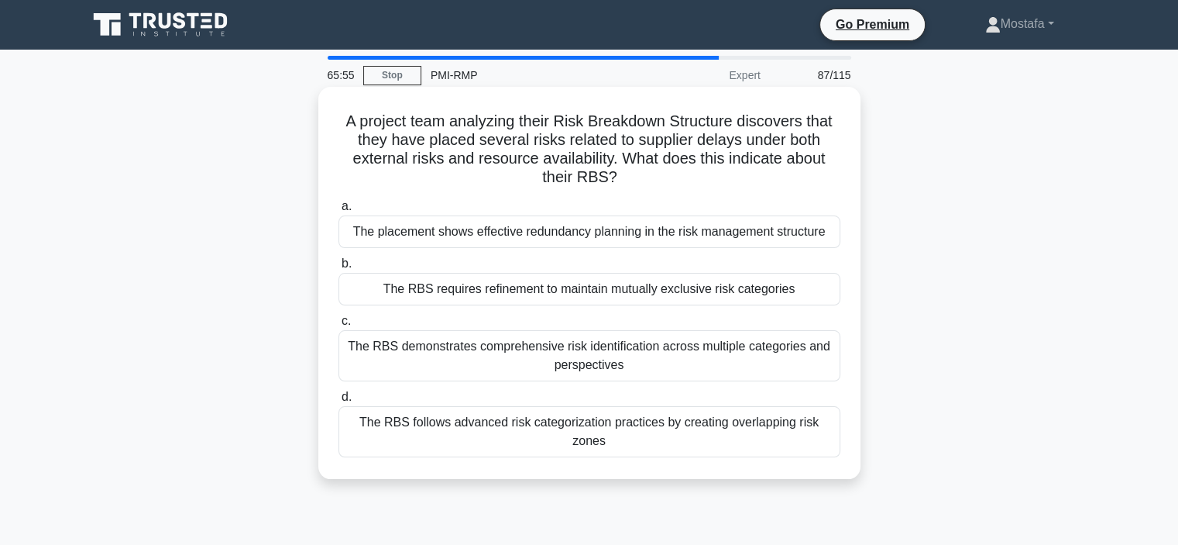
click at [818, 291] on div "The RBS requires refinement to maintain mutually exclusive risk categories" at bounding box center [590, 289] width 502 height 33
click at [339, 269] on input "b. The RBS requires refinement to maintain mutually exclusive risk categories" at bounding box center [339, 264] width 0 height 10
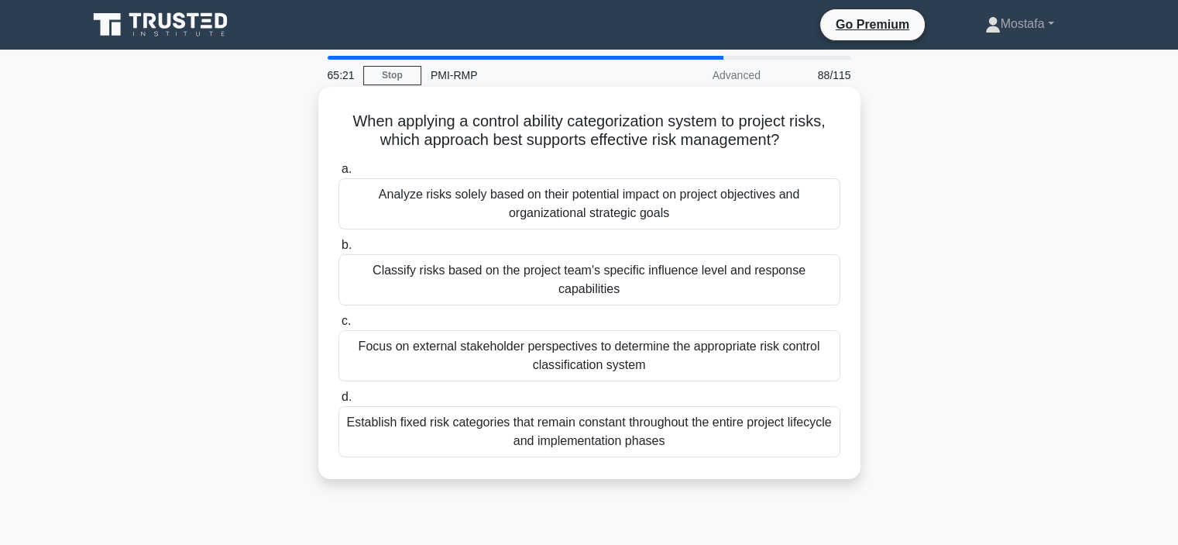
click at [818, 293] on div "Classify risks based on the project team's specific influence level and respons…" at bounding box center [590, 279] width 502 height 51
click at [339, 250] on input "b. Classify risks based on the project team's specific influence level and resp…" at bounding box center [339, 245] width 0 height 10
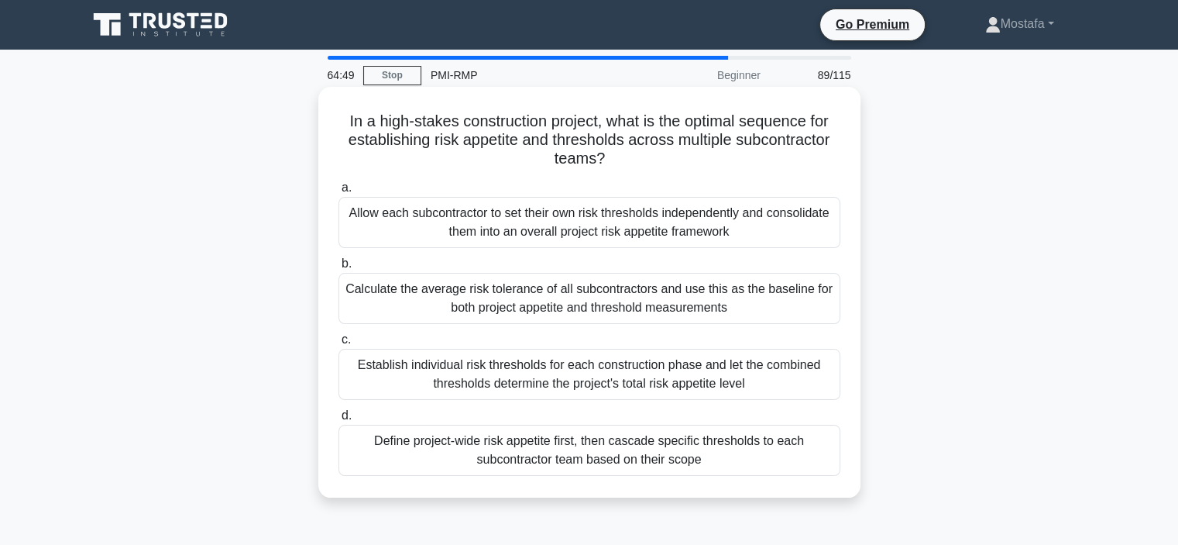
click at [817, 455] on div "Define project-wide risk appetite first, then cascade specific thresholds to ea…" at bounding box center [590, 450] width 502 height 51
click at [339, 421] on input "d. Define project-wide risk appetite first, then cascade specific thresholds to…" at bounding box center [339, 416] width 0 height 10
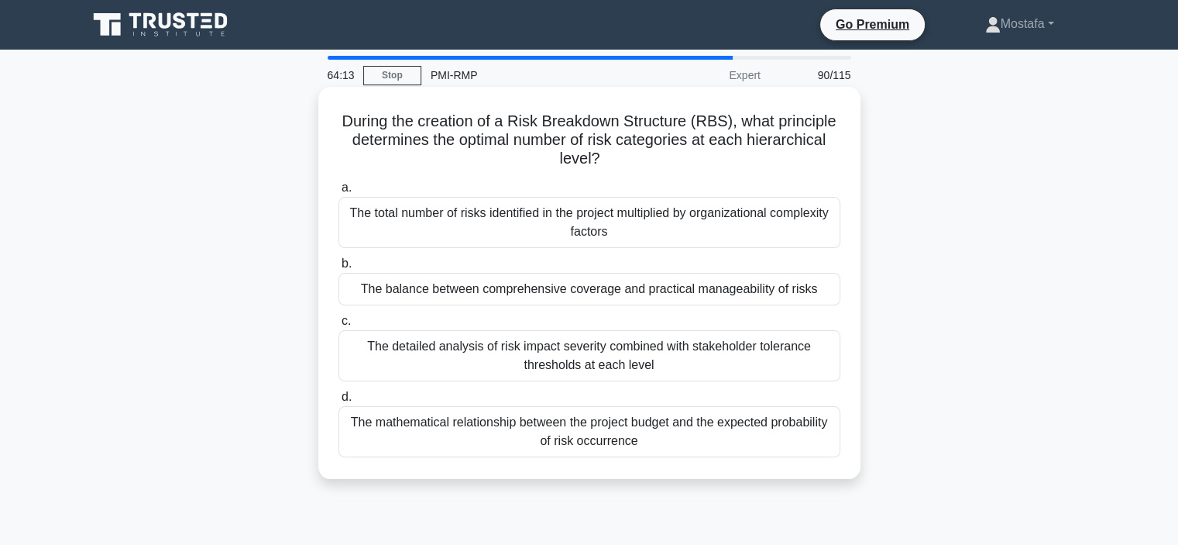
click at [834, 289] on div "The balance between comprehensive coverage and practical manageability of risks" at bounding box center [590, 289] width 502 height 33
click at [339, 269] on input "b. The balance between comprehensive coverage and practical manageability of ri…" at bounding box center [339, 264] width 0 height 10
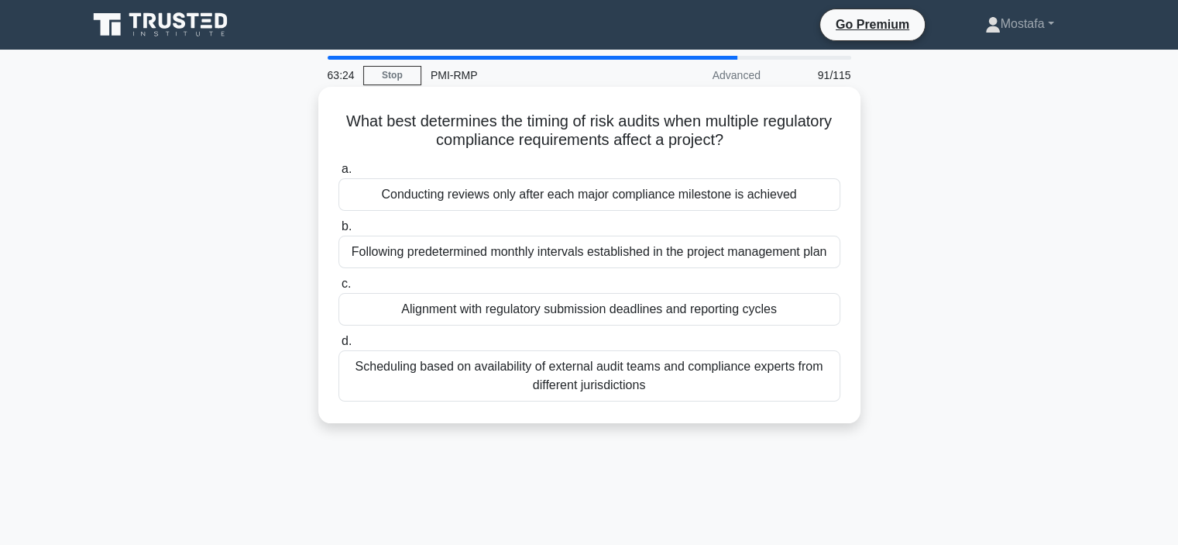
click at [820, 196] on div "Conducting reviews only after each major compliance milestone is achieved" at bounding box center [590, 194] width 502 height 33
click at [339, 174] on input "a. Conducting reviews only after each major compliance milestone is achieved" at bounding box center [339, 169] width 0 height 10
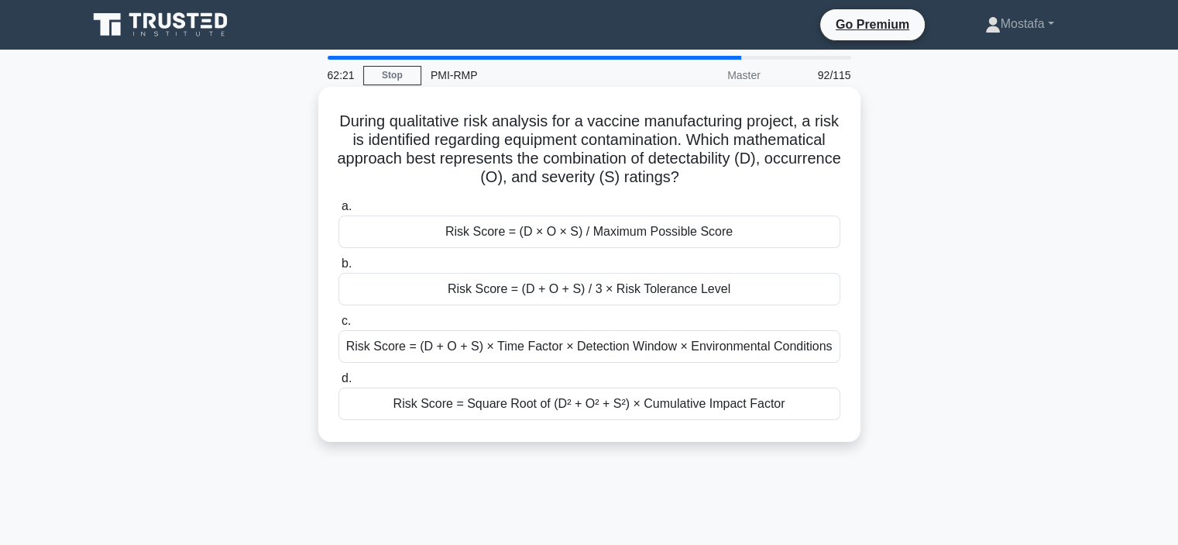
click at [821, 405] on div "Risk Score = Square Root of (D² + O² + S²) × Cumulative Impact Factor" at bounding box center [590, 403] width 502 height 33
click at [339, 384] on input "d. Risk Score = Square Root of (D² + O² + S²) × Cumulative Impact Factor" at bounding box center [339, 378] width 0 height 10
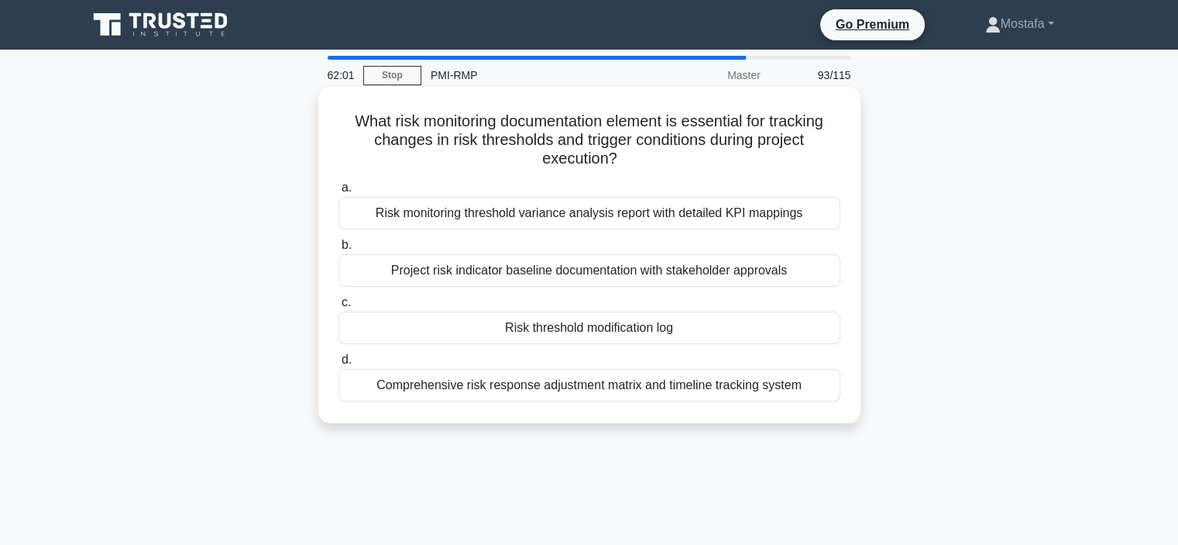
click at [769, 334] on div "Risk threshold modification log" at bounding box center [590, 327] width 502 height 33
click at [339, 308] on input "c. Risk threshold modification log" at bounding box center [339, 303] width 0 height 10
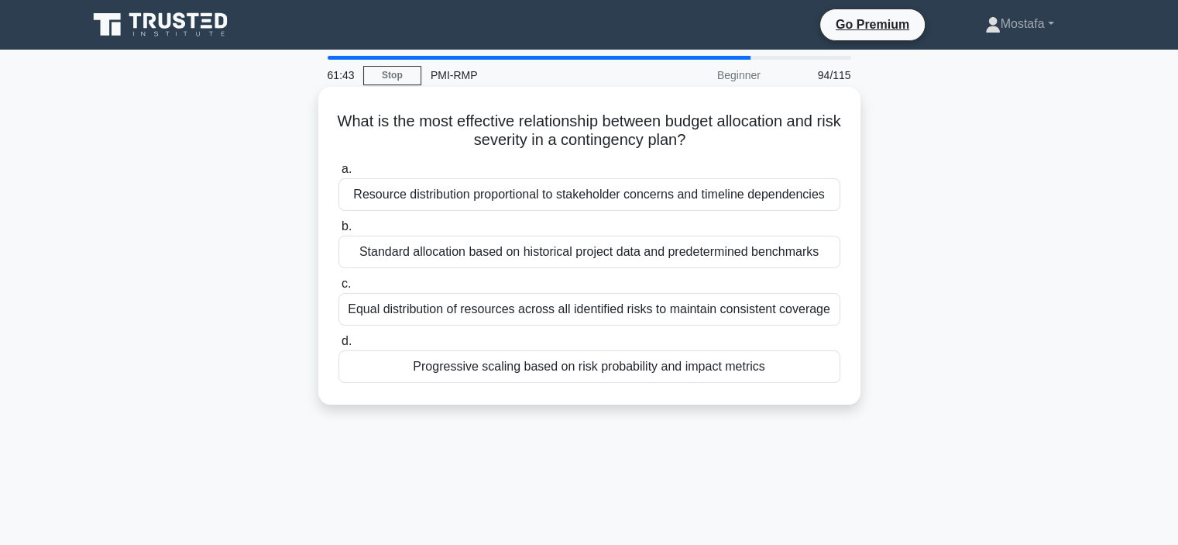
click at [806, 374] on div "Progressive scaling based on risk probability and impact metrics" at bounding box center [590, 366] width 502 height 33
click at [339, 346] on input "d. Progressive scaling based on risk probability and impact metrics" at bounding box center [339, 341] width 0 height 10
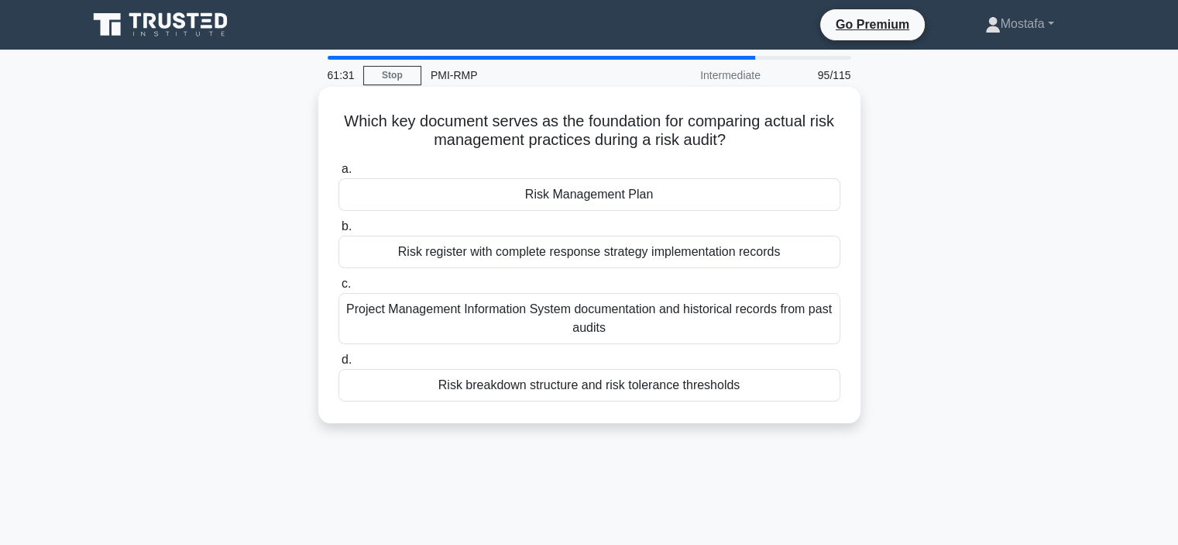
click at [810, 204] on div "Risk Management Plan" at bounding box center [590, 194] width 502 height 33
click at [339, 174] on input "a. Risk Management Plan" at bounding box center [339, 169] width 0 height 10
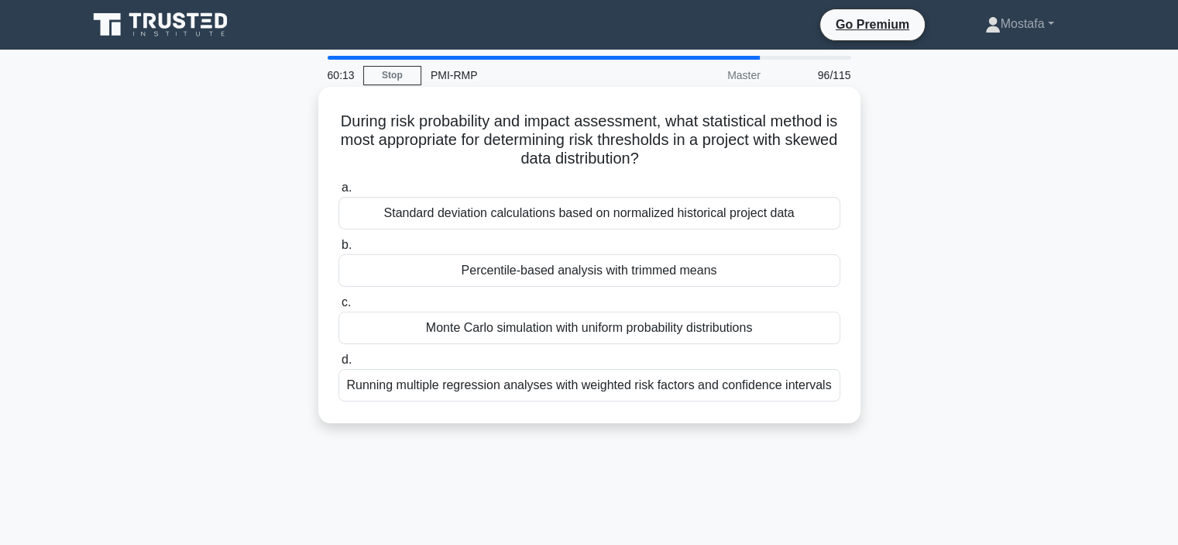
click at [813, 273] on div "Percentile-based analysis with trimmed means" at bounding box center [590, 270] width 502 height 33
click at [339, 250] on input "b. Percentile-based analysis with trimmed means" at bounding box center [339, 245] width 0 height 10
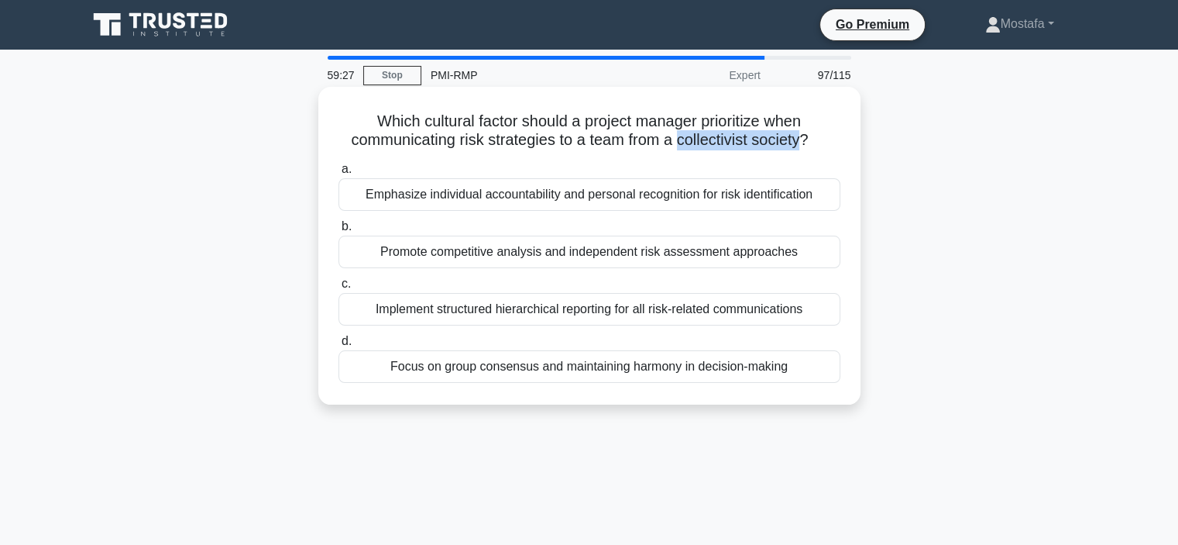
drag, startPoint x: 679, startPoint y: 142, endPoint x: 807, endPoint y: 142, distance: 128.6
click at [807, 142] on h5 "Which cultural factor should a project manager prioritize when communicating ri…" at bounding box center [589, 131] width 505 height 39
copy h5 "collectivist society"
click at [818, 368] on div "Focus on group consensus and maintaining harmony in decision-making" at bounding box center [590, 366] width 502 height 33
click at [339, 346] on input "d. Focus on group consensus and maintaining harmony in decision-making" at bounding box center [339, 341] width 0 height 10
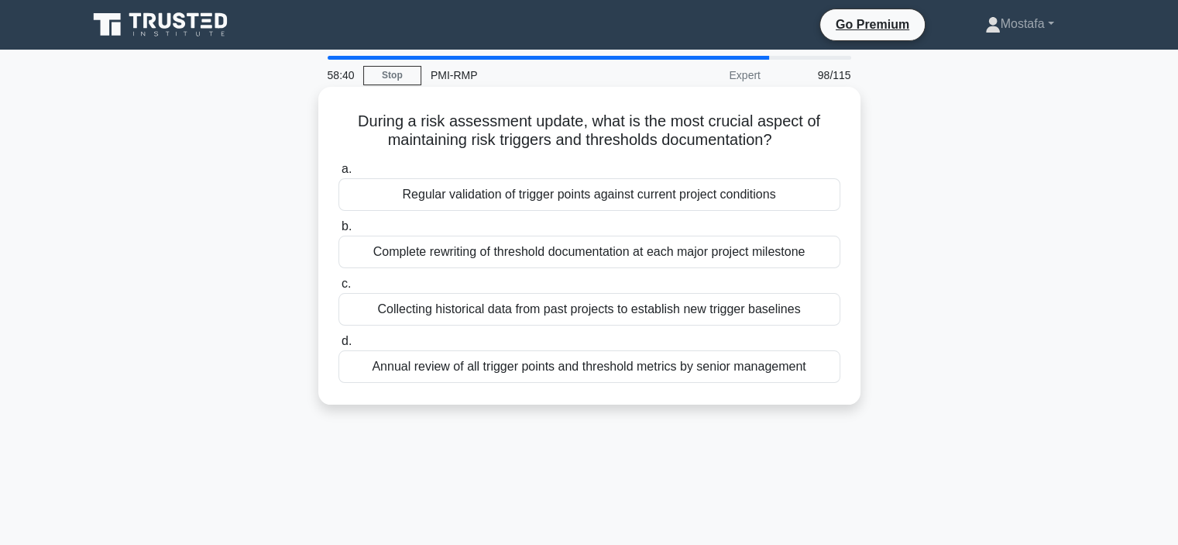
click at [824, 204] on div "Regular validation of trigger points against current project conditions" at bounding box center [590, 194] width 502 height 33
click at [339, 174] on input "a. Regular validation of trigger points against current project conditions" at bounding box center [339, 169] width 0 height 10
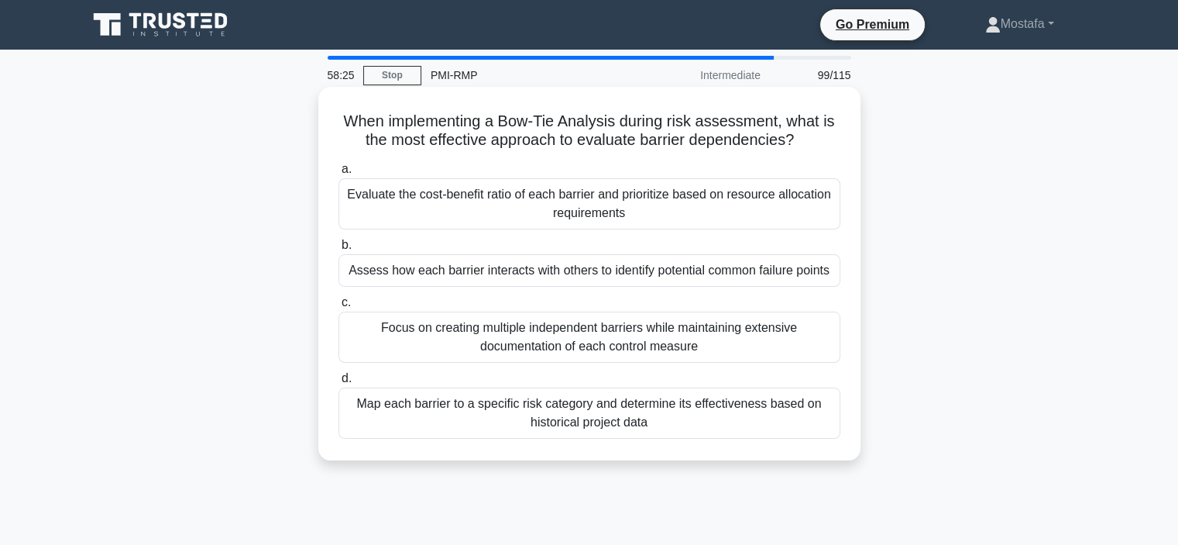
click at [836, 276] on div "Assess how each barrier interacts with others to identify potential common fail…" at bounding box center [590, 270] width 502 height 33
click at [339, 250] on input "b. Assess how each barrier interacts with others to identify potential common f…" at bounding box center [339, 245] width 0 height 10
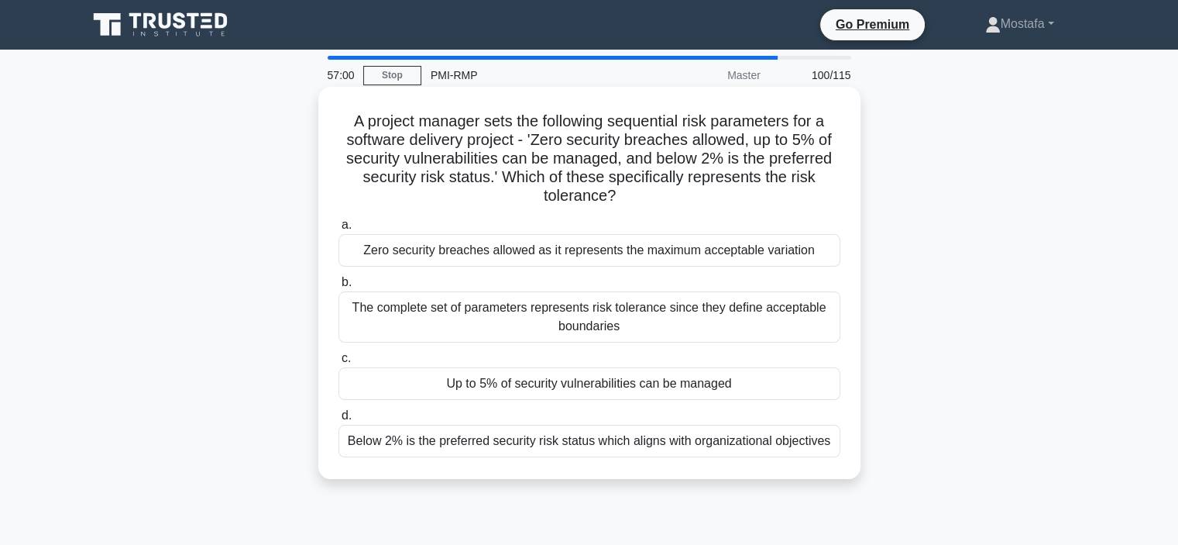
click at [801, 384] on div "Up to 5% of security vulnerabilities can be managed" at bounding box center [590, 383] width 502 height 33
click at [339, 363] on input "c. Up to 5% of security vulnerabilities can be managed" at bounding box center [339, 358] width 0 height 10
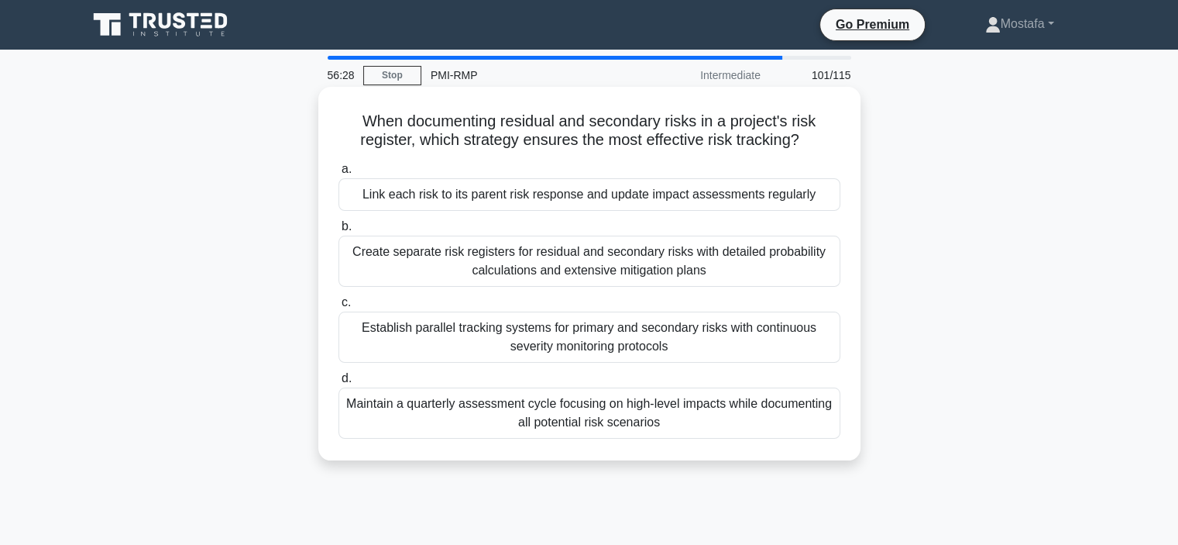
click at [828, 349] on div "Establish parallel tracking systems for primary and secondary risks with contin…" at bounding box center [590, 336] width 502 height 51
click at [339, 308] on input "c. Establish parallel tracking systems for primary and secondary risks with con…" at bounding box center [339, 303] width 0 height 10
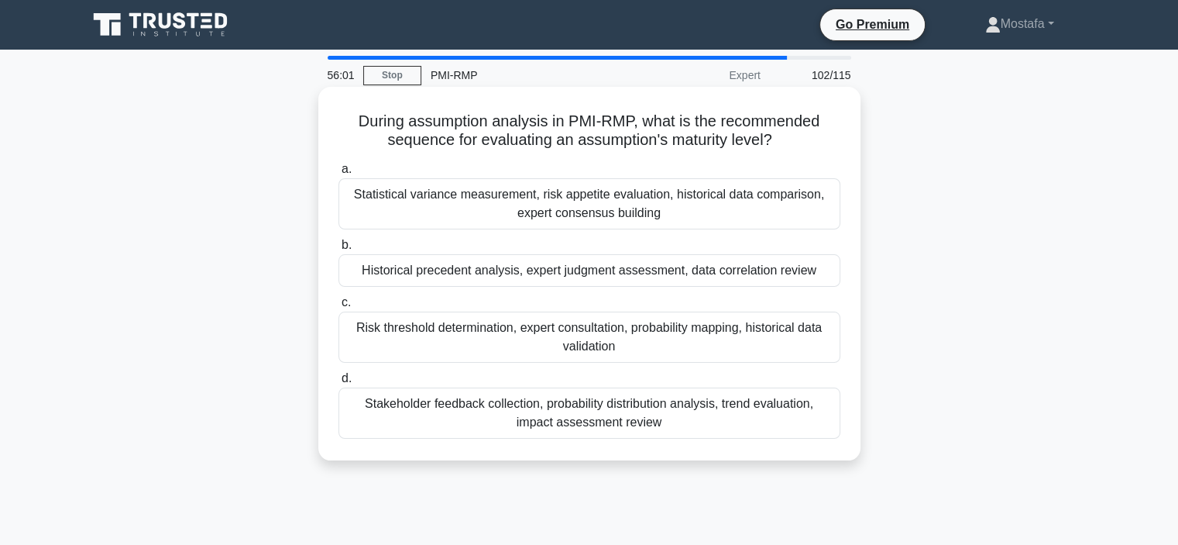
click at [826, 274] on div "Historical precedent analysis, expert judgment assessment, data correlation rev…" at bounding box center [590, 270] width 502 height 33
click at [339, 250] on input "b. Historical precedent analysis, expert judgment assessment, data correlation …" at bounding box center [339, 245] width 0 height 10
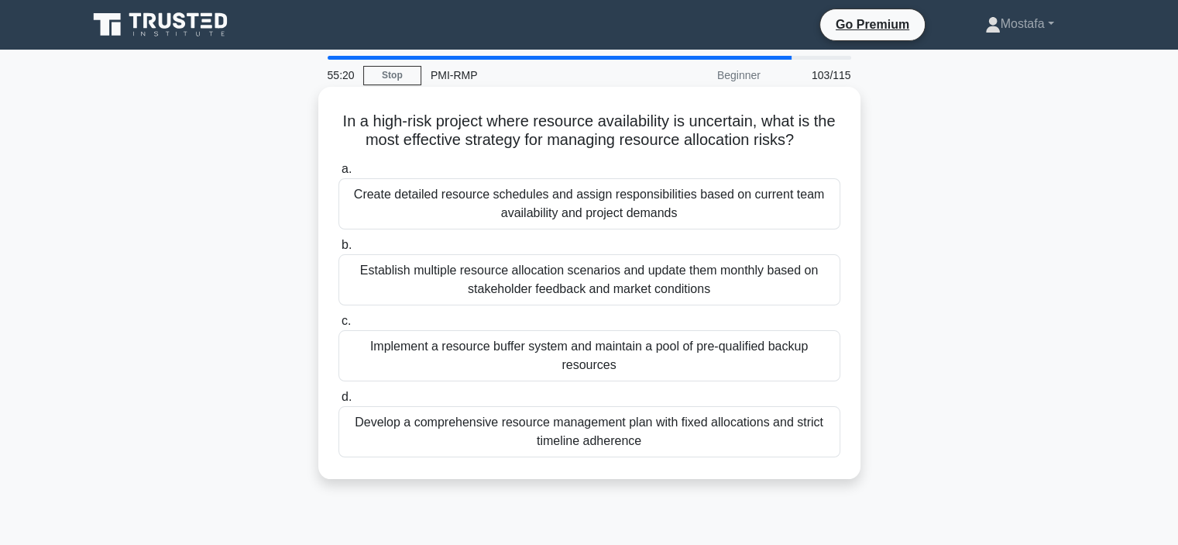
click at [813, 290] on div "Establish multiple resource allocation scenarios and update them monthly based …" at bounding box center [590, 279] width 502 height 51
click at [339, 250] on input "b. Establish multiple resource allocation scenarios and update them monthly bas…" at bounding box center [339, 245] width 0 height 10
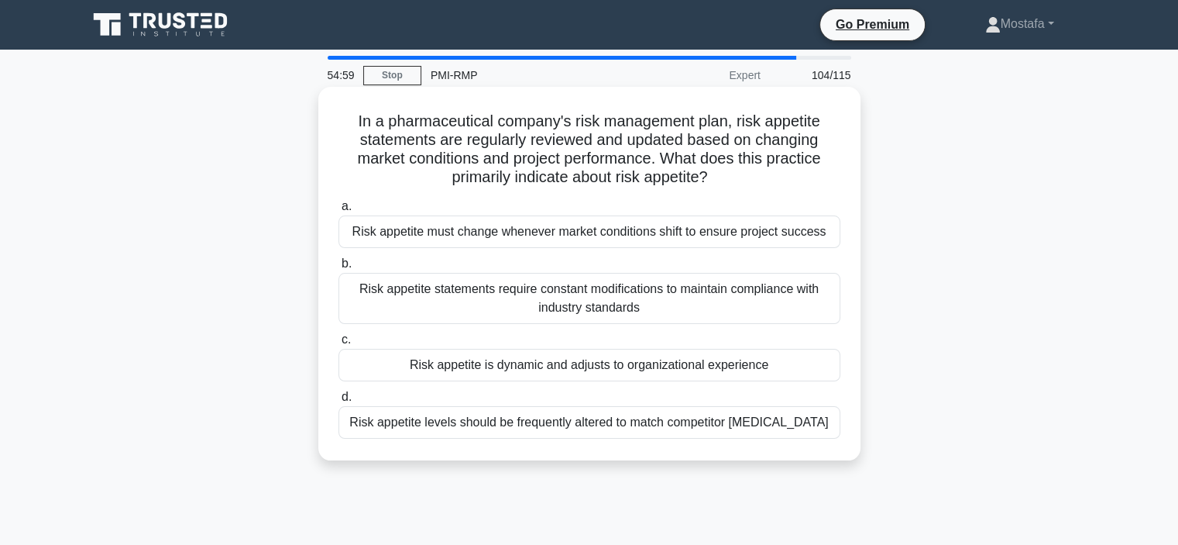
click at [821, 367] on div "Risk appetite is dynamic and adjusts to organizational experience" at bounding box center [590, 365] width 502 height 33
click at [339, 345] on input "c. Risk appetite is dynamic and adjusts to organizational experience" at bounding box center [339, 340] width 0 height 10
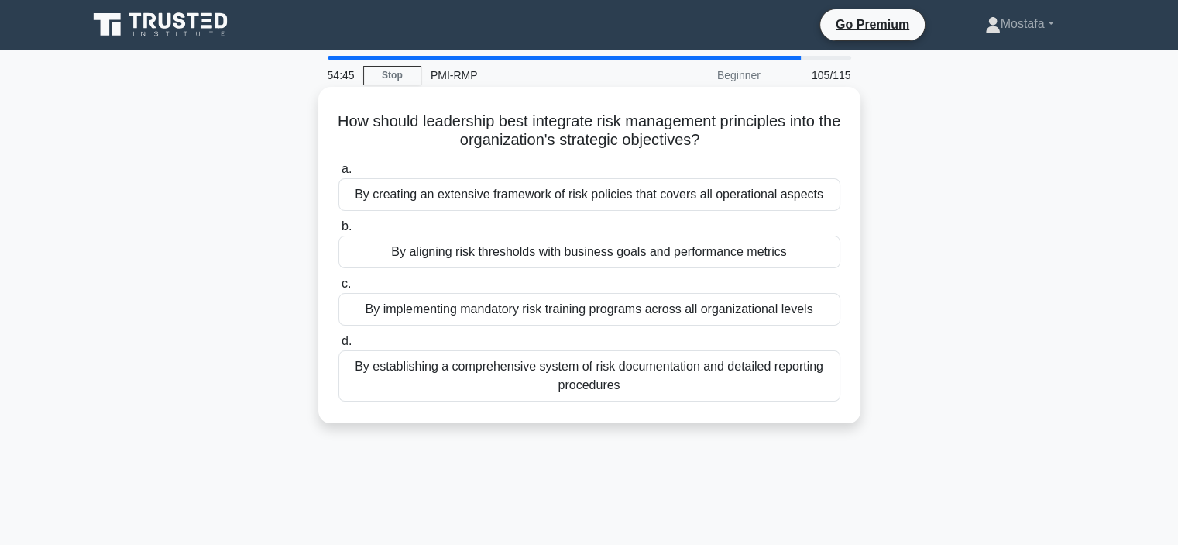
click at [814, 256] on div "By aligning risk thresholds with business goals and performance metrics" at bounding box center [590, 252] width 502 height 33
click at [339, 232] on input "b. By aligning risk thresholds with business goals and performance metrics" at bounding box center [339, 227] width 0 height 10
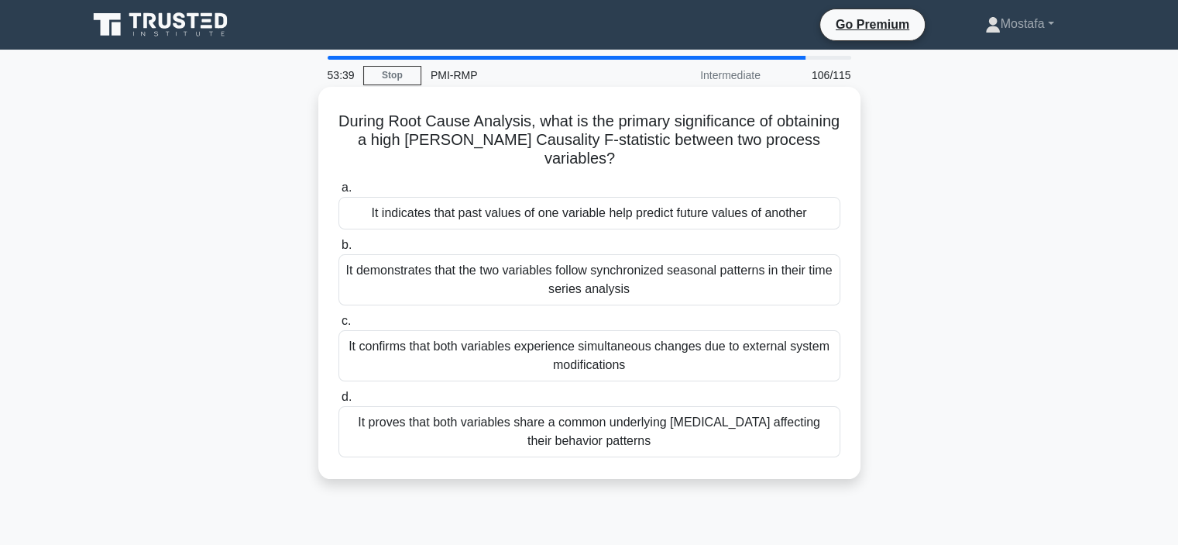
click at [817, 213] on div "It indicates that past values of one variable help predict future values of ano…" at bounding box center [590, 213] width 502 height 33
click at [339, 193] on input "a. It indicates that past values of one variable help predict future values of …" at bounding box center [339, 188] width 0 height 10
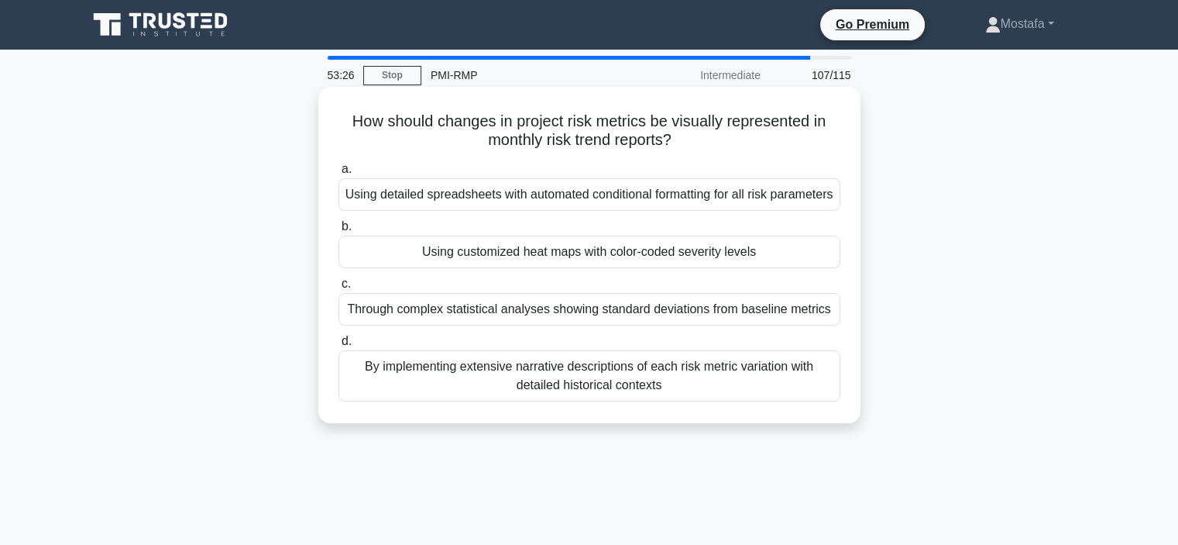
click at [827, 268] on div "Using customized heat maps with color-coded severity levels" at bounding box center [590, 252] width 502 height 33
click at [339, 232] on input "b. Using customized heat maps with color-coded severity levels" at bounding box center [339, 227] width 0 height 10
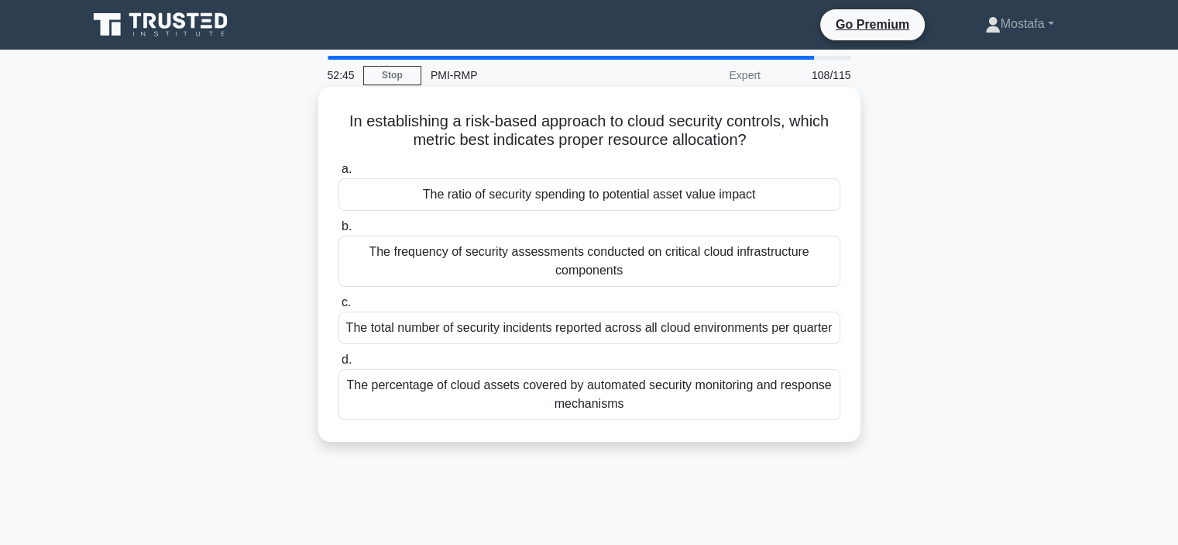
click at [817, 401] on div "The percentage of cloud assets covered by automated security monitoring and res…" at bounding box center [590, 394] width 502 height 51
click at [339, 365] on input "d. The percentage of cloud assets covered by automated security monitoring and …" at bounding box center [339, 360] width 0 height 10
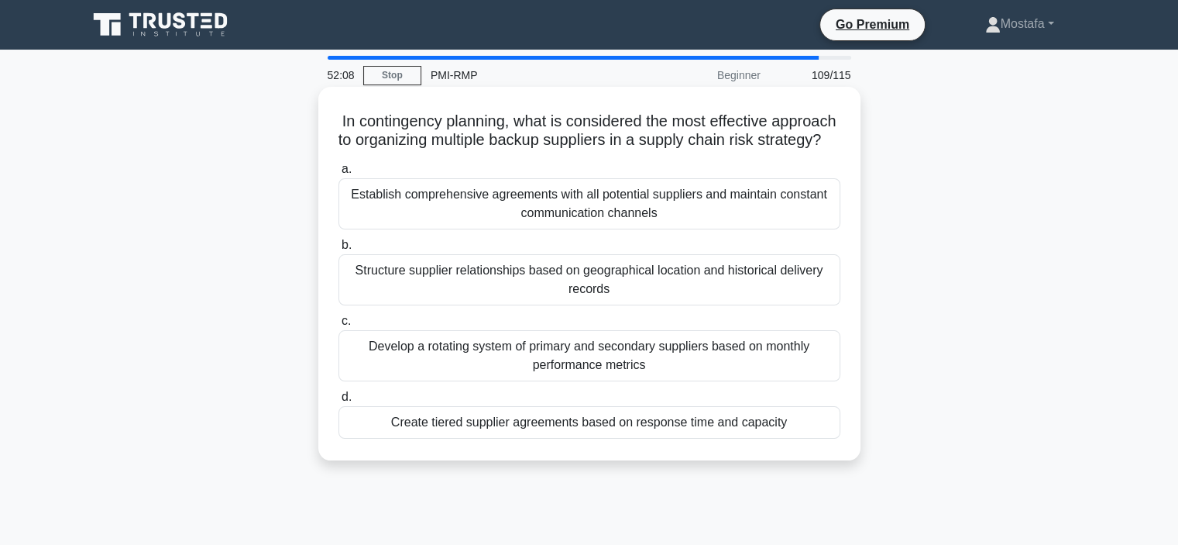
click at [819, 439] on div "Create tiered supplier agreements based on response time and capacity" at bounding box center [590, 422] width 502 height 33
click at [339, 402] on input "d. Create tiered supplier agreements based on response time and capacity" at bounding box center [339, 397] width 0 height 10
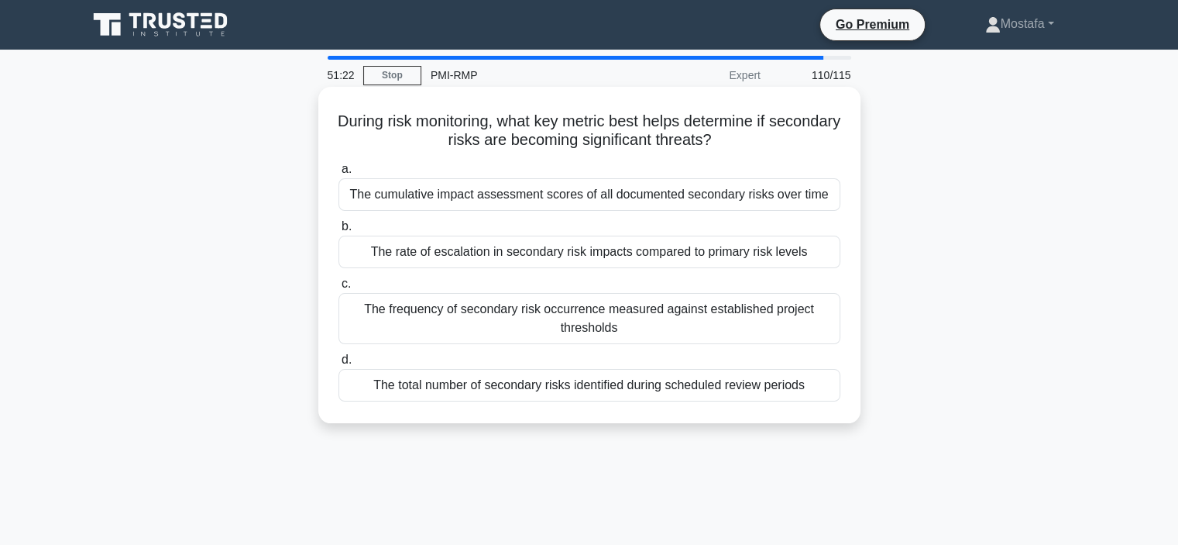
click at [813, 328] on div "The frequency of secondary risk occurrence measured against established project…" at bounding box center [590, 318] width 502 height 51
click at [339, 289] on input "c. The frequency of secondary risk occurrence measured against established proj…" at bounding box center [339, 284] width 0 height 10
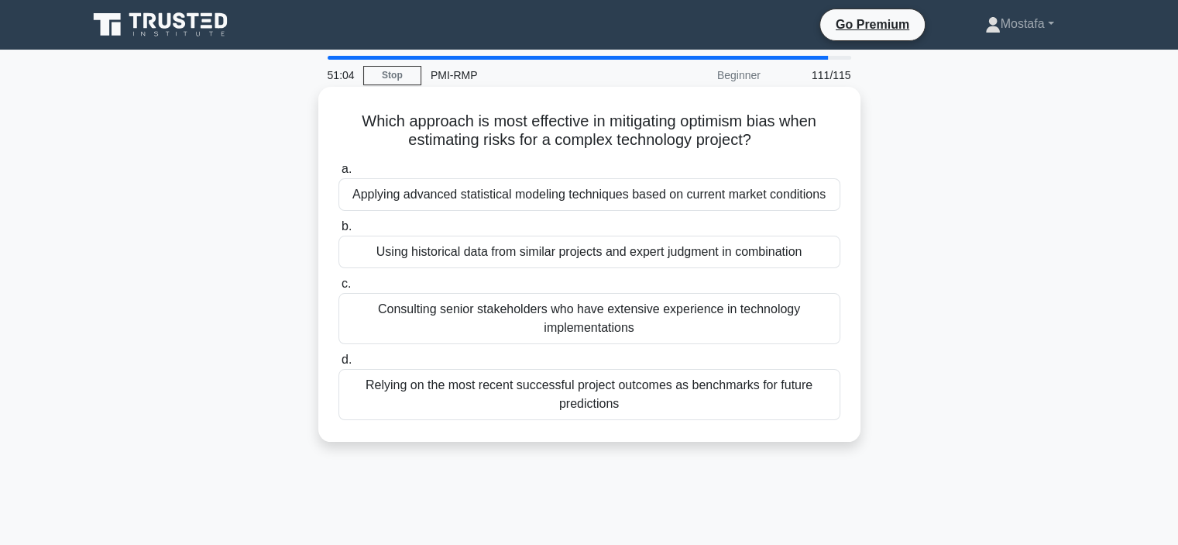
click at [830, 254] on div "Using historical data from similar projects and expert judgment in combination" at bounding box center [590, 252] width 502 height 33
click at [339, 232] on input "b. Using historical data from similar projects and expert judgment in combinati…" at bounding box center [339, 227] width 0 height 10
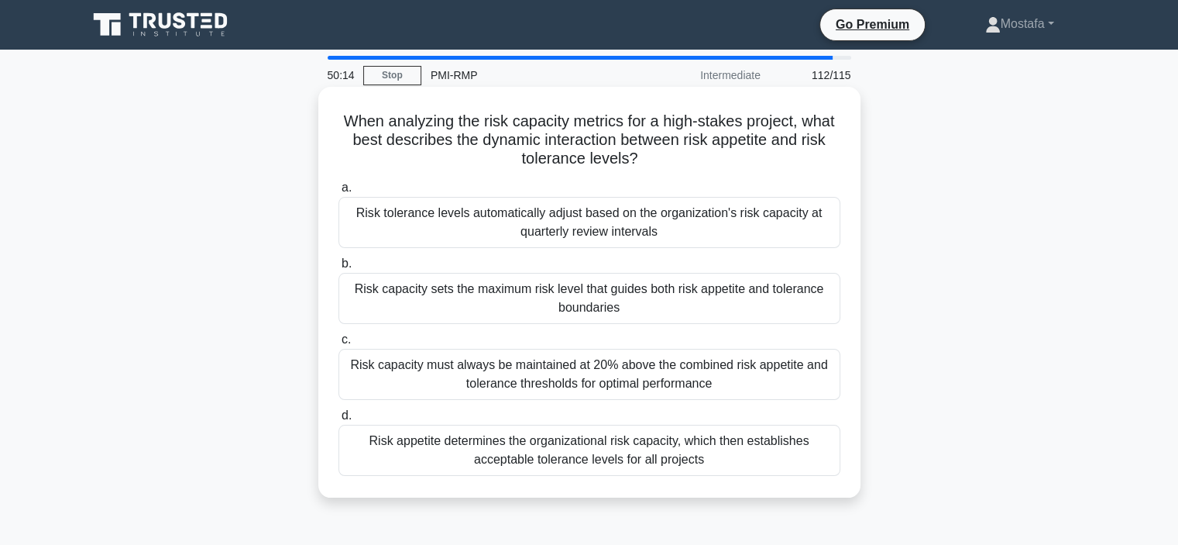
click at [822, 308] on div "Risk capacity sets the maximum risk level that guides both risk appetite and to…" at bounding box center [590, 298] width 502 height 51
click at [339, 269] on input "b. Risk capacity sets the maximum risk level that guides both risk appetite and…" at bounding box center [339, 264] width 0 height 10
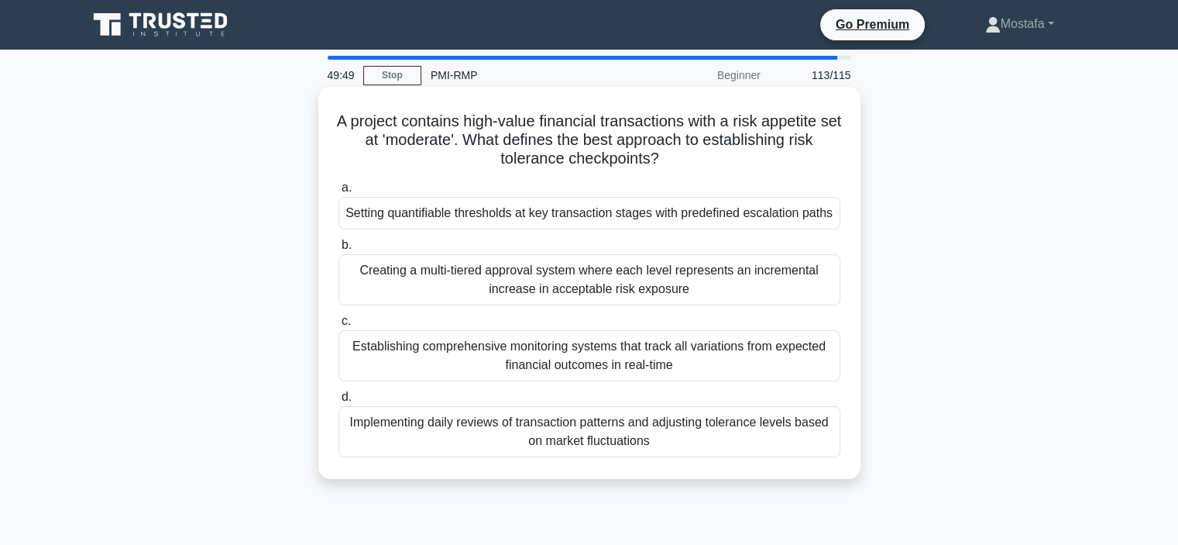
click at [818, 219] on div "Setting quantifiable thresholds at key transaction stages with predefined escal…" at bounding box center [590, 213] width 502 height 33
click at [339, 193] on input "a. Setting quantifiable thresholds at key transaction stages with predefined es…" at bounding box center [339, 188] width 0 height 10
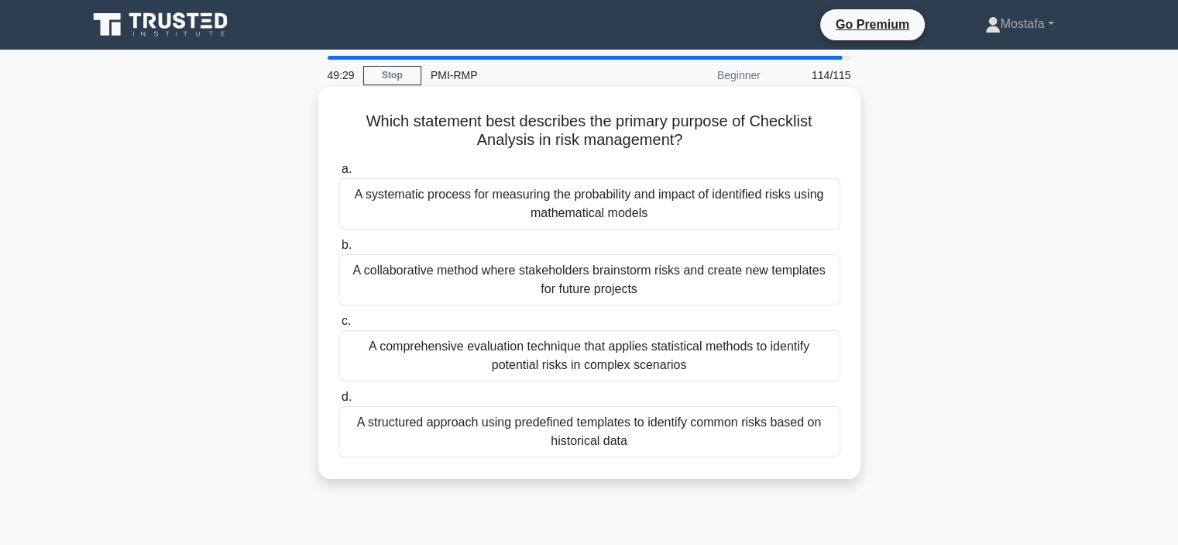
click at [811, 442] on div "A structured approach using predefined templates to identify common risks based…" at bounding box center [590, 431] width 502 height 51
click at [339, 402] on input "d. A structured approach using predefined templates to identify common risks ba…" at bounding box center [339, 397] width 0 height 10
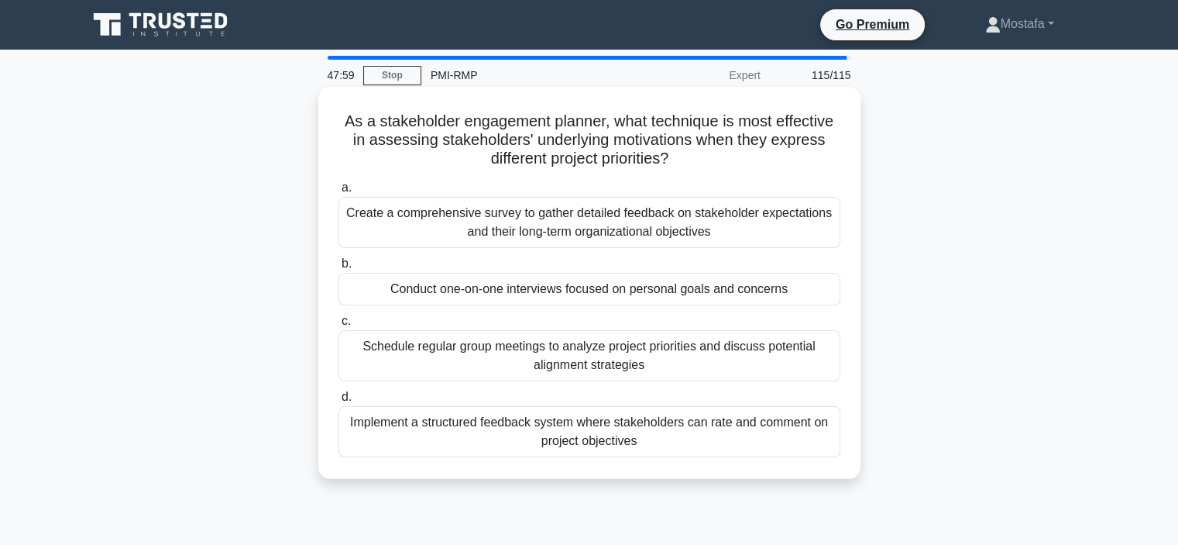
click at [821, 291] on div "Conduct one-on-one interviews focused on personal goals and concerns" at bounding box center [590, 289] width 502 height 33
click at [339, 269] on input "b. Conduct one-on-one interviews focused on personal goals and concerns" at bounding box center [339, 264] width 0 height 10
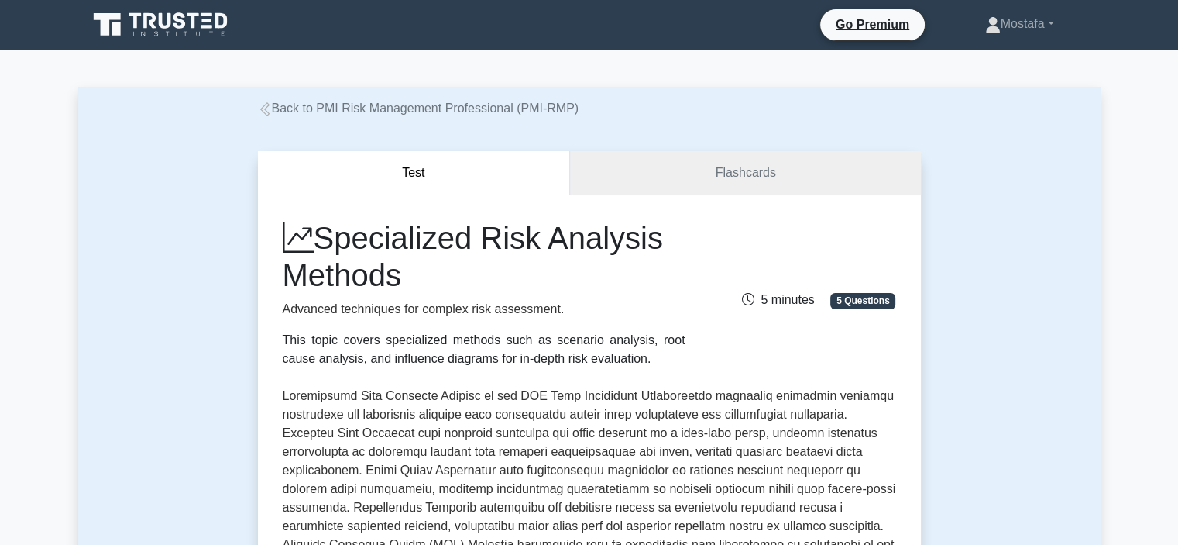
click at [789, 170] on link "Flashcards" at bounding box center [745, 173] width 350 height 44
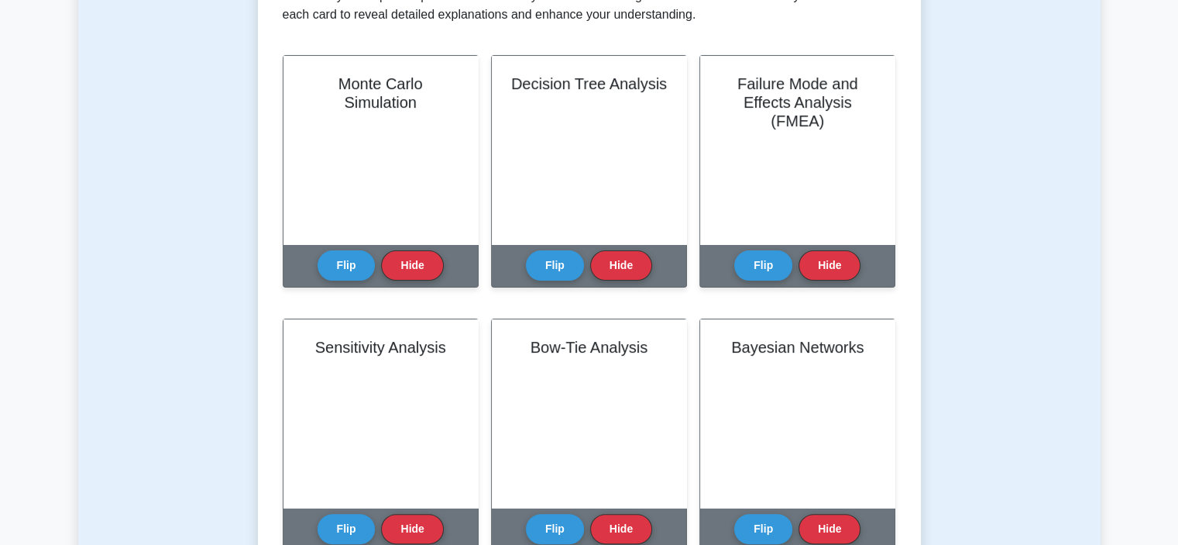
scroll to position [310, 0]
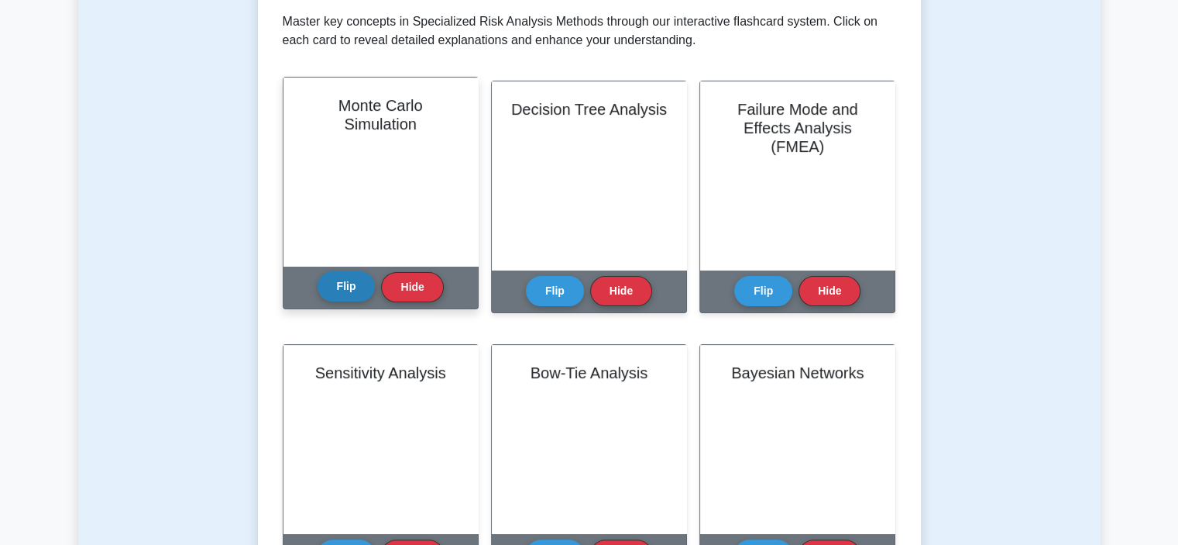
click at [349, 284] on button "Flip" at bounding box center [347, 286] width 58 height 30
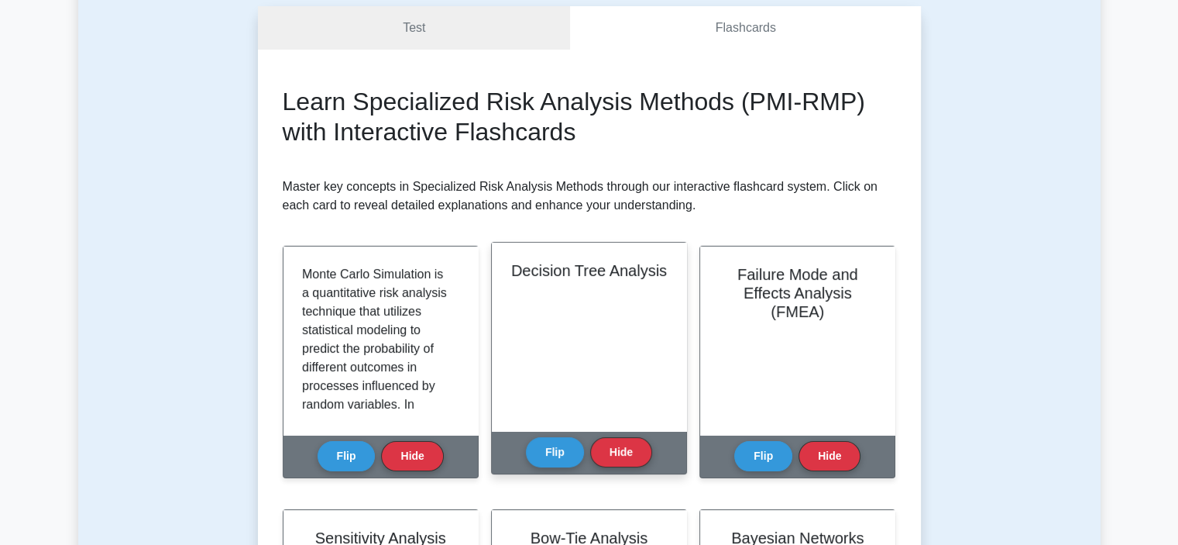
scroll to position [155, 0]
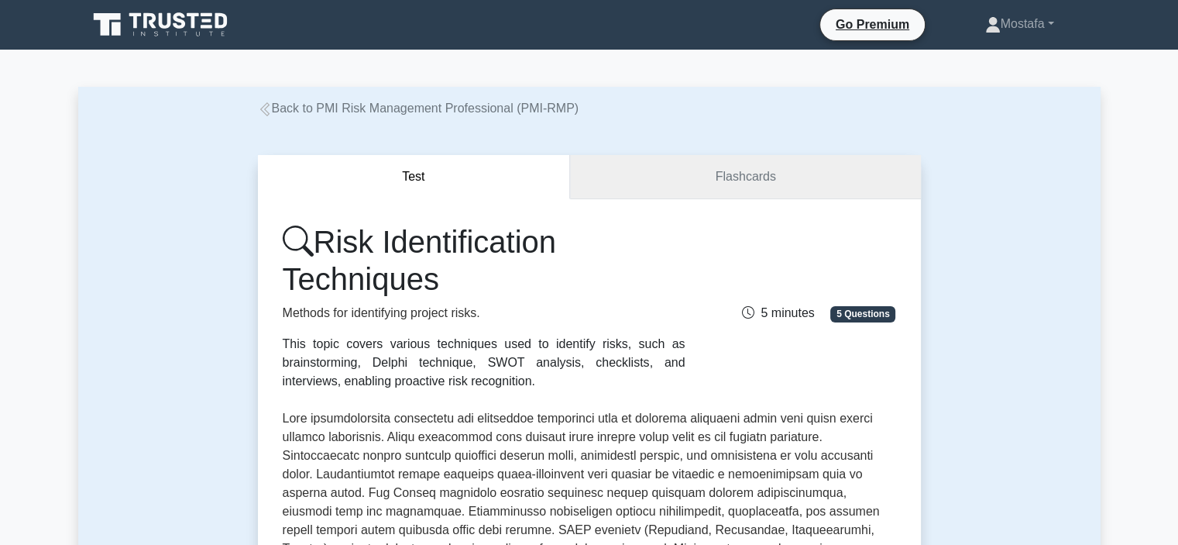
click at [809, 173] on link "Flashcards" at bounding box center [745, 177] width 350 height 44
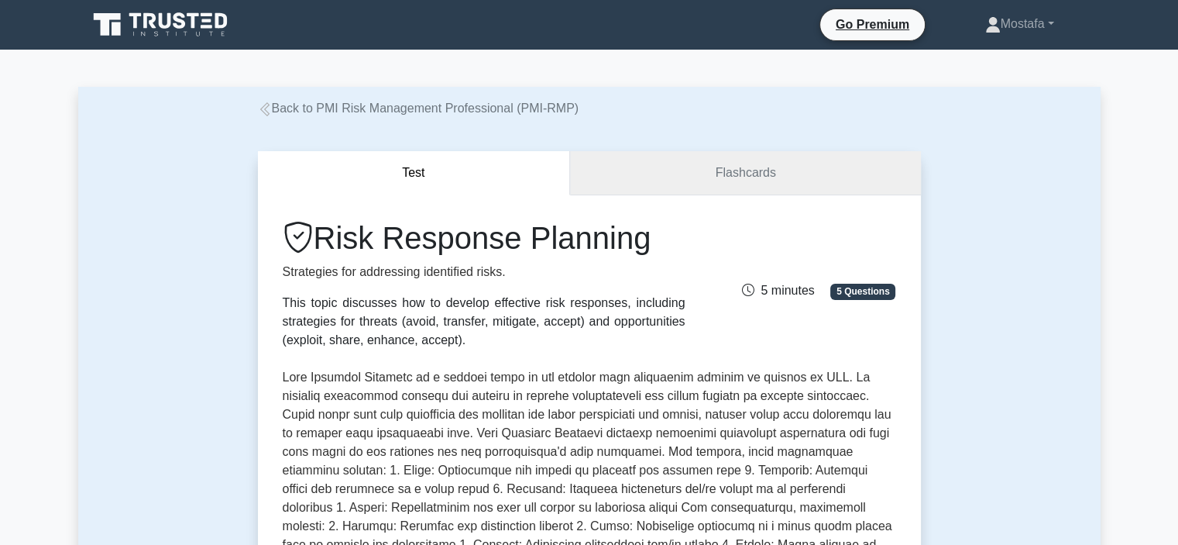
click at [855, 169] on link "Flashcards" at bounding box center [745, 173] width 350 height 44
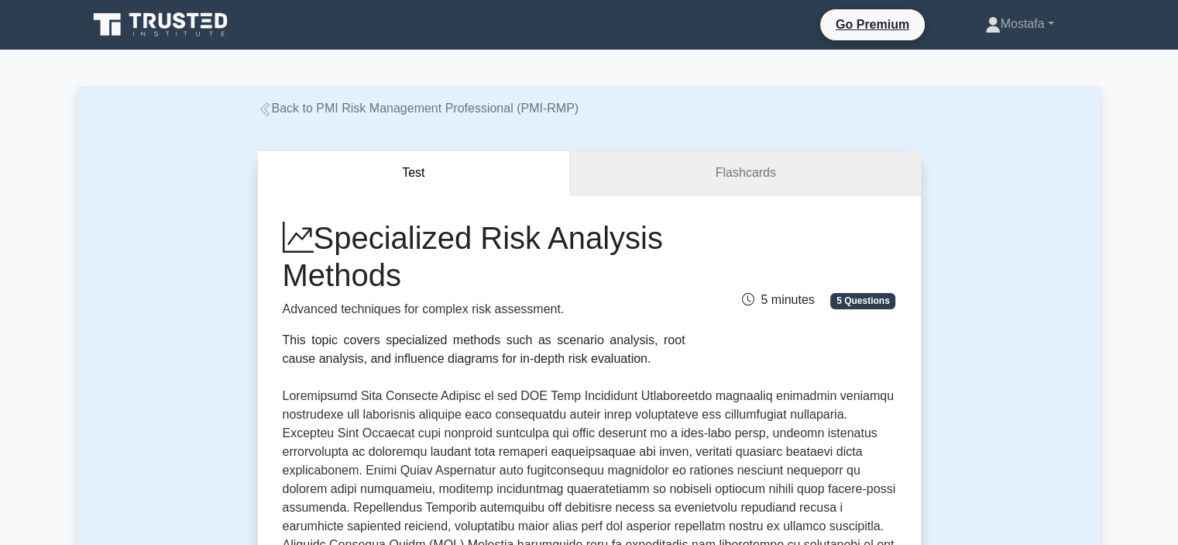
click at [827, 155] on link "Flashcards" at bounding box center [745, 173] width 350 height 44
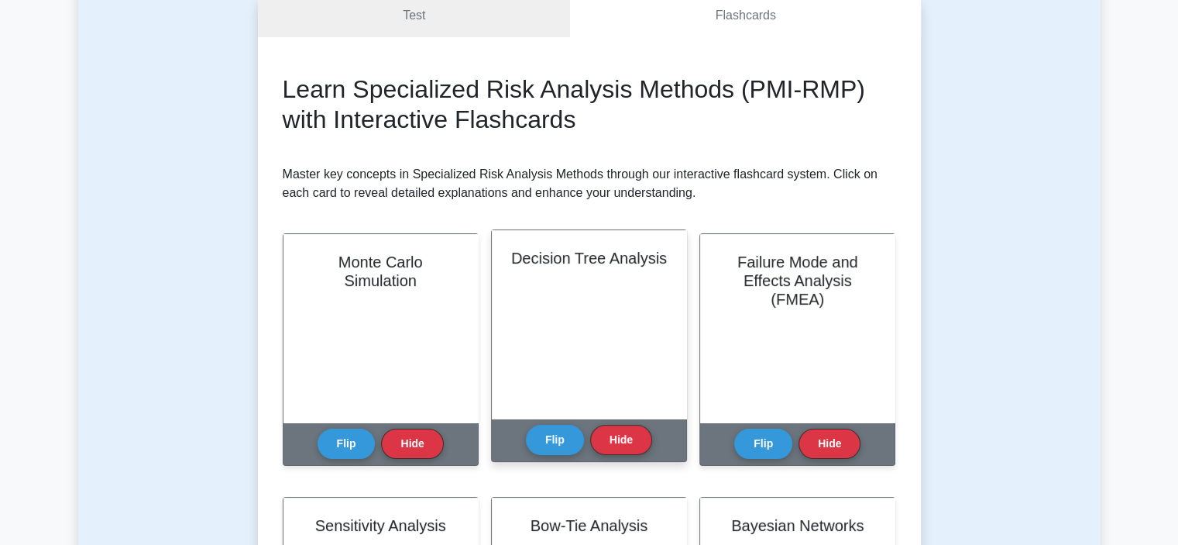
scroll to position [232, 0]
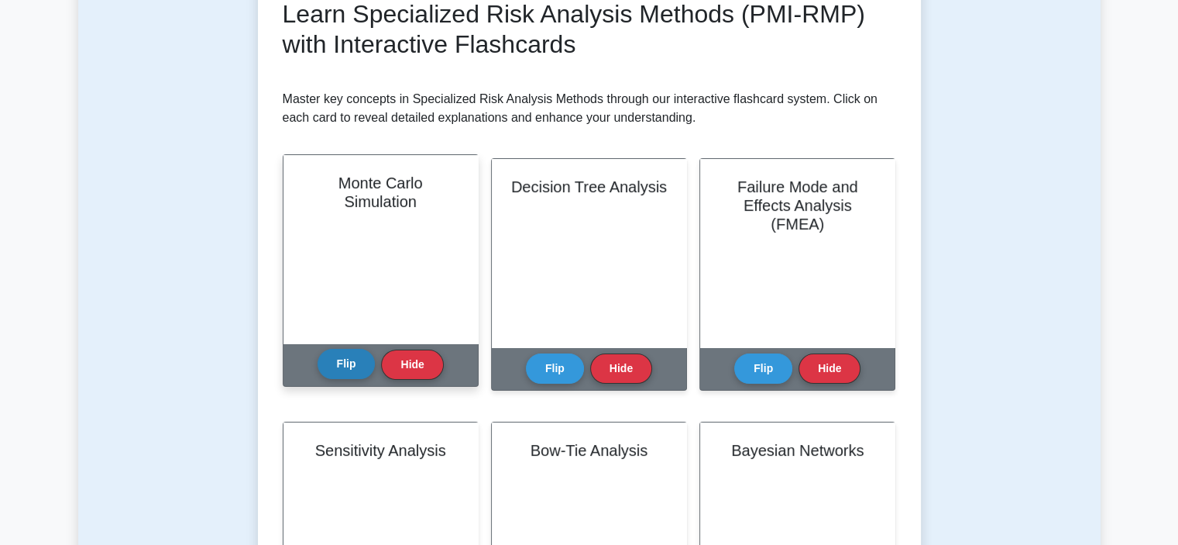
click at [339, 359] on button "Flip" at bounding box center [347, 364] width 58 height 30
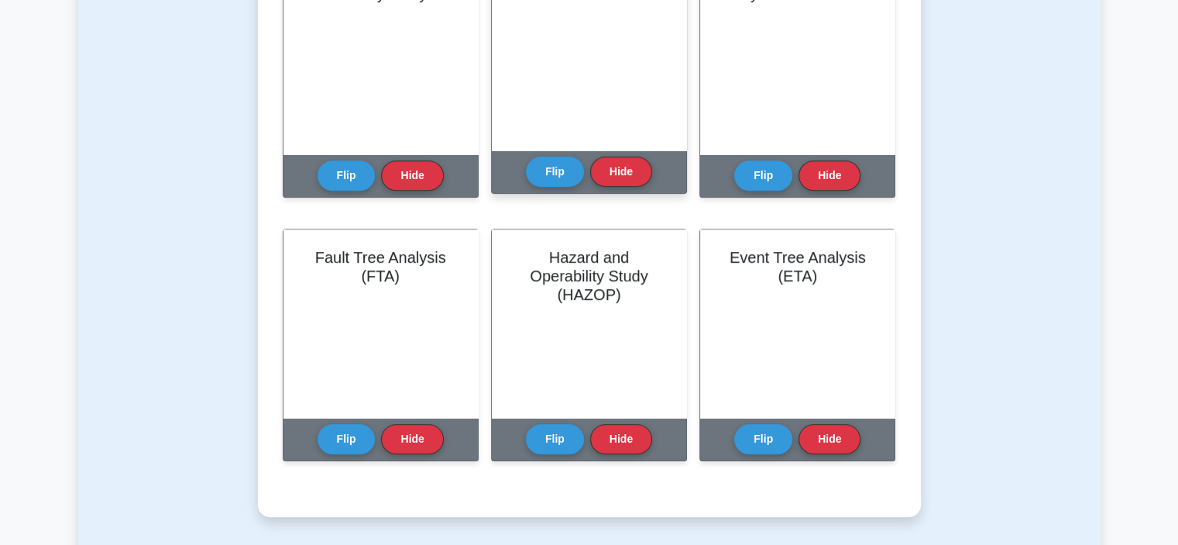
scroll to position [697, 0]
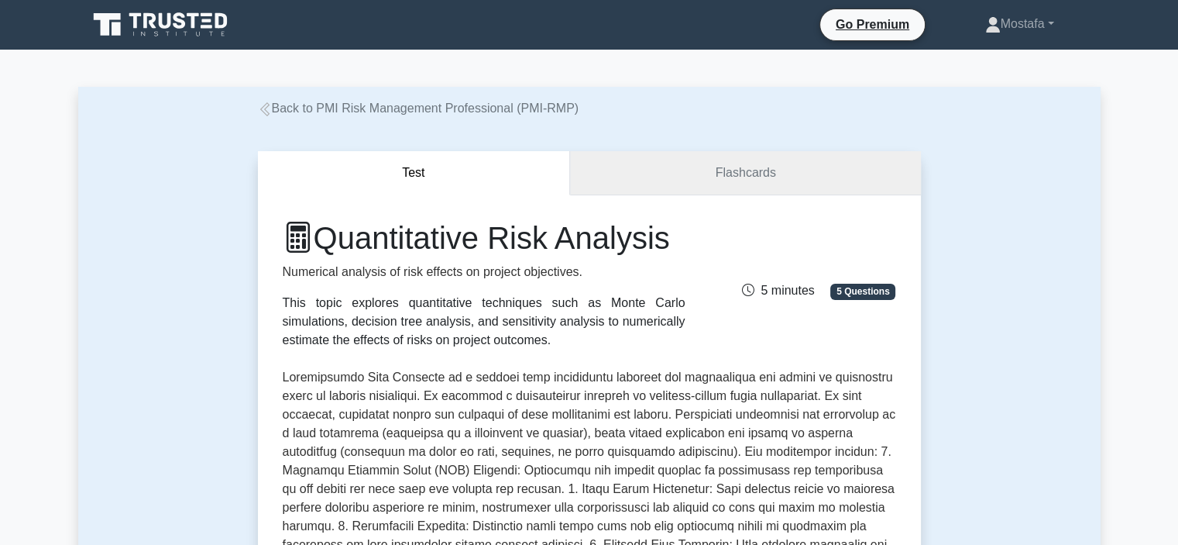
click at [782, 167] on link "Flashcards" at bounding box center [745, 173] width 350 height 44
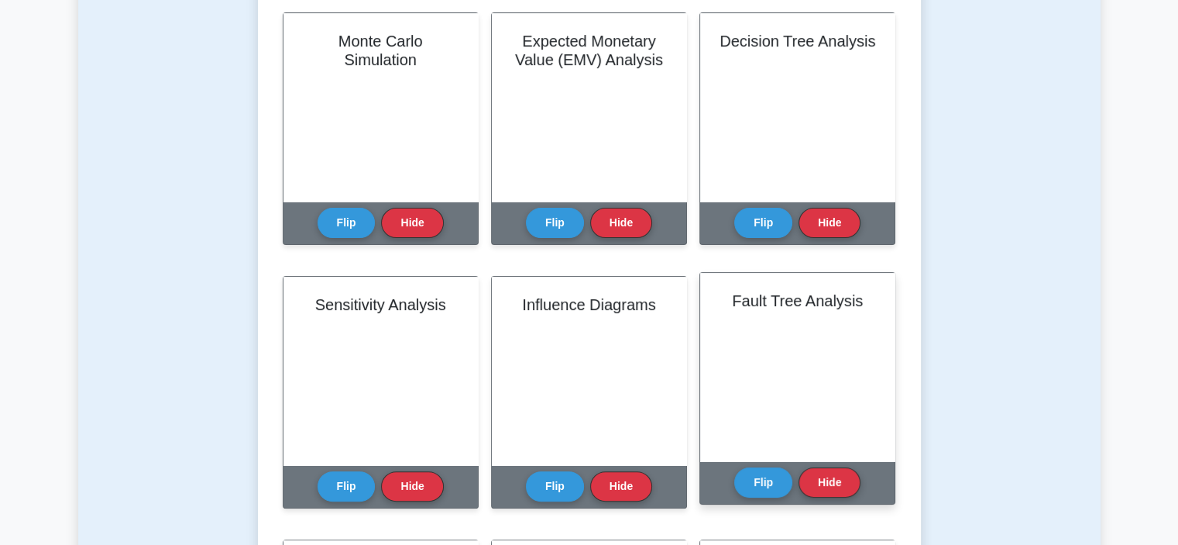
scroll to position [387, 0]
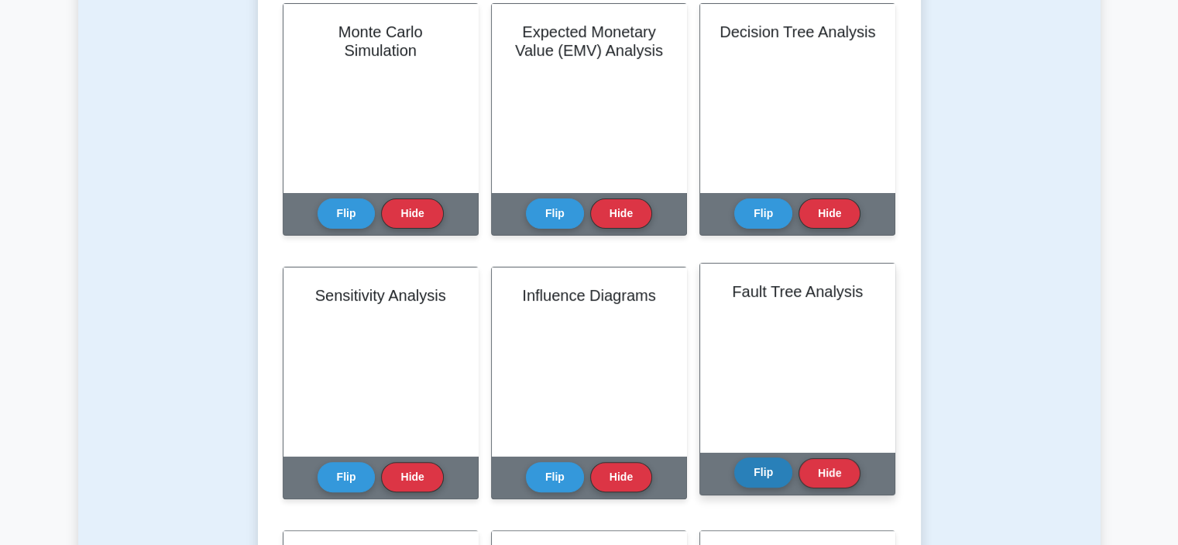
click at [768, 472] on button "Flip" at bounding box center [763, 472] width 58 height 30
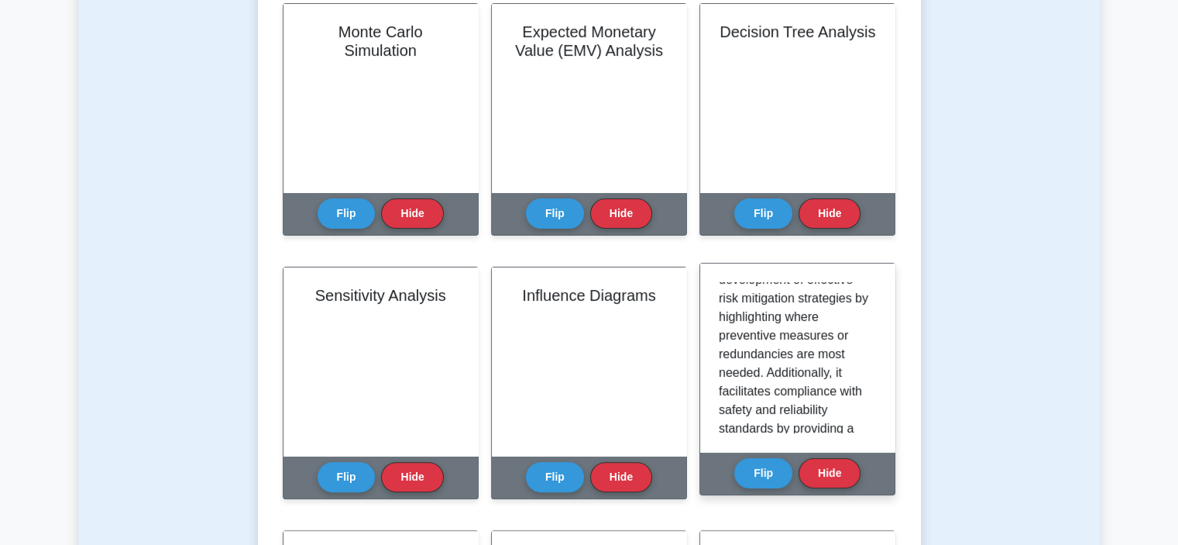
scroll to position [930, 0]
drag, startPoint x: 792, startPoint y: 373, endPoint x: 713, endPoint y: 373, distance: 79.0
click at [713, 373] on div "Fault Tree Analysis (FTA) is a systematic, deductive procedure used to determin…" at bounding box center [797, 357] width 194 height 188
copy p "redundancies"
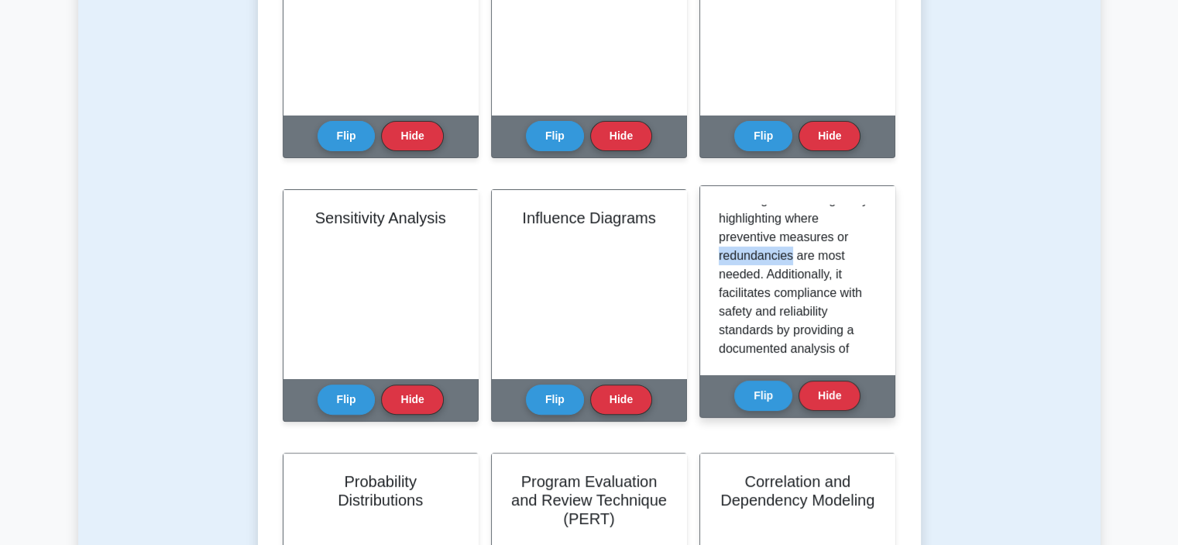
scroll to position [1038, 0]
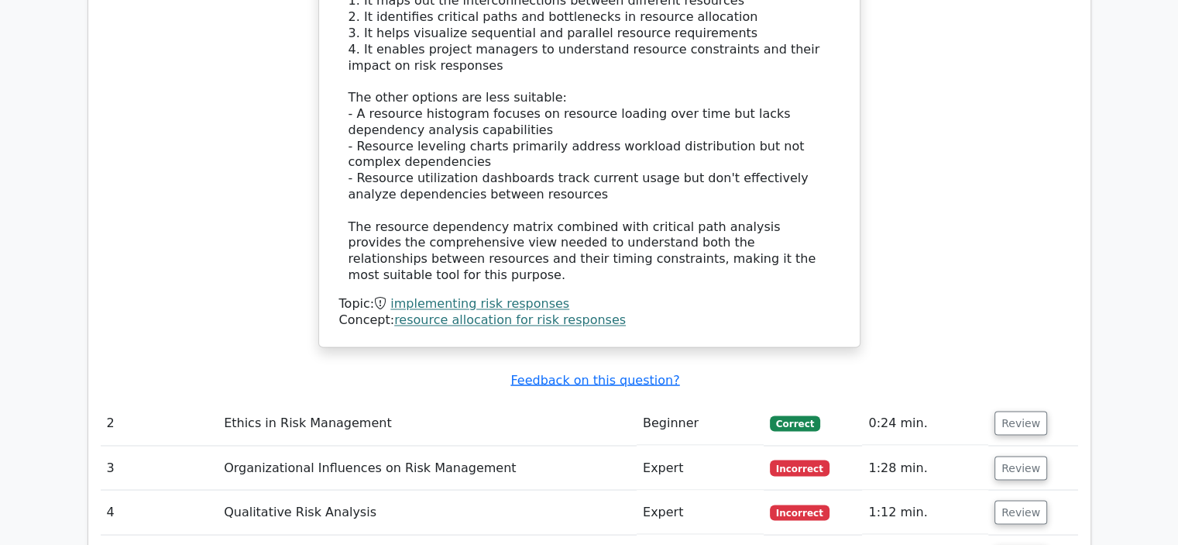
scroll to position [2712, 0]
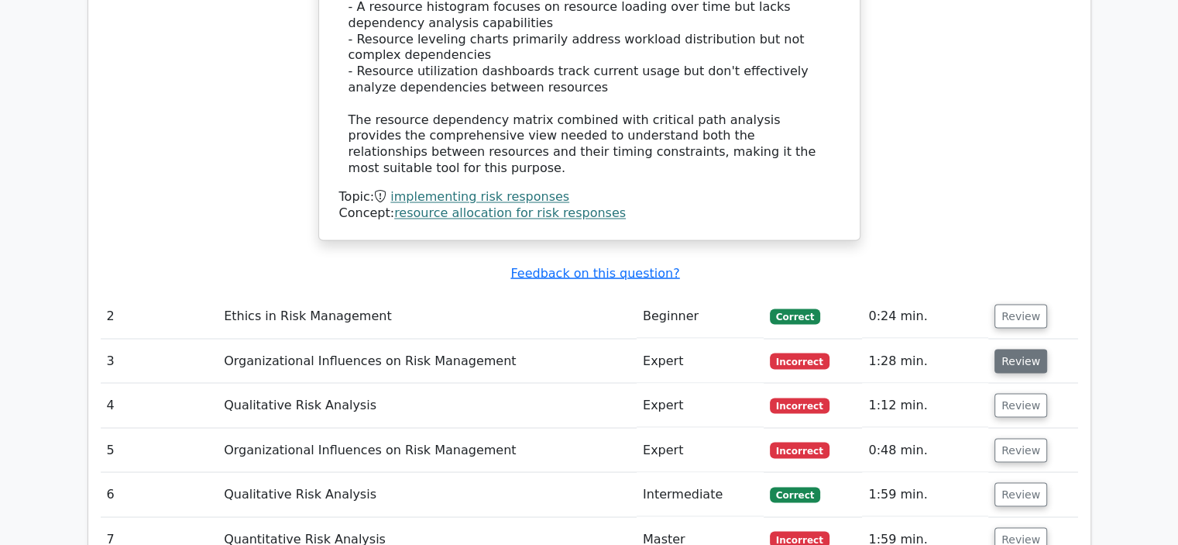
click at [1013, 349] on button "Review" at bounding box center [1021, 361] width 53 height 24
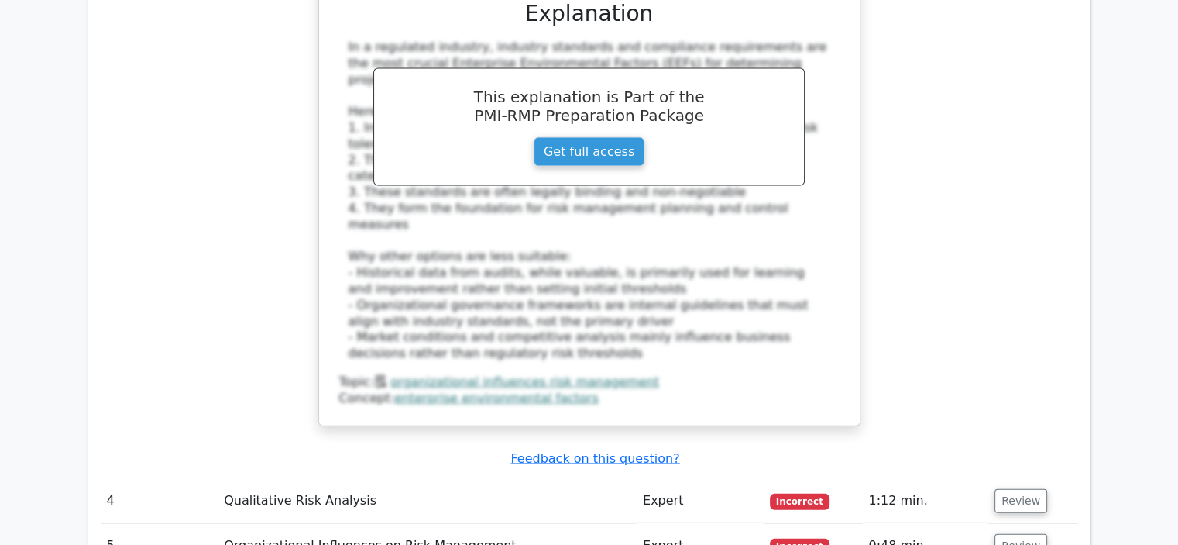
scroll to position [3564, 0]
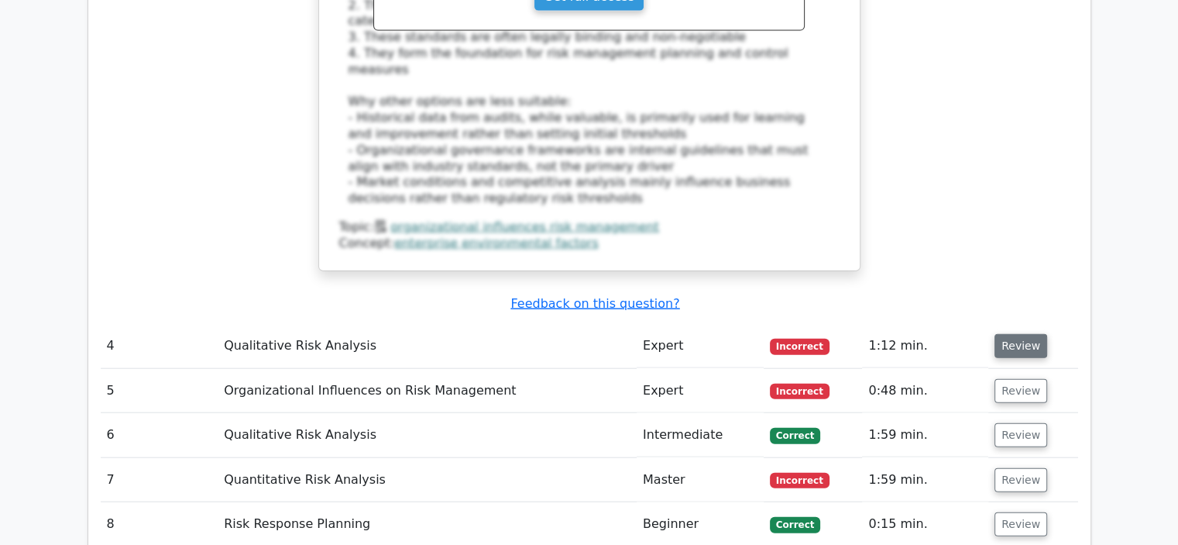
click at [1030, 334] on button "Review" at bounding box center [1021, 346] width 53 height 24
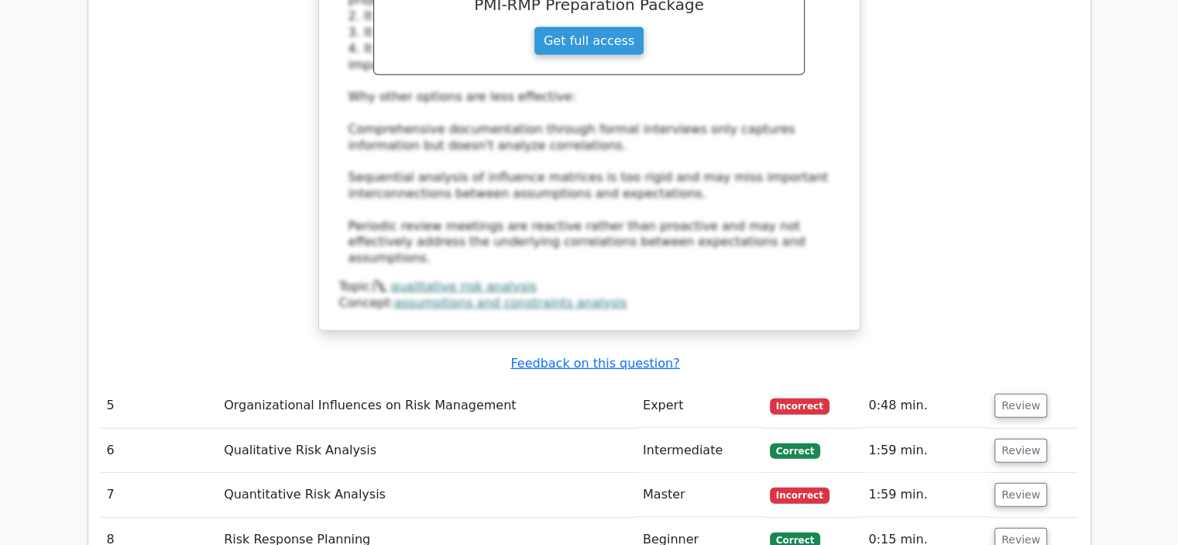
scroll to position [4416, 0]
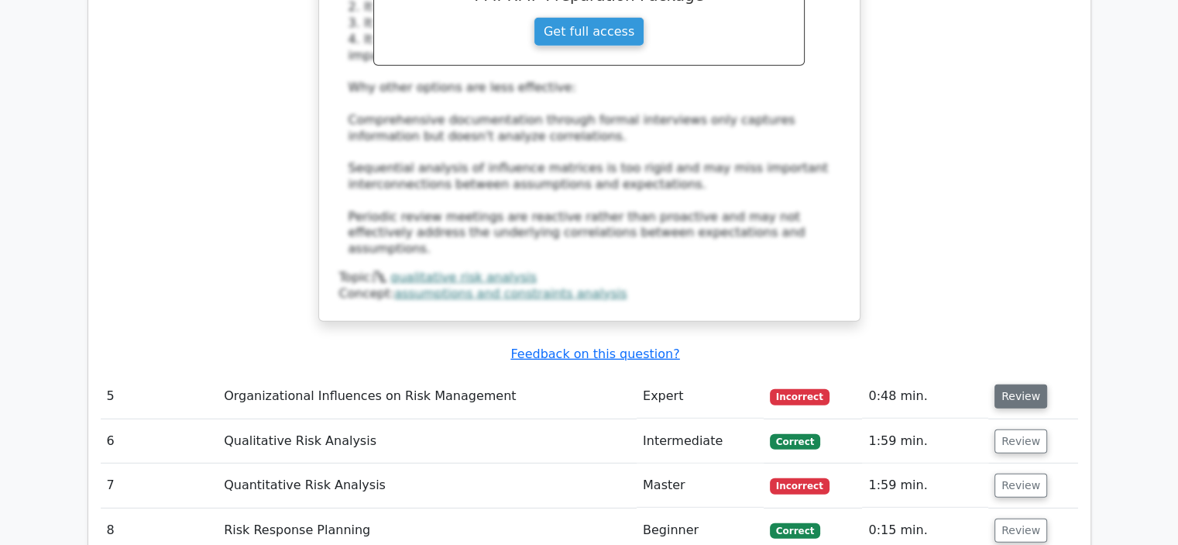
click at [1023, 384] on button "Review" at bounding box center [1021, 396] width 53 height 24
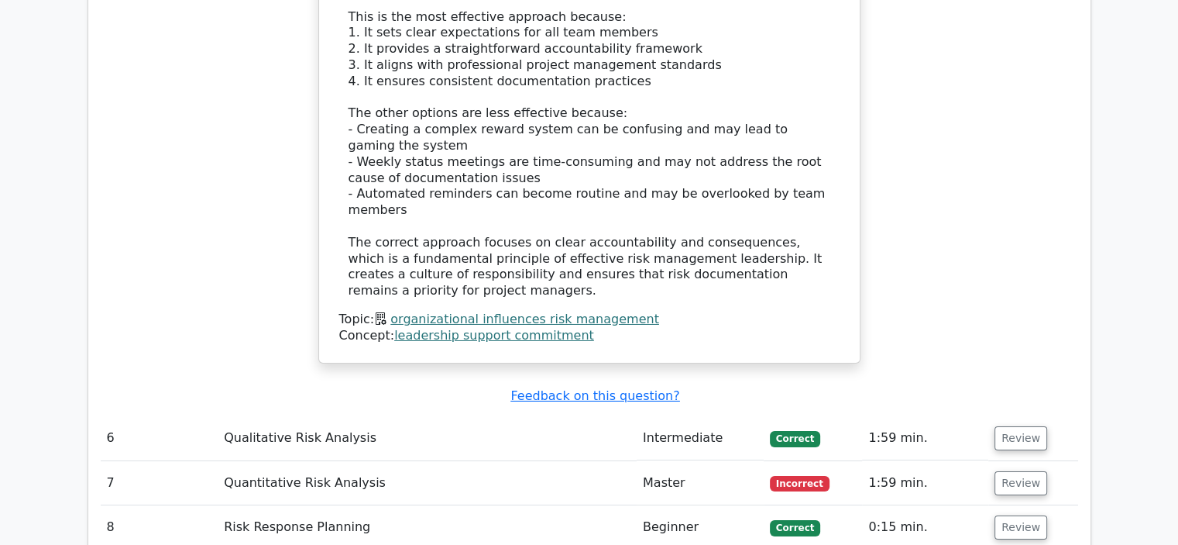
scroll to position [5268, 0]
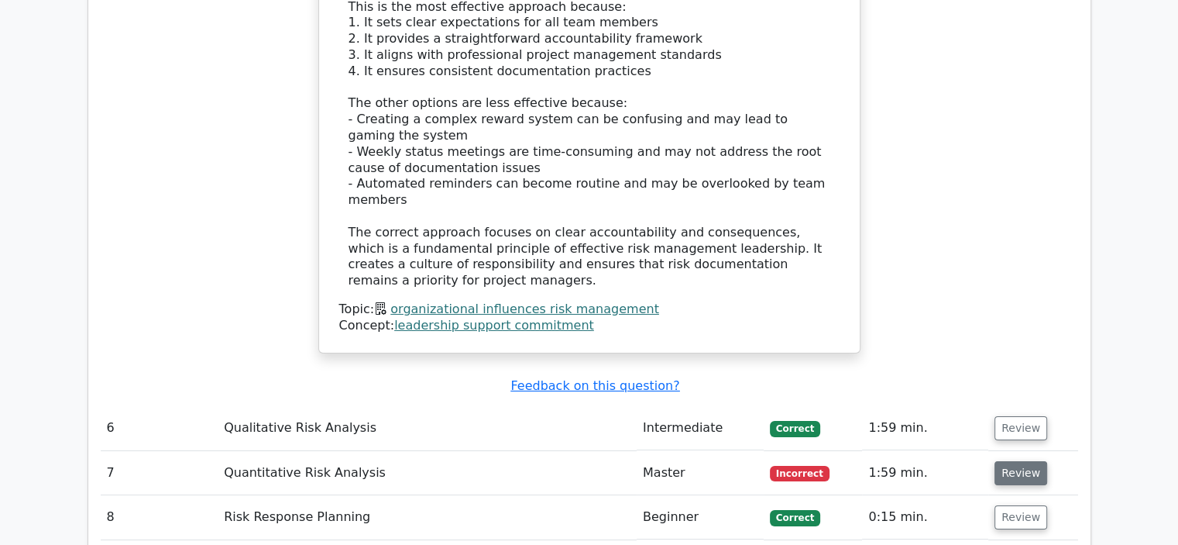
click at [1018, 461] on button "Review" at bounding box center [1021, 473] width 53 height 24
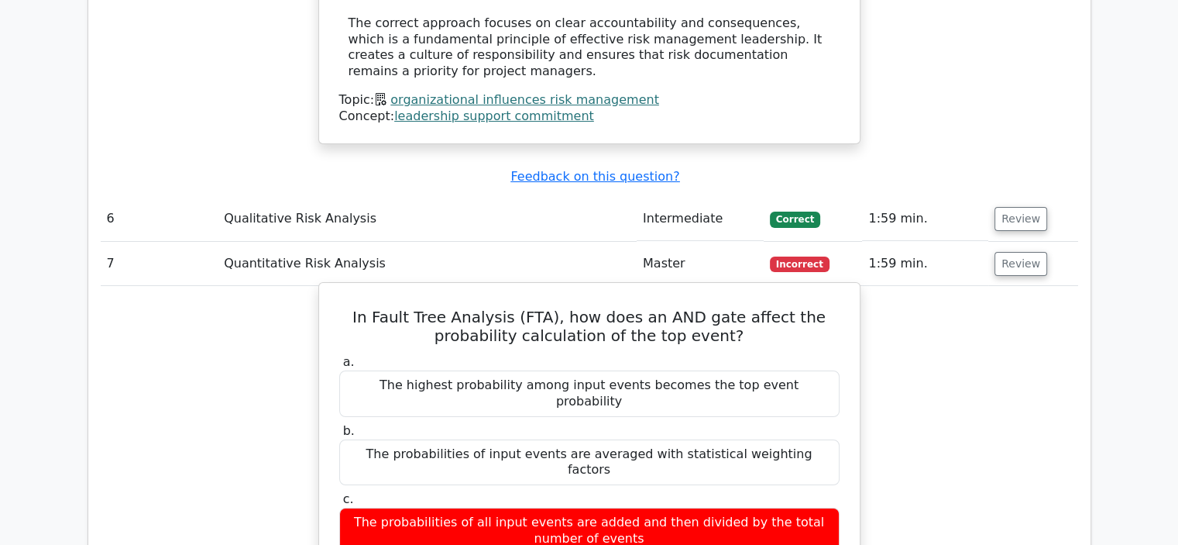
scroll to position [5501, 0]
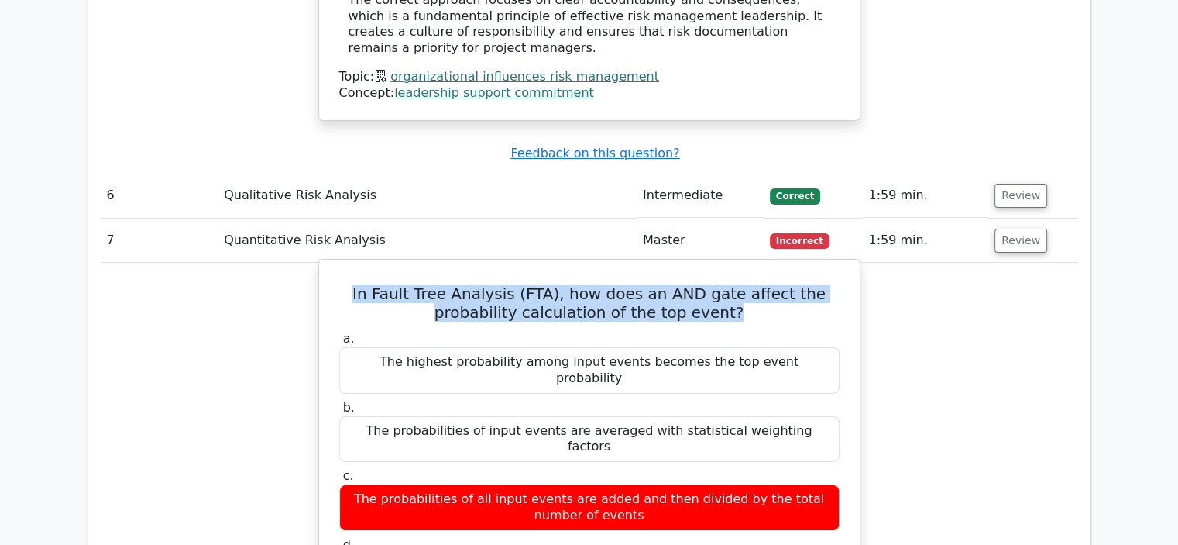
drag, startPoint x: 759, startPoint y: 91, endPoint x: 366, endPoint y: 60, distance: 394.0
click at [366, 284] on h5 "In Fault Tree Analysis (FTA), how does an AND gate affect the probability calcu…" at bounding box center [590, 302] width 504 height 37
copy h5 "In Fault Tree Analysis (FTA), how does an AND gate affect the probability calcu…"
drag, startPoint x: 764, startPoint y: 308, endPoint x: 359, endPoint y: 318, distance: 404.5
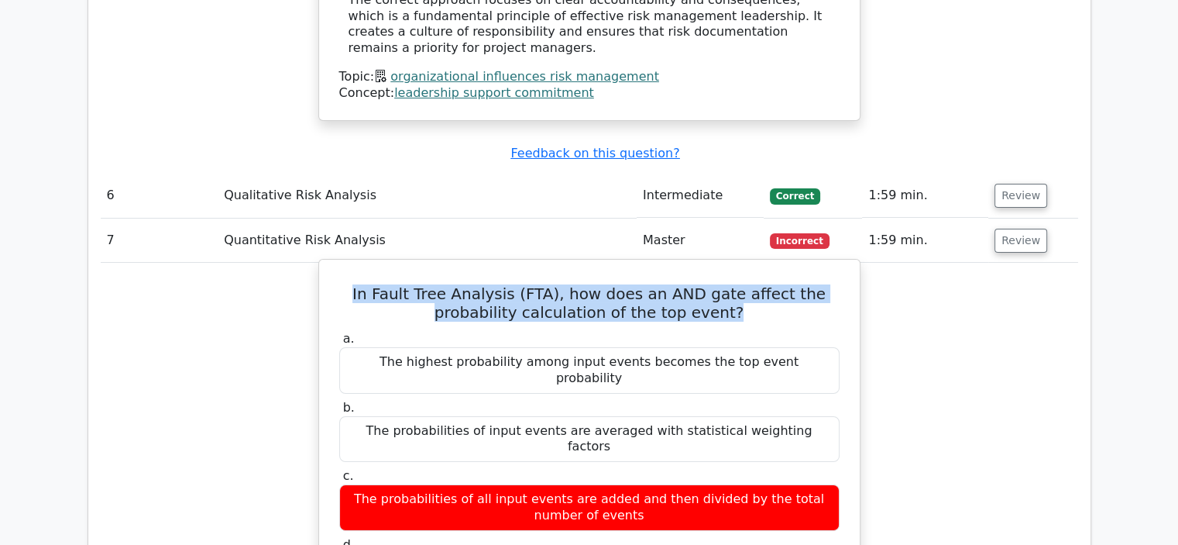
copy div "The probabilities of all input events are multiplied together"
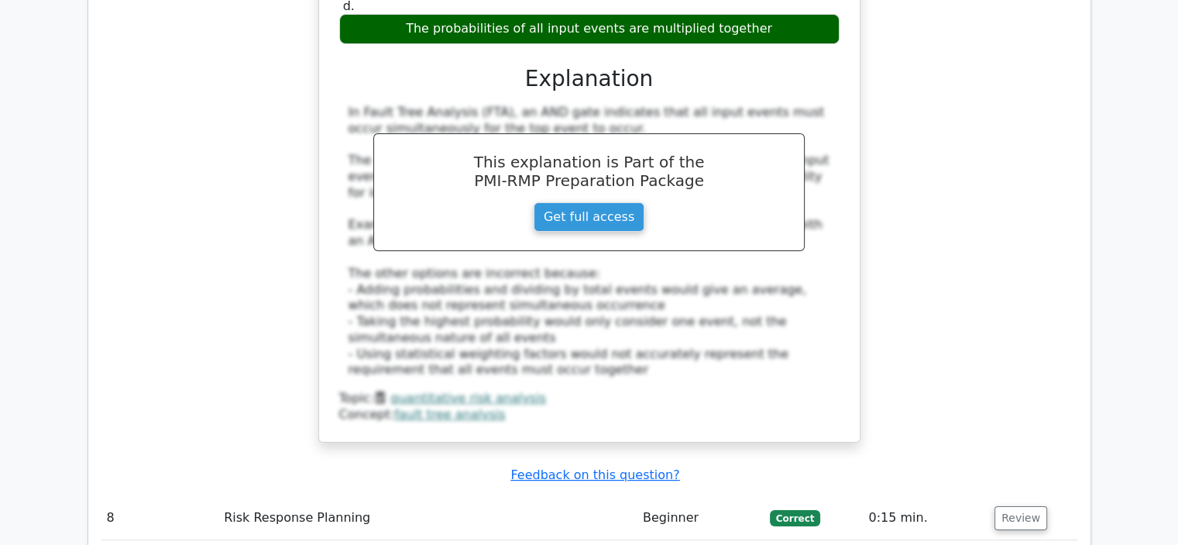
scroll to position [6198, 0]
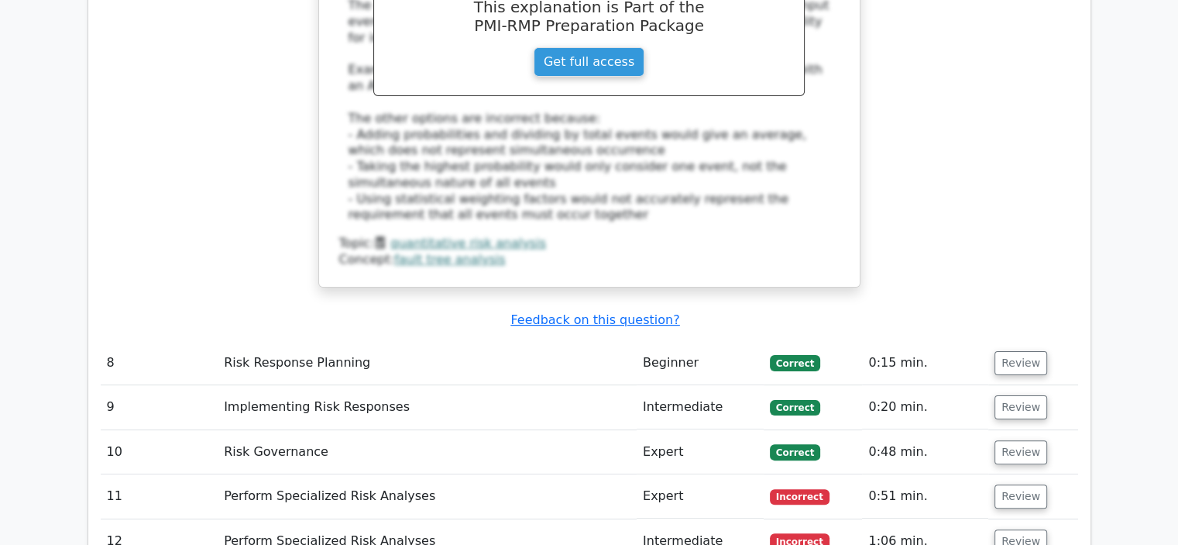
click at [817, 519] on td "Incorrect" at bounding box center [813, 541] width 99 height 44
